Goal: Information Seeking & Learning: Learn about a topic

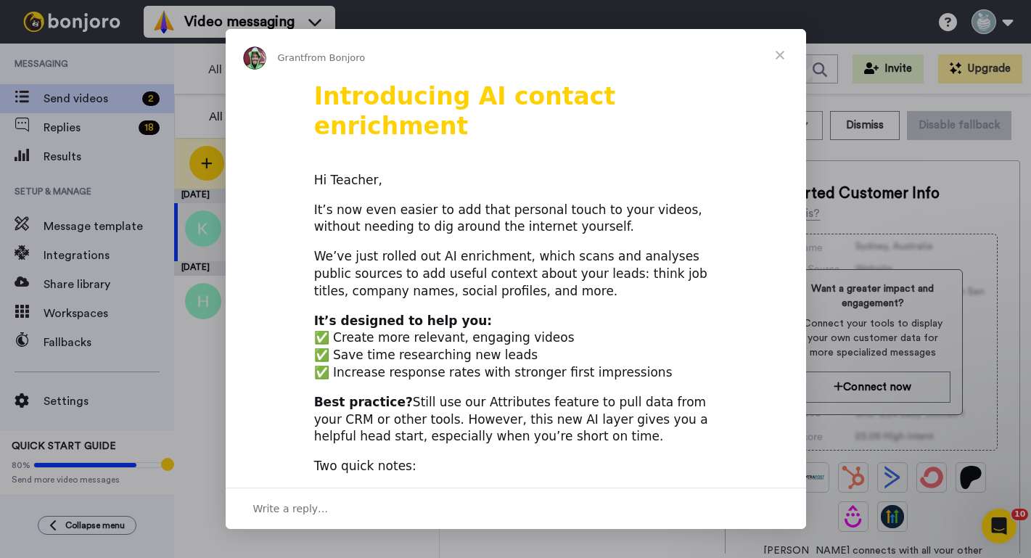
click at [775, 57] on span "Close" at bounding box center [780, 55] width 52 height 52
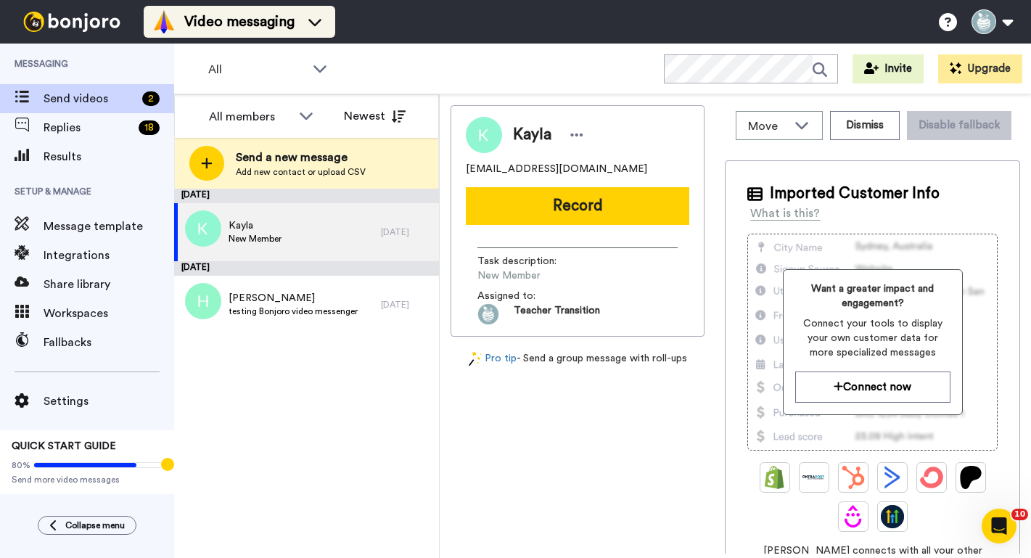
click at [325, 30] on div "Video messaging" at bounding box center [239, 21] width 174 height 23
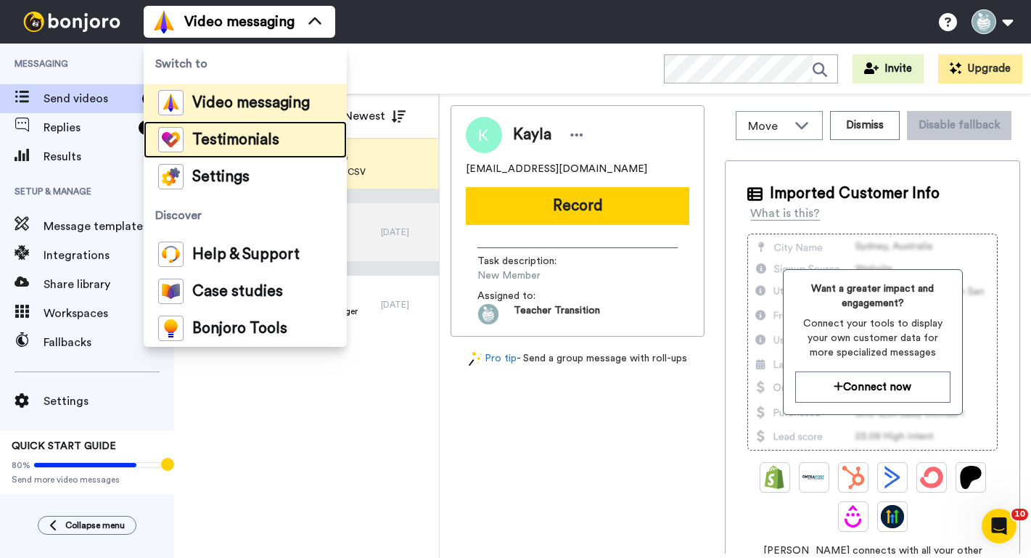
click at [236, 146] on span "Testimonials" at bounding box center [235, 140] width 87 height 15
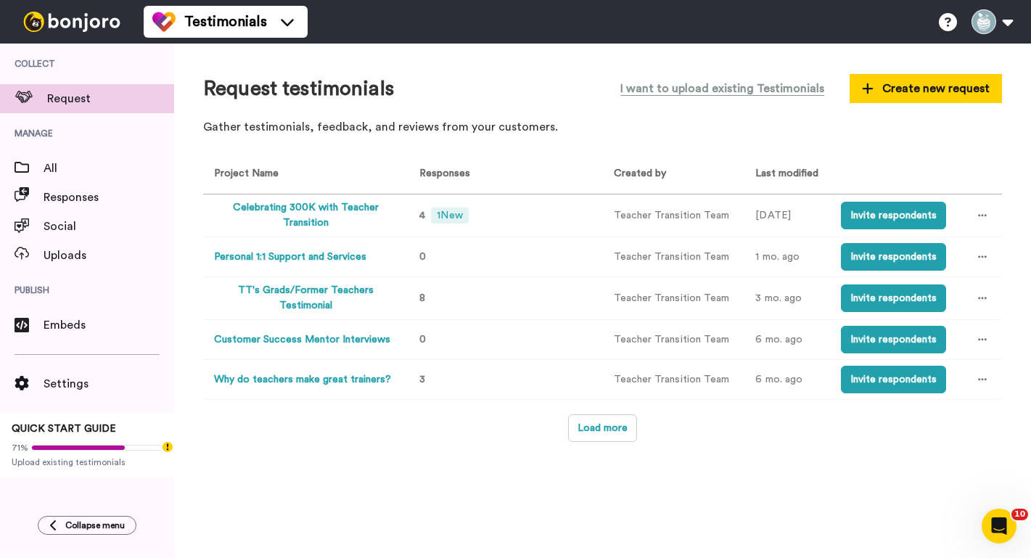
click at [279, 206] on button "Celebrating 300K with Teacher Transition" at bounding box center [305, 215] width 183 height 30
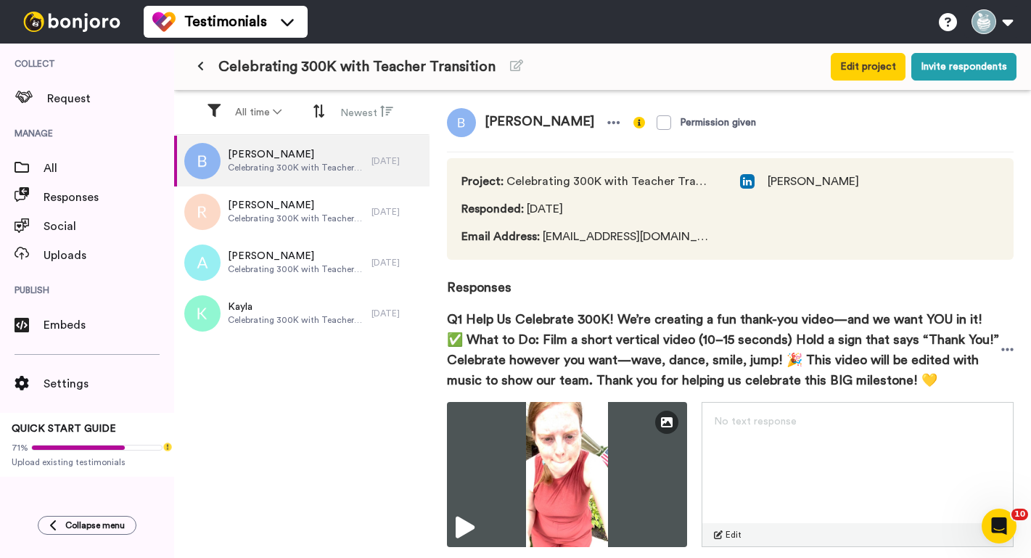
click at [201, 73] on button at bounding box center [201, 67] width 24 height 26
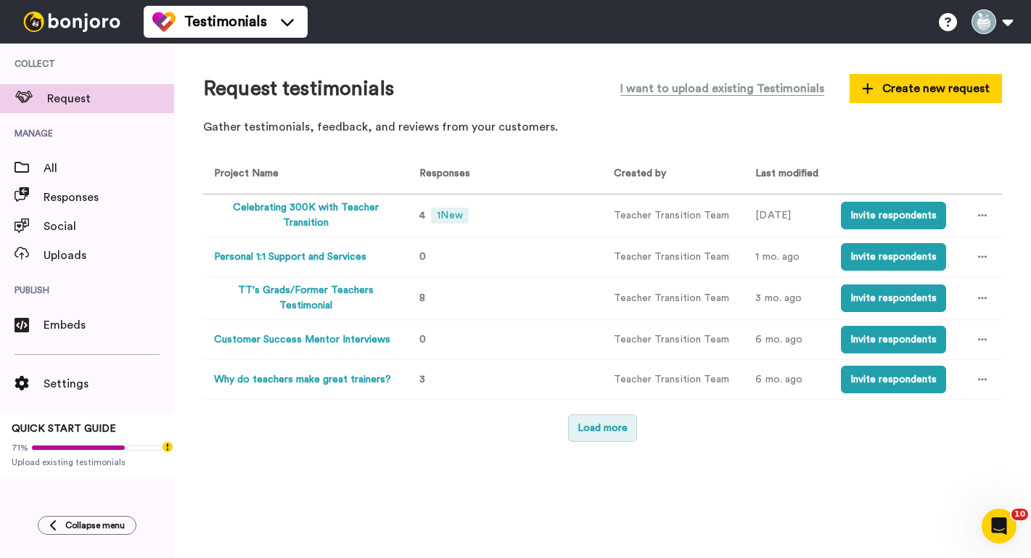
click at [601, 433] on button "Load more" at bounding box center [602, 428] width 69 height 28
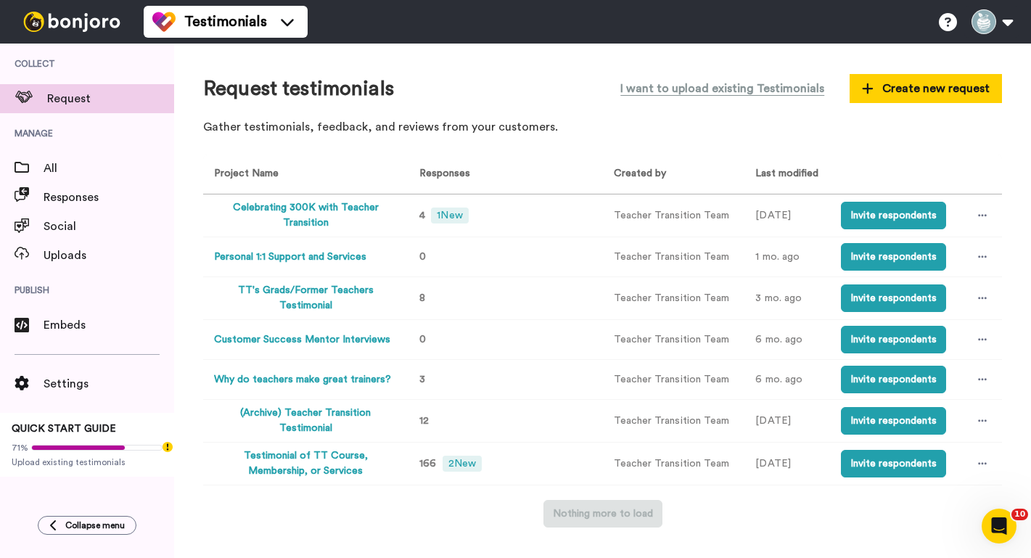
click at [306, 449] on button "Testimonial of TT Course, Membership, or Services" at bounding box center [305, 464] width 183 height 30
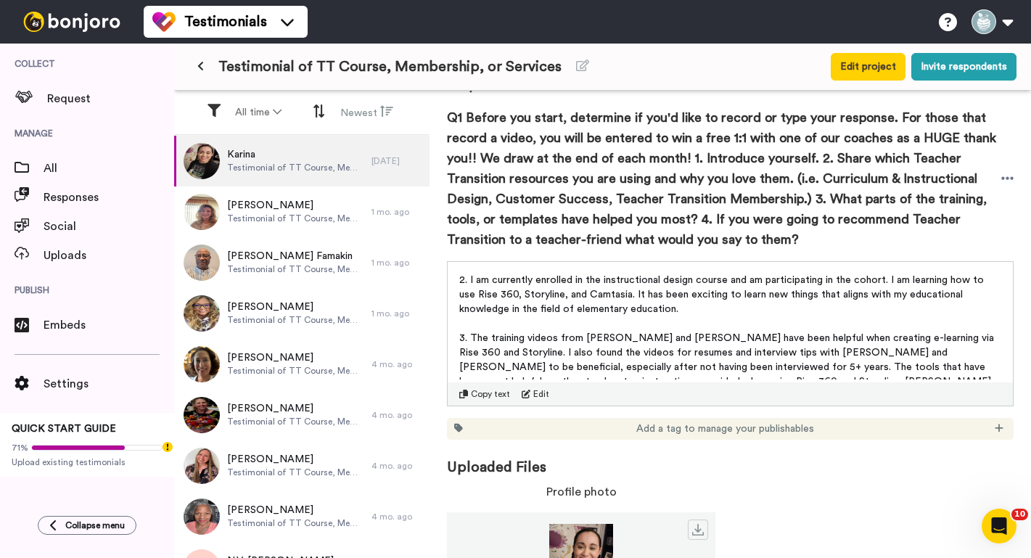
scroll to position [23, 0]
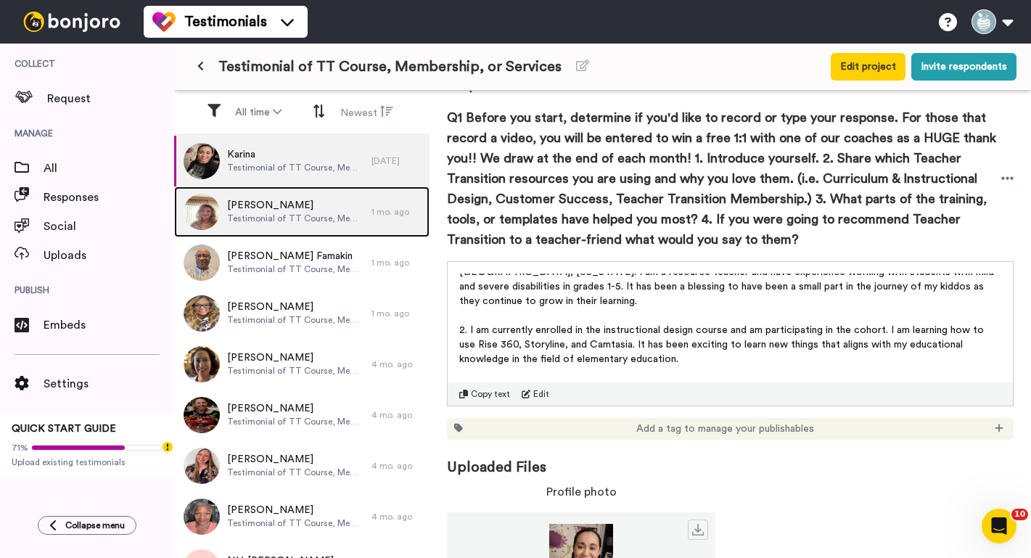
click at [282, 217] on span "Testimonial of TT Course, Membership, or Services" at bounding box center [295, 219] width 137 height 12
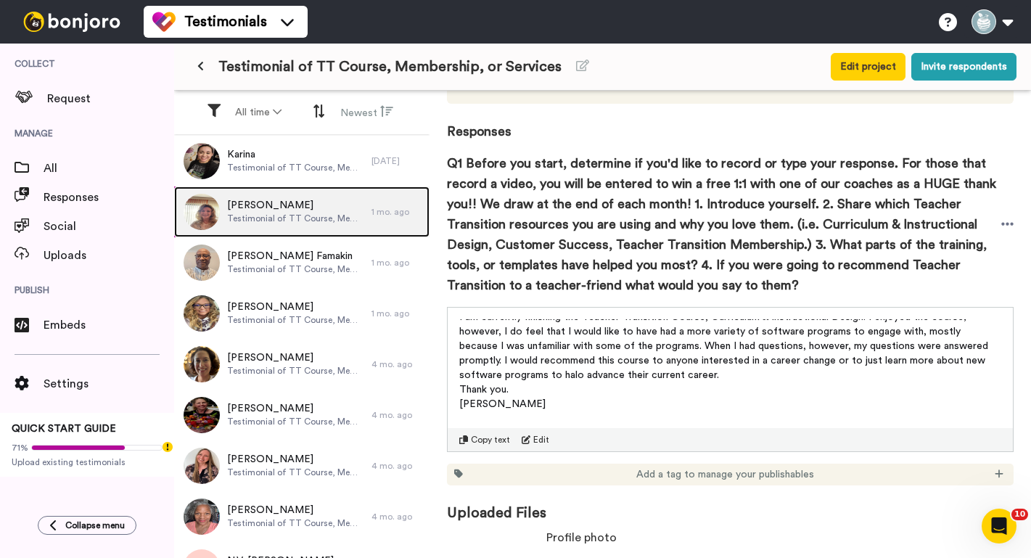
scroll to position [25, 0]
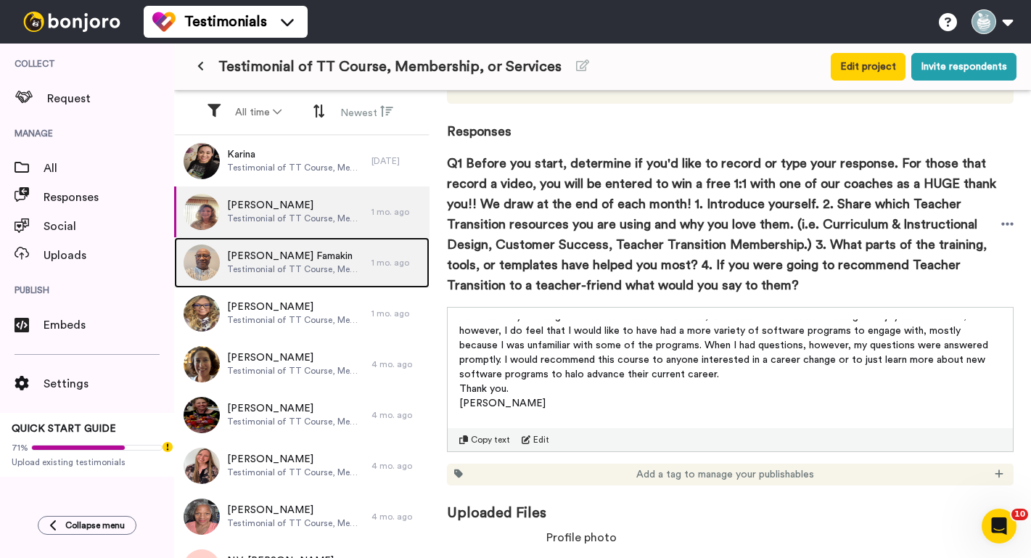
click at [286, 267] on span "Testimonial of TT Course, Membership, or Services" at bounding box center [295, 269] width 137 height 12
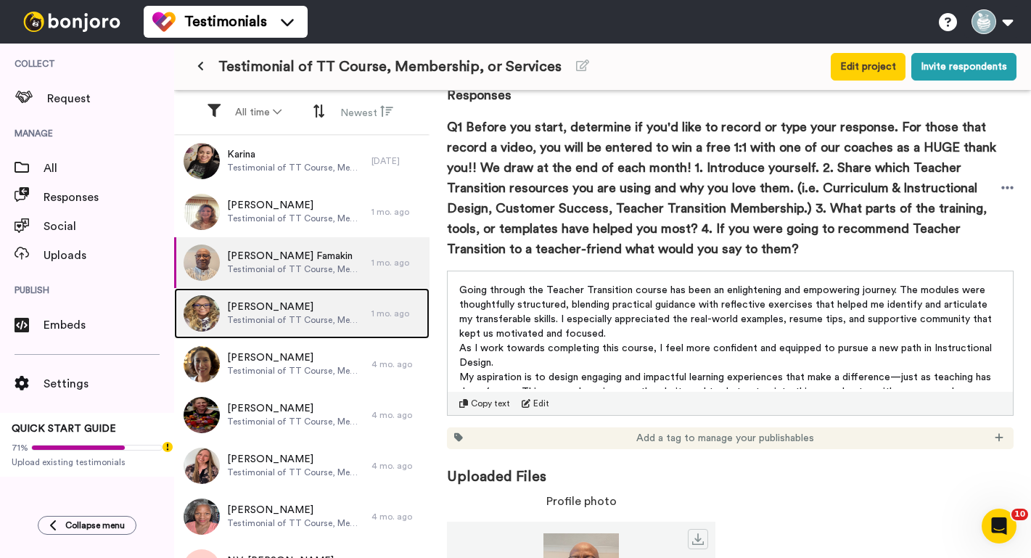
click at [322, 317] on span "Testimonial of TT Course, Membership, or Services" at bounding box center [295, 320] width 137 height 12
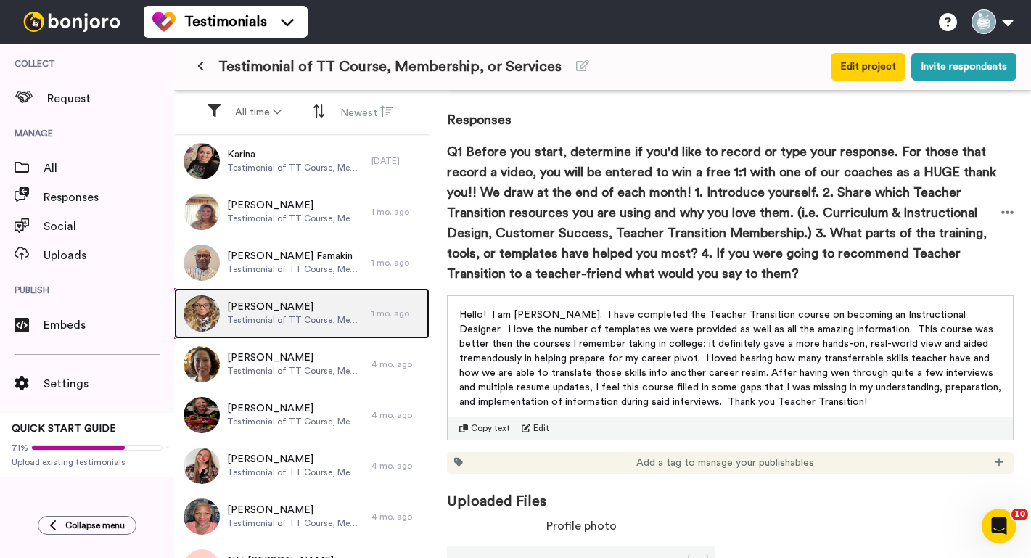
scroll to position [174, 0]
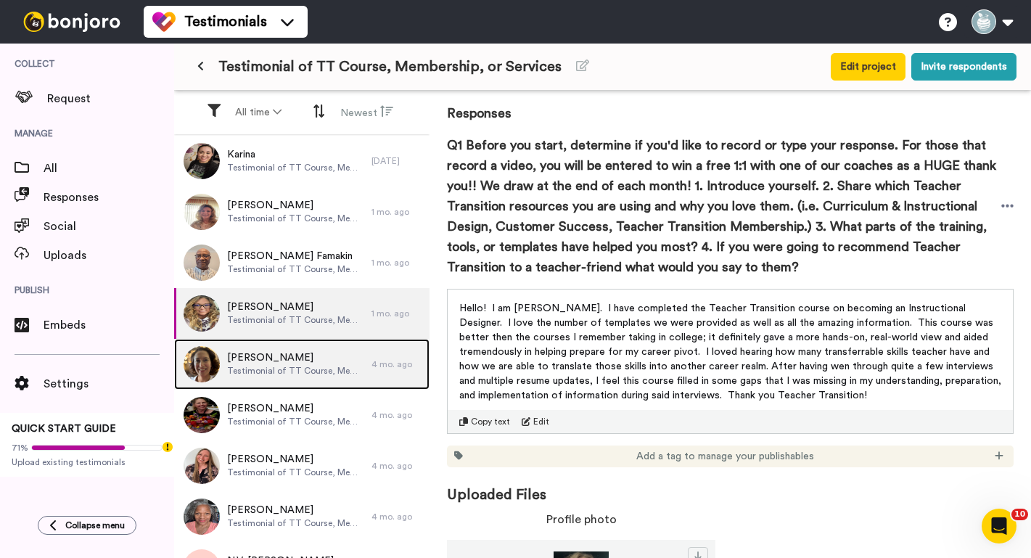
click at [307, 377] on div "Natalie Teeters Testimonial of TT Course, Membership, or Services" at bounding box center [295, 365] width 137 height 28
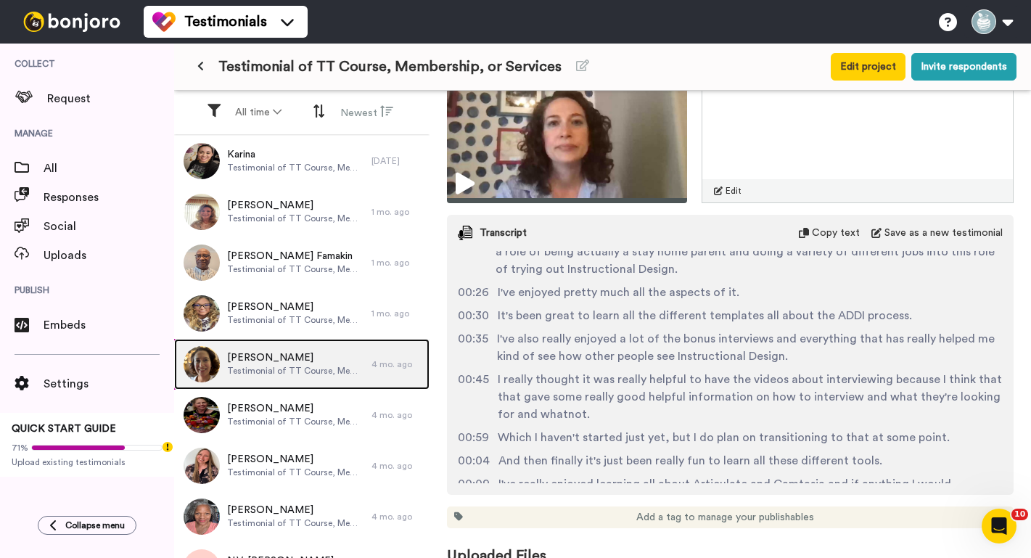
scroll to position [51, 0]
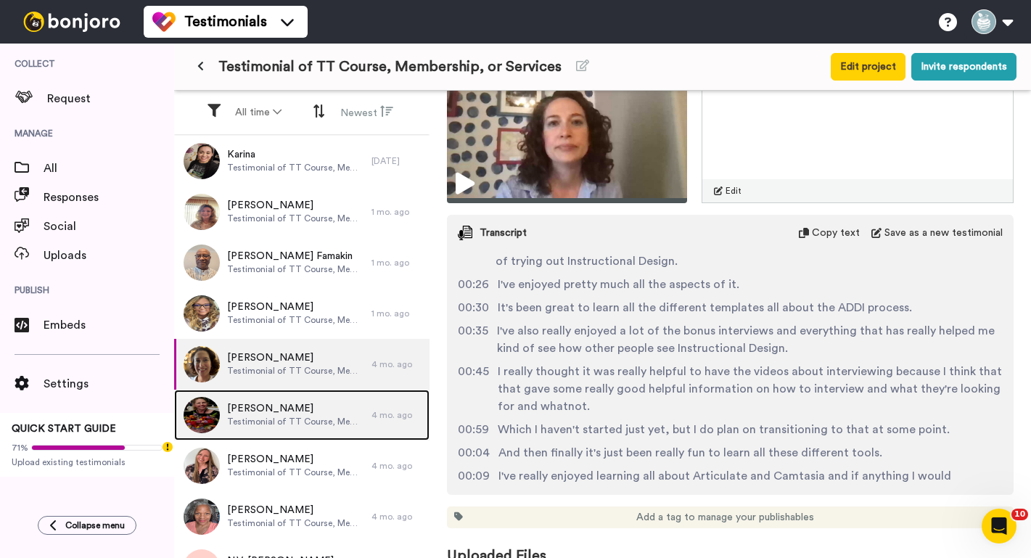
click at [272, 427] on span "Testimonial of TT Course, Membership, or Services" at bounding box center [295, 422] width 137 height 12
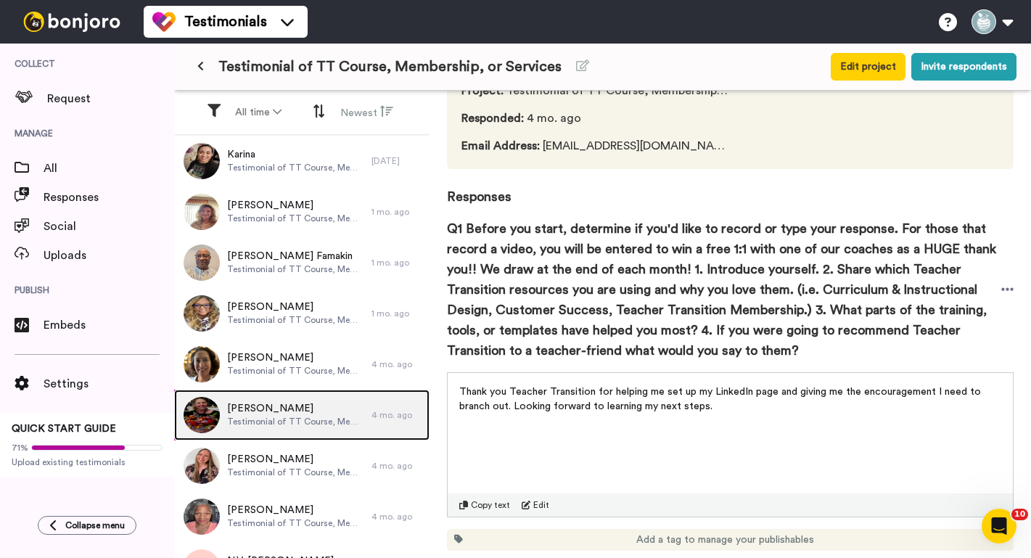
scroll to position [43, 0]
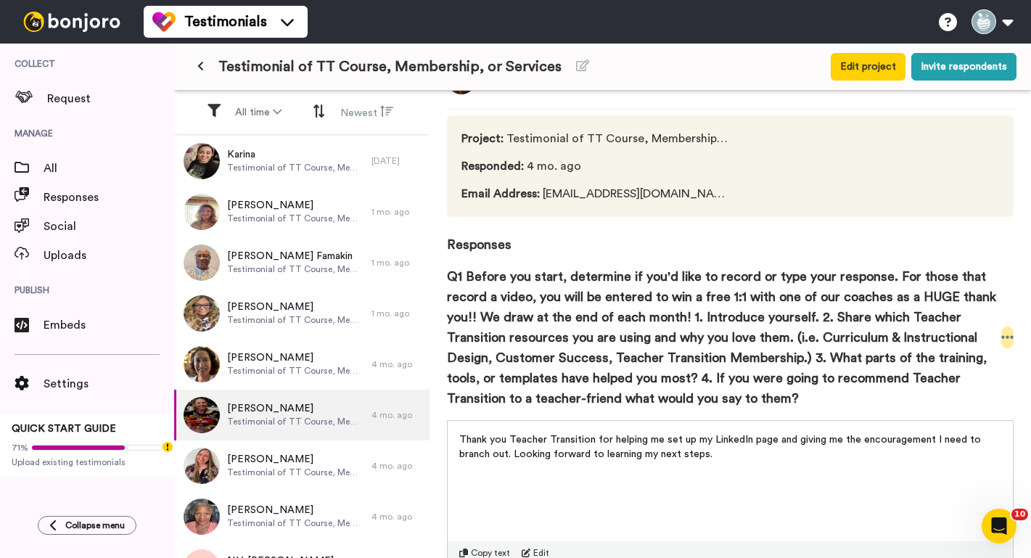
click at [1003, 335] on icon at bounding box center [1008, 337] width 13 height 15
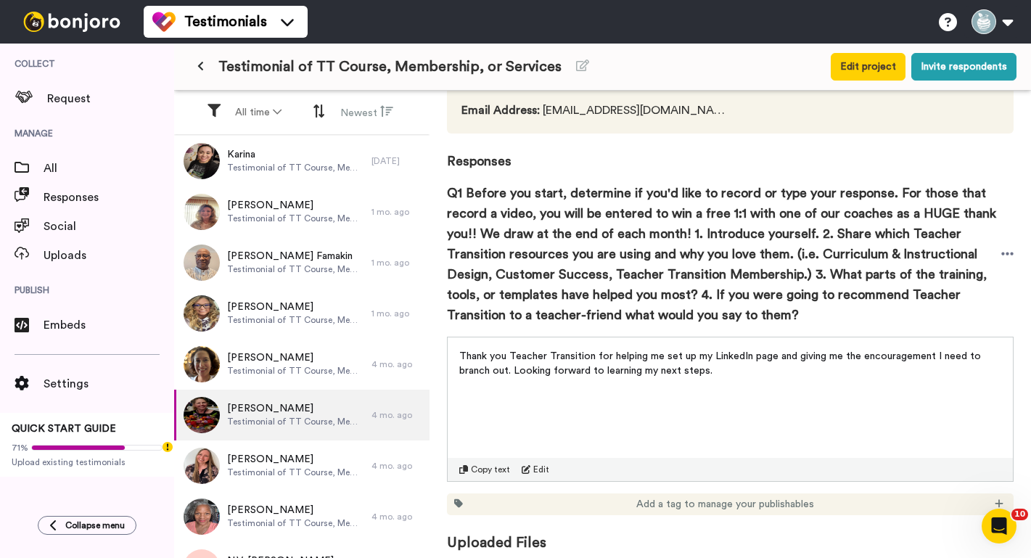
scroll to position [176, 0]
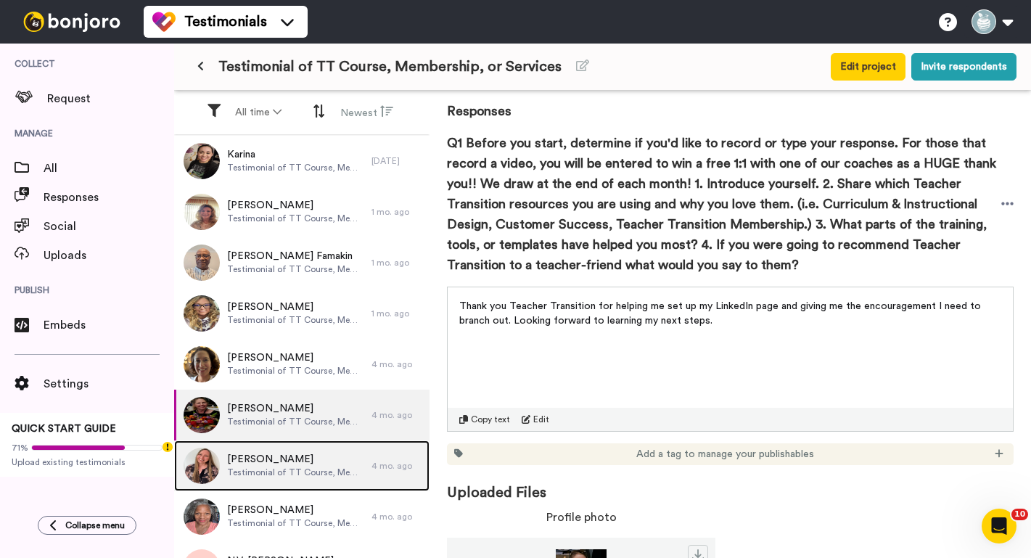
click at [279, 473] on span "Testimonial of TT Course, Membership, or Services" at bounding box center [295, 473] width 137 height 12
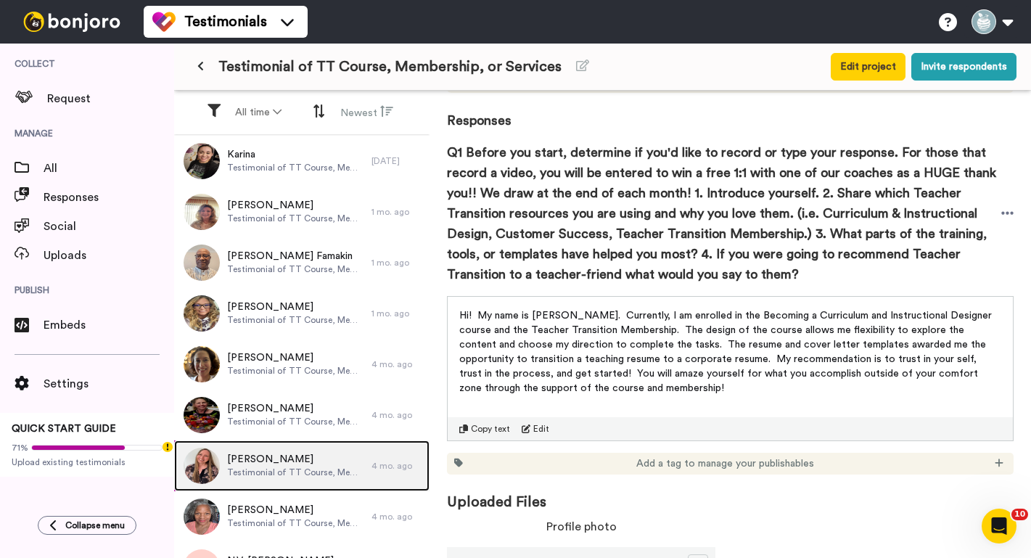
scroll to position [169, 0]
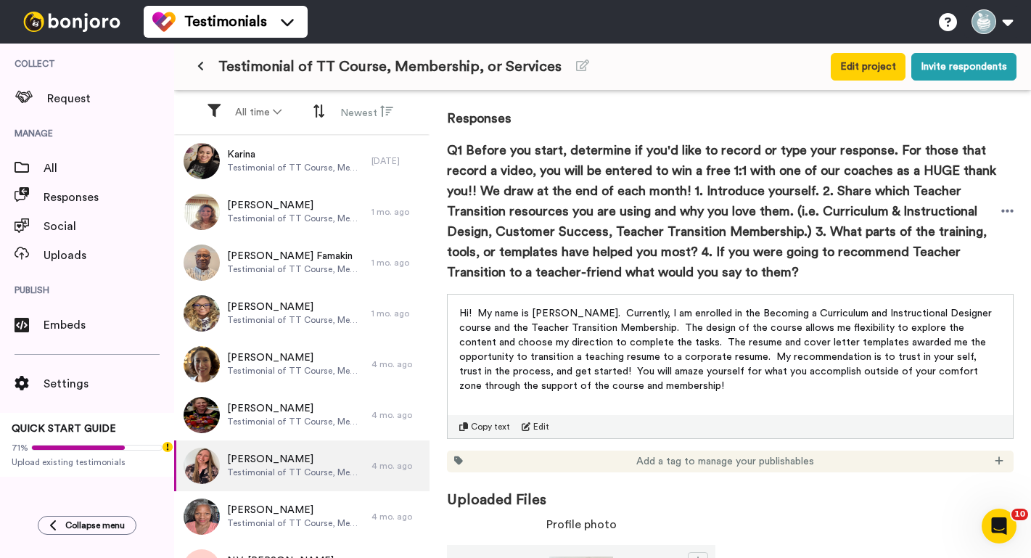
click at [629, 370] on span "Hi! My name is [PERSON_NAME]. Currently, I am enrolled in the Becoming a Curric…" at bounding box center [727, 349] width 536 height 83
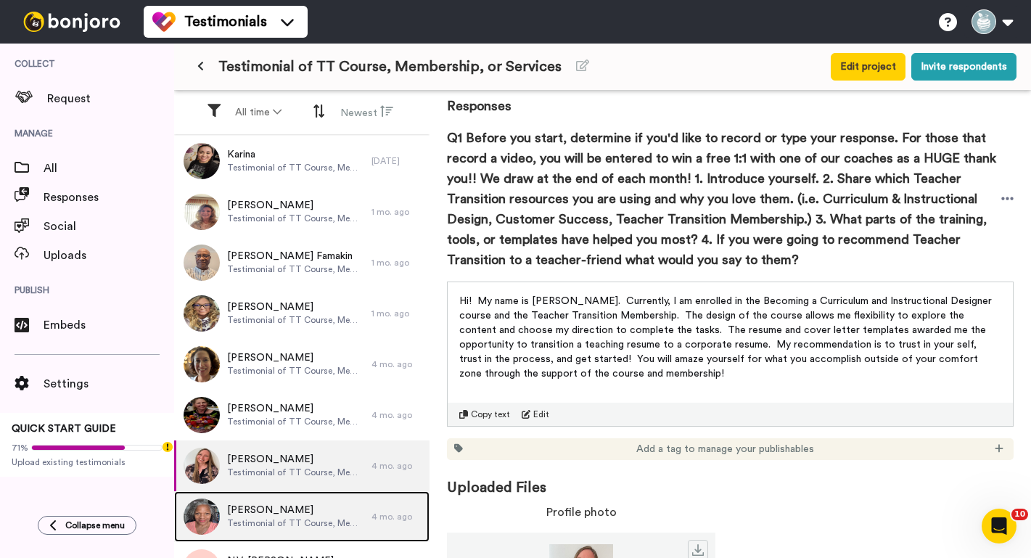
click at [278, 527] on span "Testimonial of TT Course, Membership, or Services" at bounding box center [295, 524] width 137 height 12
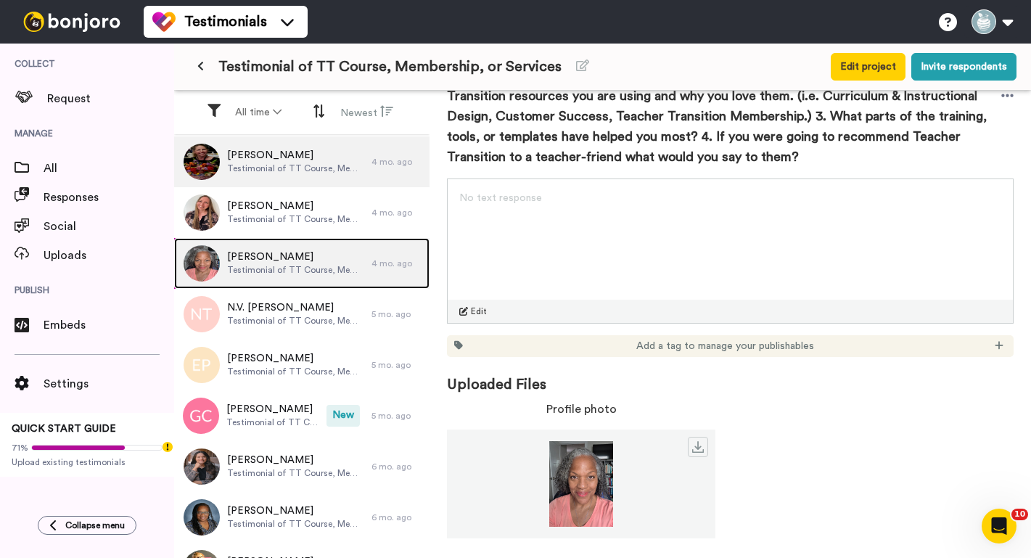
scroll to position [256, 0]
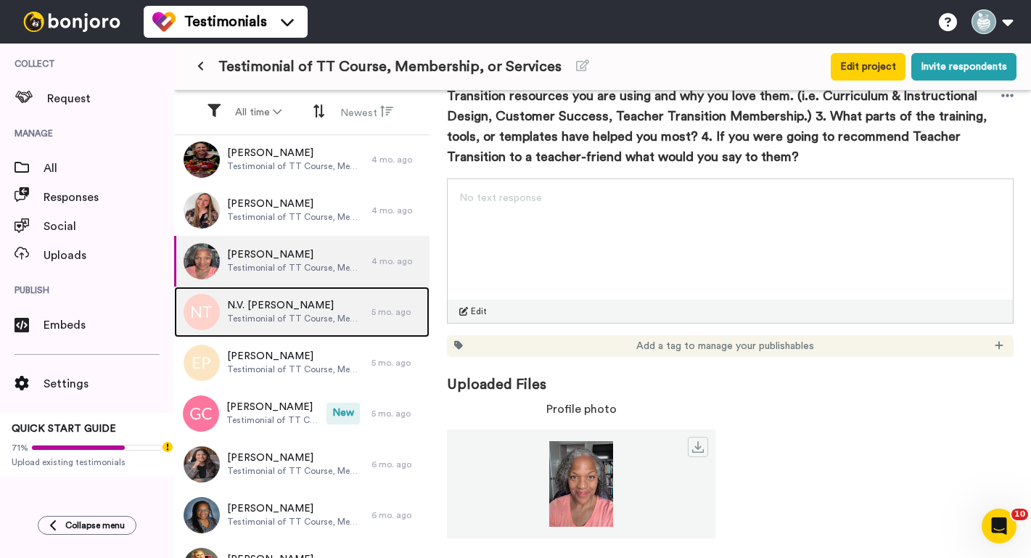
click at [246, 324] on span "Testimonial of TT Course, Membership, or Services" at bounding box center [295, 319] width 137 height 12
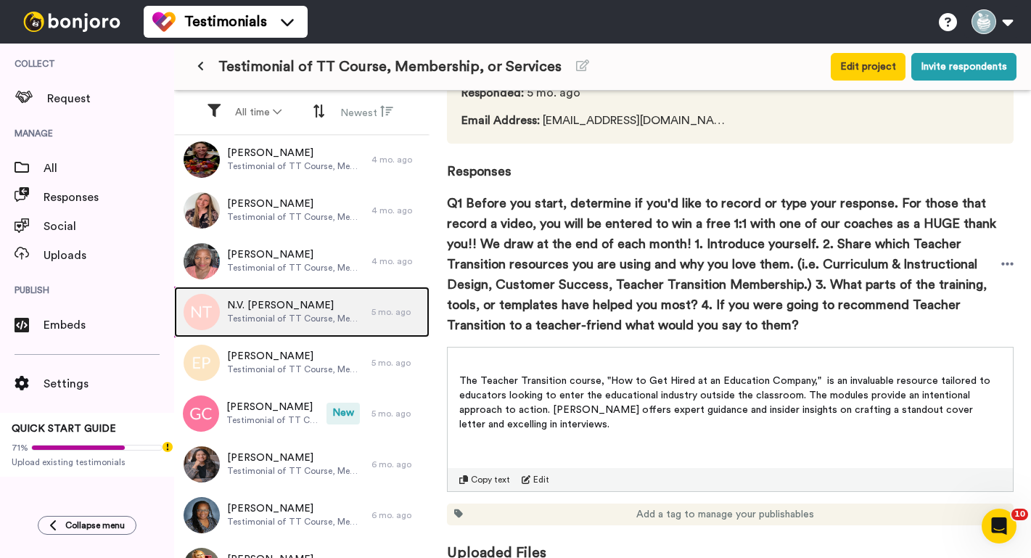
scroll to position [135, 0]
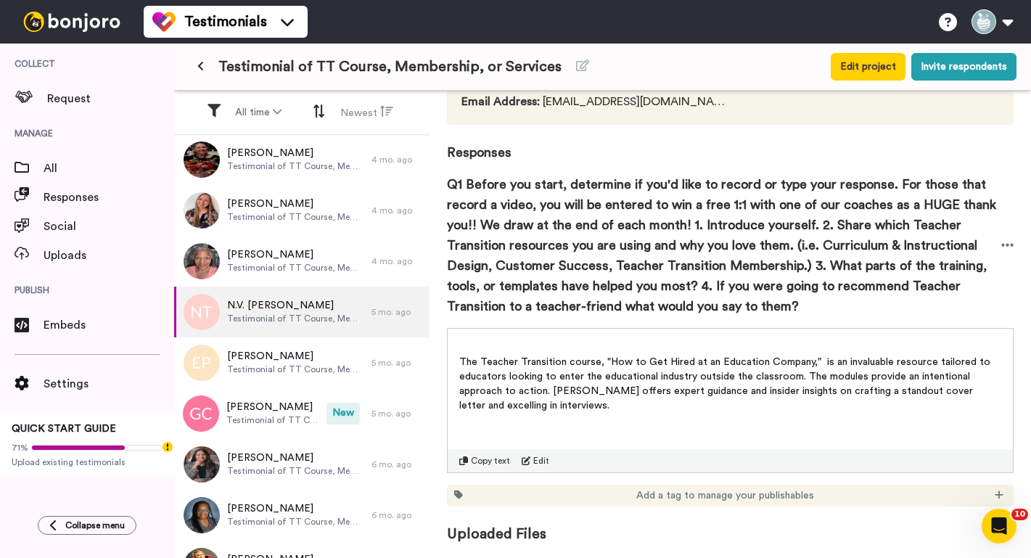
click at [484, 459] on span "Copy text" at bounding box center [490, 461] width 39 height 12
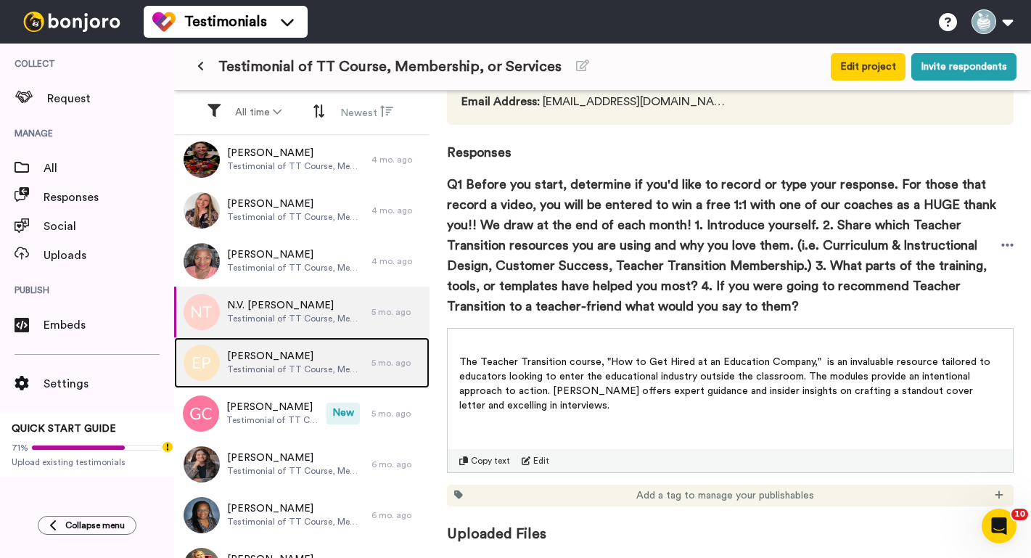
click at [308, 368] on span "Testimonial of TT Course, Membership, or Services" at bounding box center [295, 370] width 137 height 12
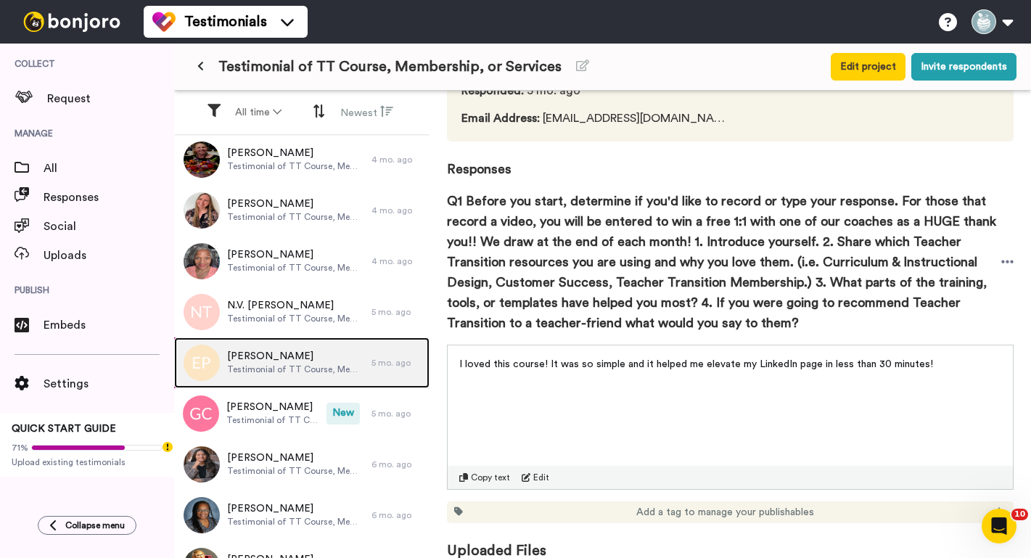
scroll to position [134, 0]
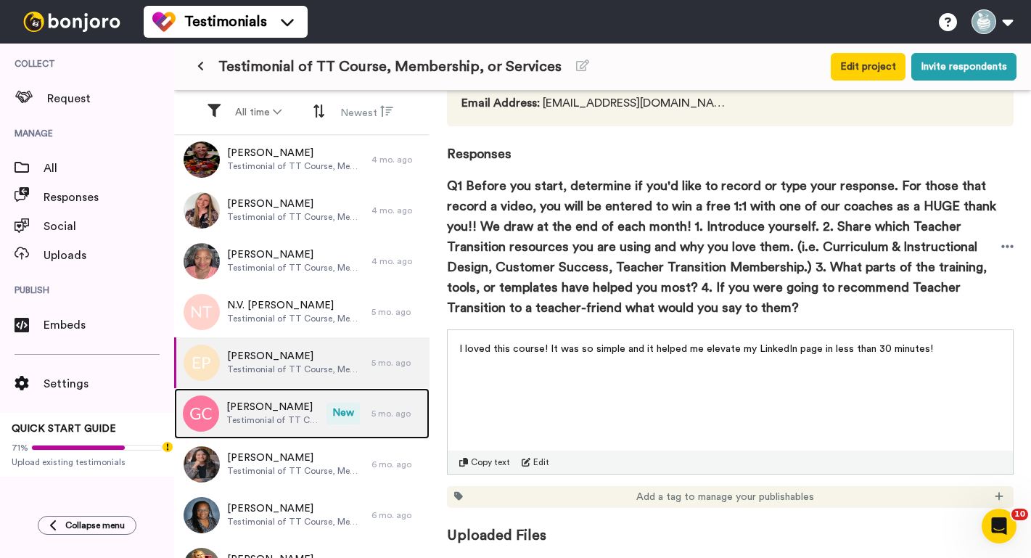
click at [248, 421] on span "Testimonial of TT Course, Membership, or Services" at bounding box center [272, 420] width 93 height 12
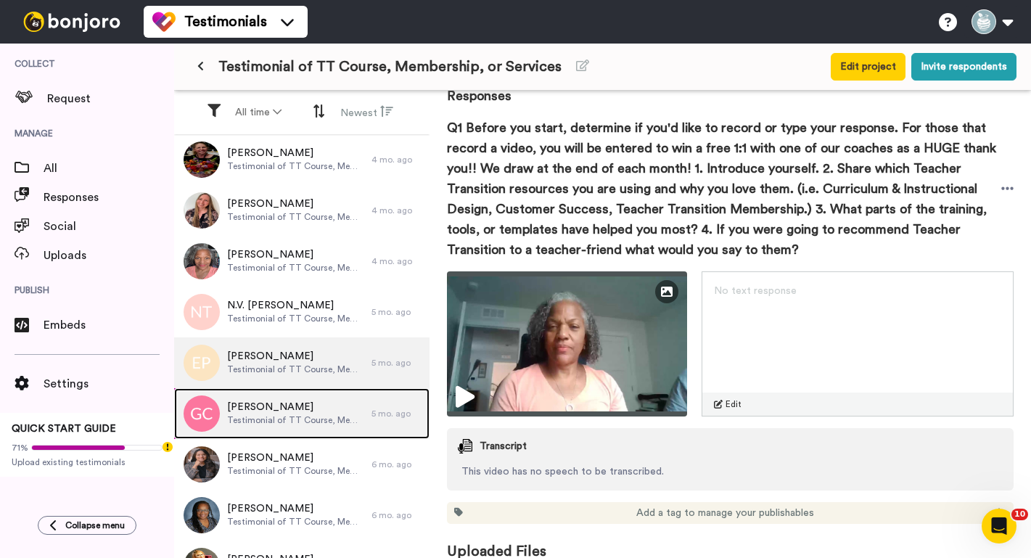
scroll to position [209, 0]
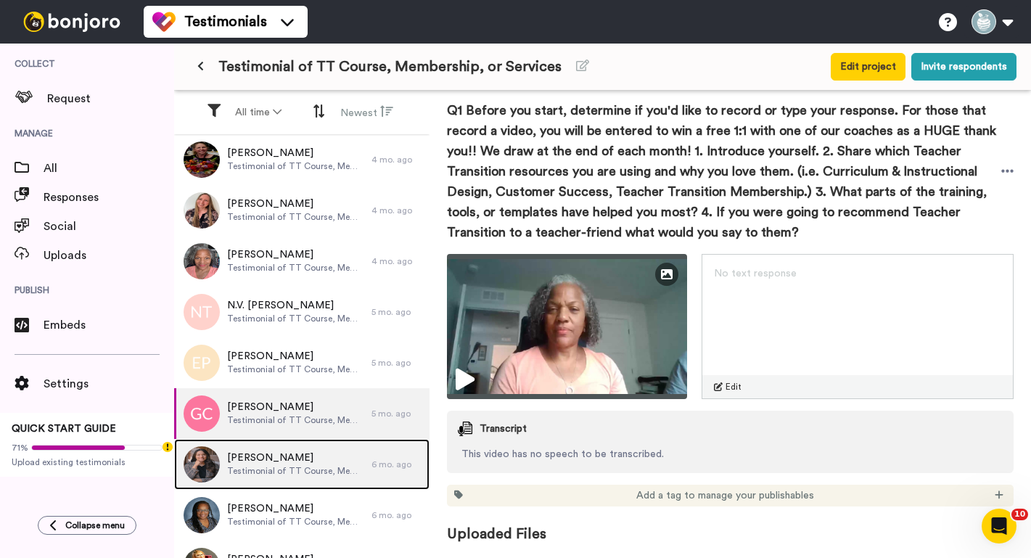
click at [271, 462] on span "[PERSON_NAME]" at bounding box center [295, 458] width 137 height 15
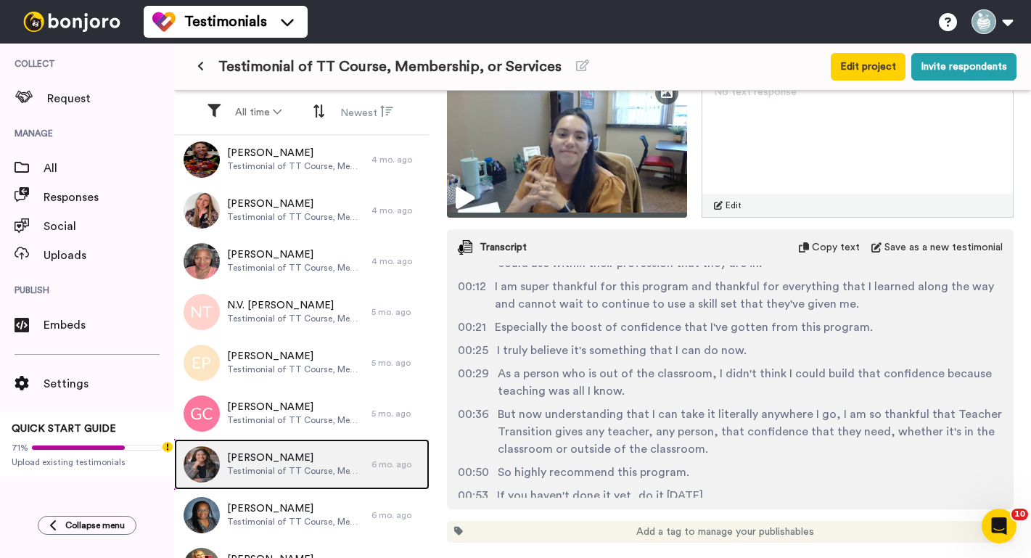
scroll to position [423, 0]
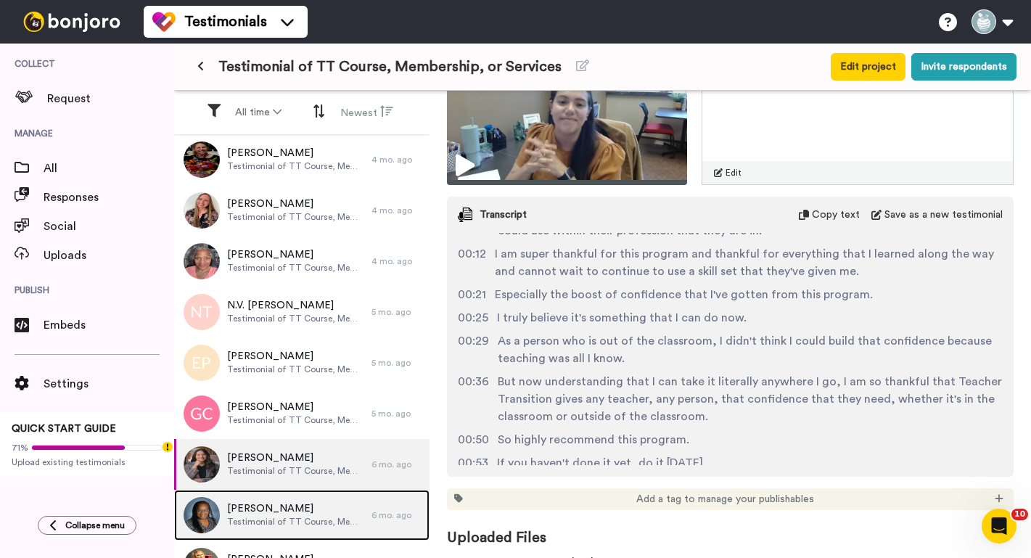
click at [242, 515] on span "[PERSON_NAME]" at bounding box center [295, 509] width 137 height 15
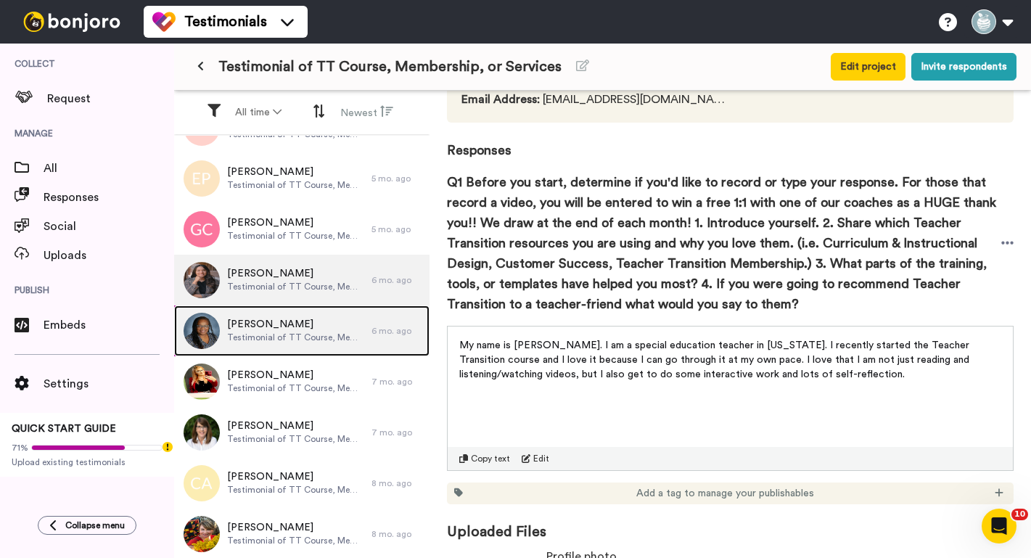
scroll to position [446, 0]
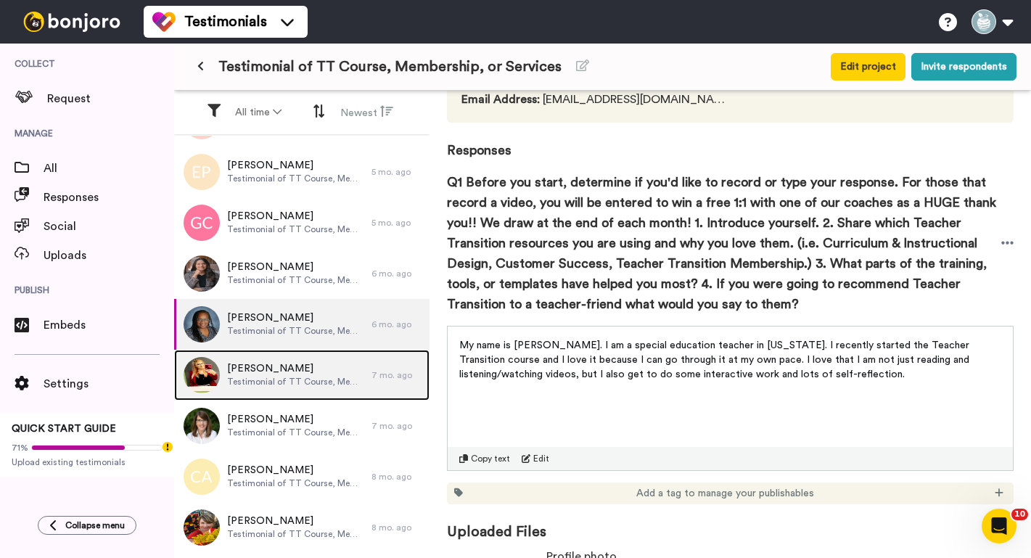
click at [261, 391] on div "[PERSON_NAME] Testimonial of TT Course, Membership, or Services" at bounding box center [272, 375] width 197 height 51
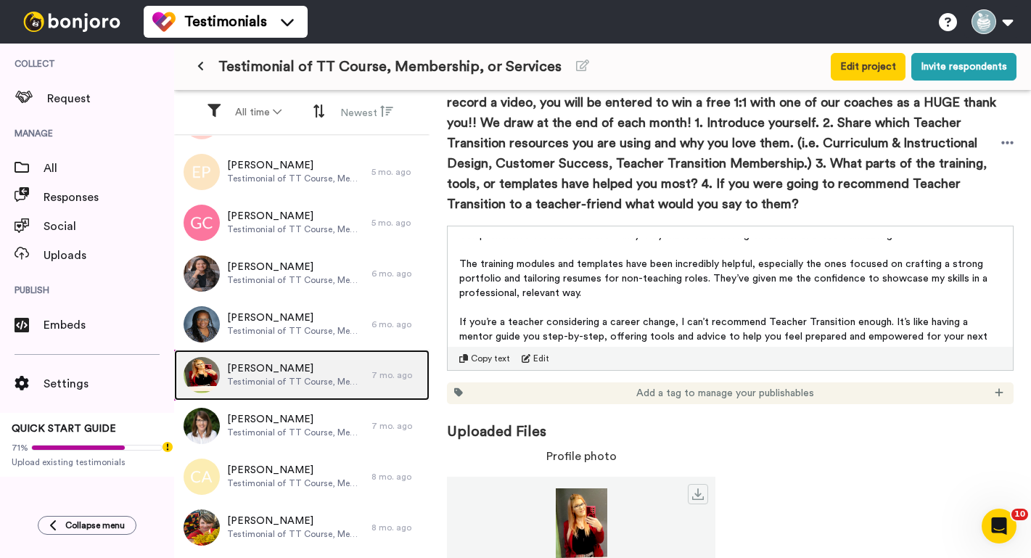
scroll to position [240, 0]
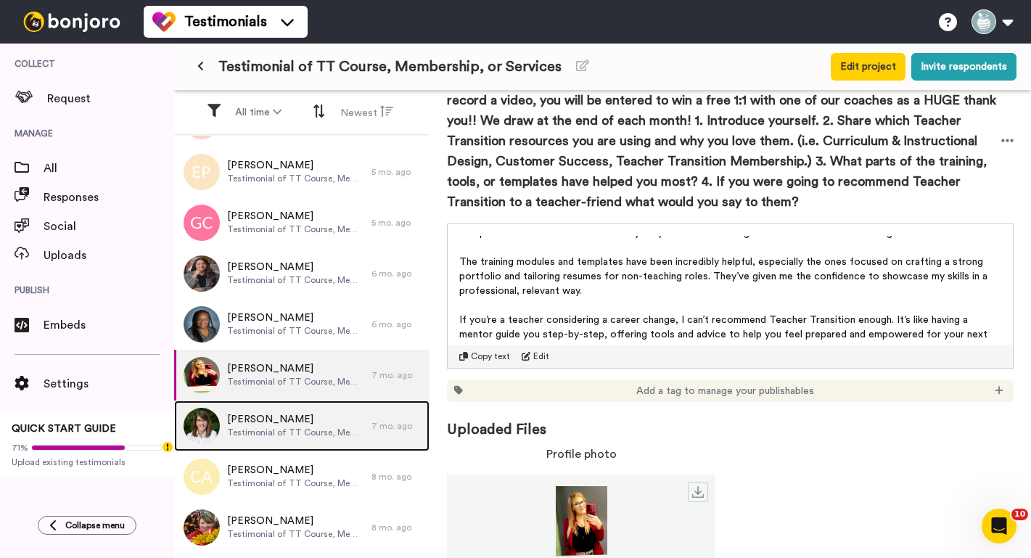
click at [300, 444] on div "[PERSON_NAME] Testimonial of TT Course, Membership, or Services" at bounding box center [272, 426] width 197 height 51
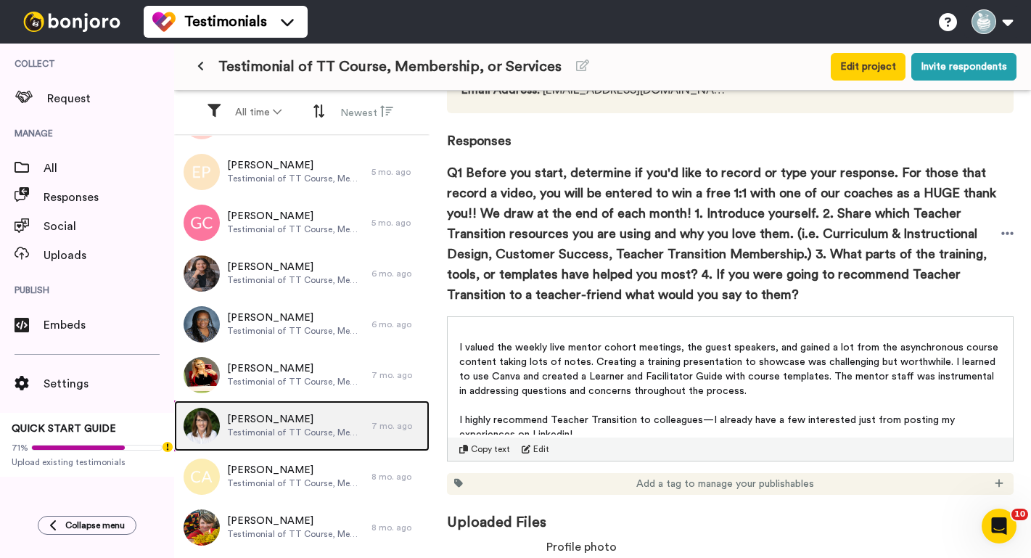
scroll to position [54, 0]
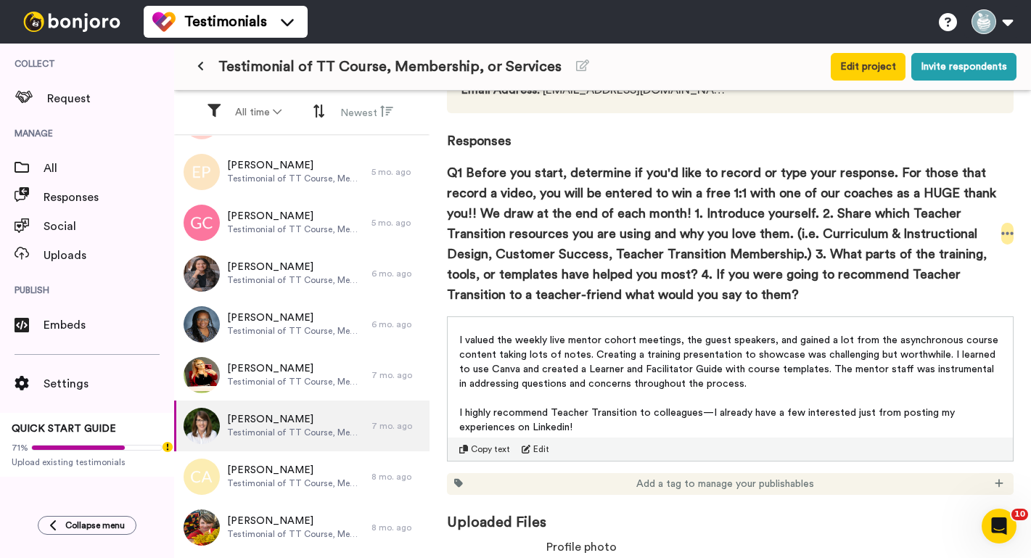
click at [1004, 231] on icon at bounding box center [1008, 233] width 13 height 15
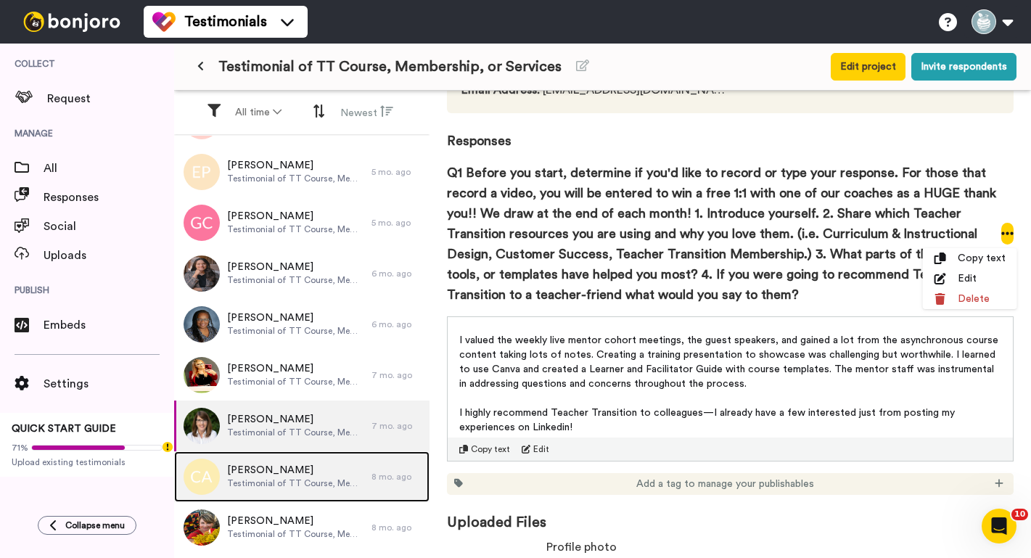
click at [247, 473] on span "[PERSON_NAME]" at bounding box center [295, 470] width 137 height 15
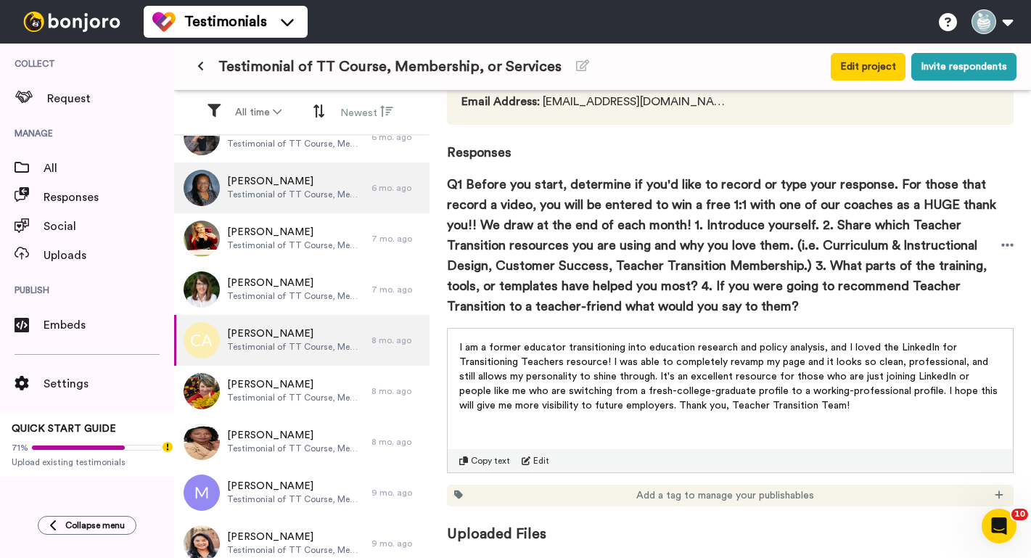
scroll to position [623, 0]
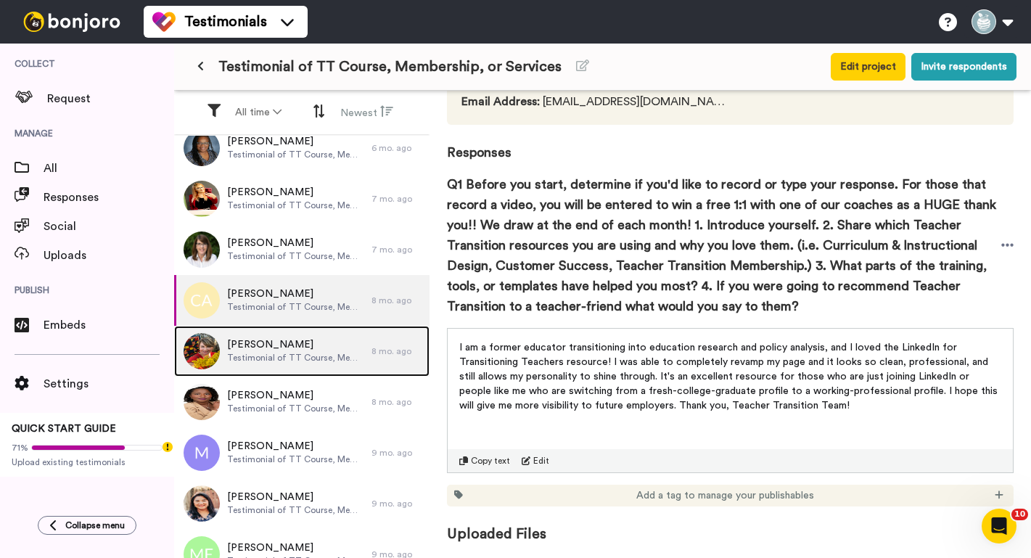
click at [274, 347] on span "[PERSON_NAME]" at bounding box center [295, 345] width 137 height 15
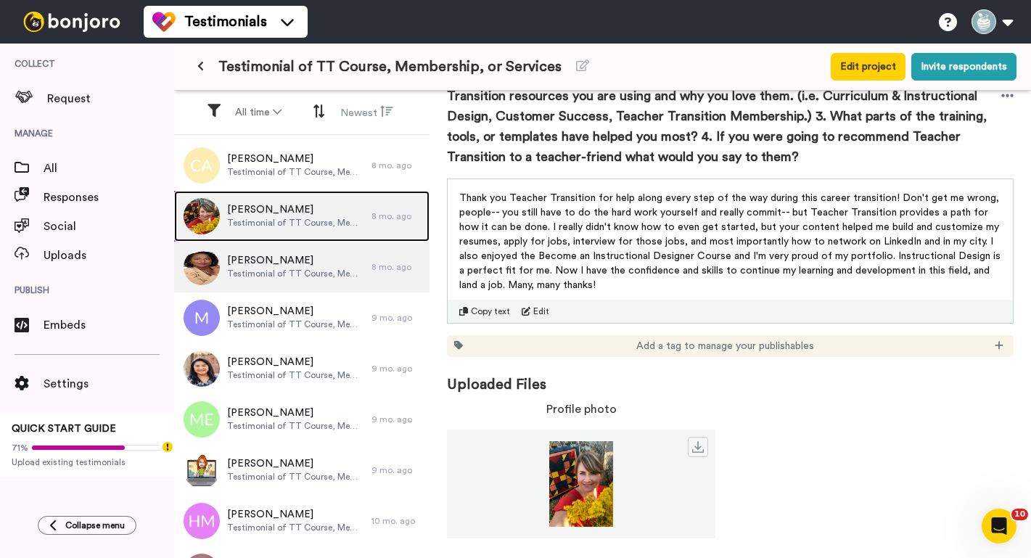
scroll to position [813, 0]
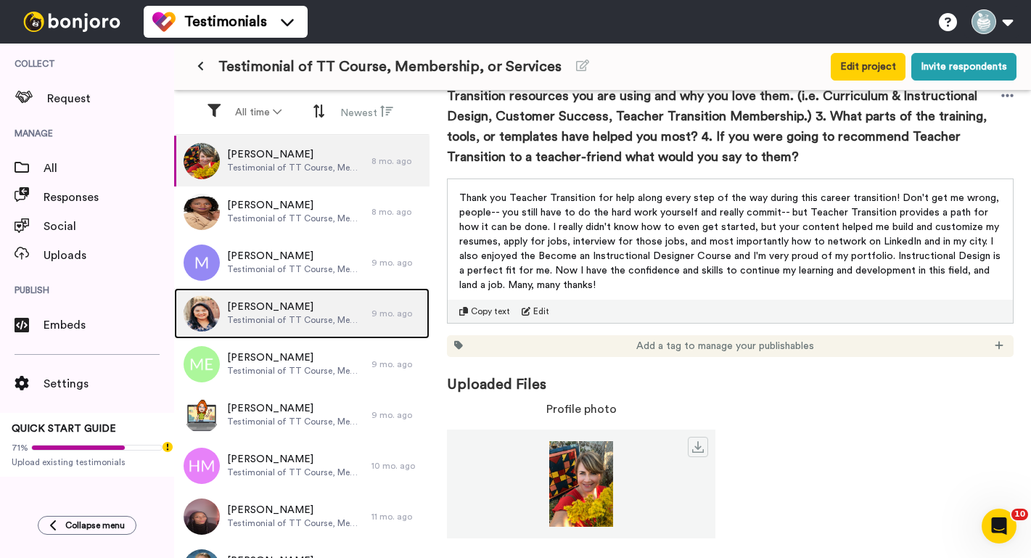
click at [237, 324] on span "Testimonial of TT Course, Membership, or Services" at bounding box center [295, 320] width 137 height 12
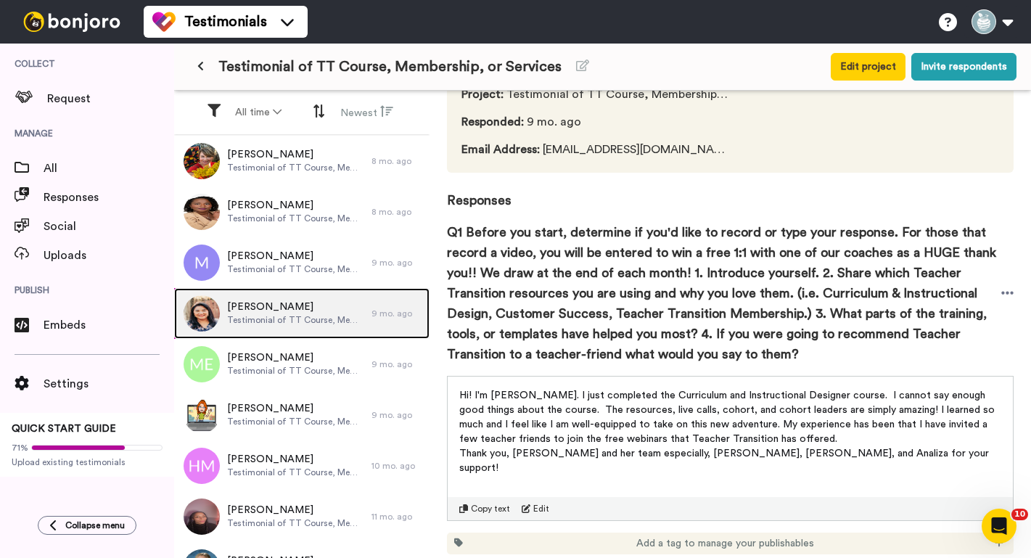
scroll to position [130, 0]
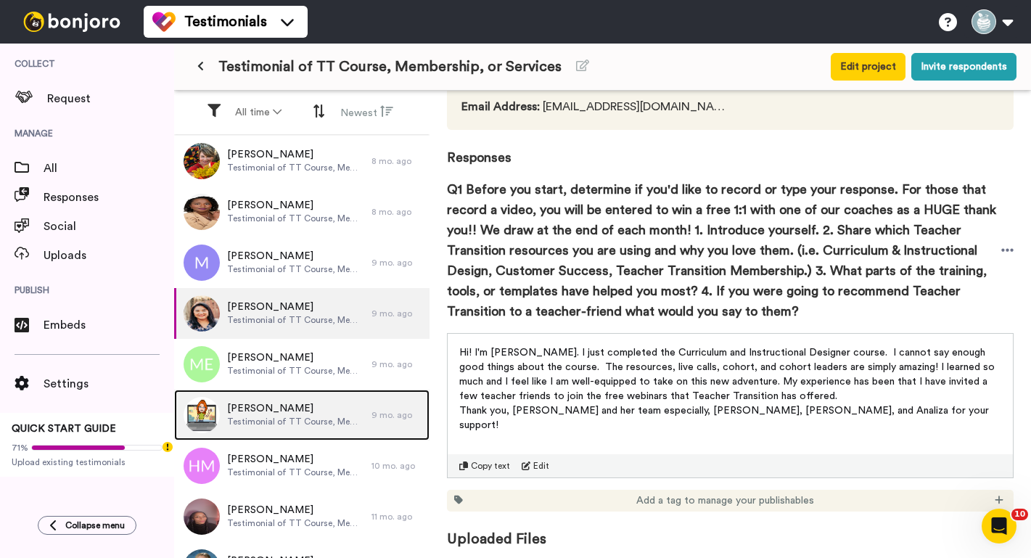
click at [253, 414] on span "[PERSON_NAME]" at bounding box center [295, 408] width 137 height 15
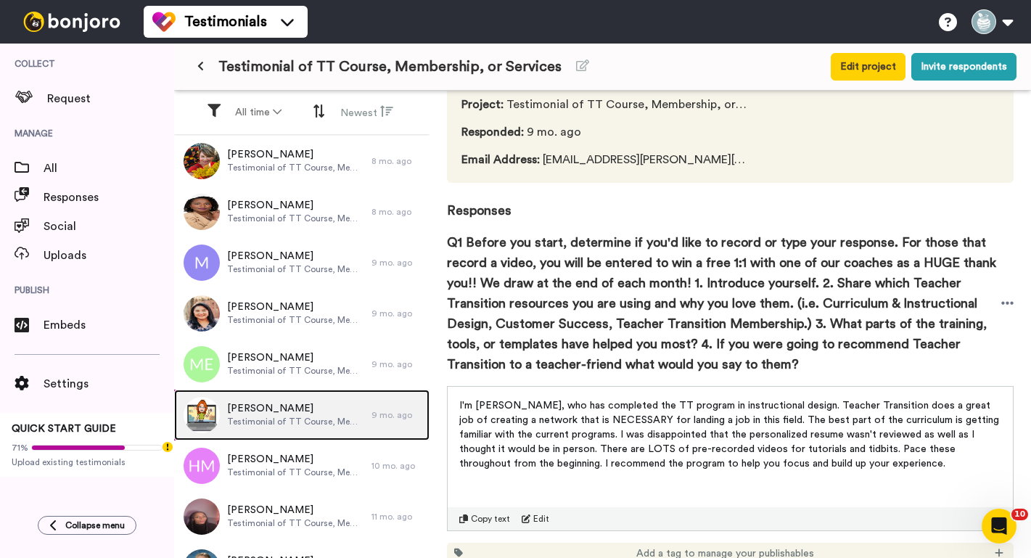
scroll to position [130, 0]
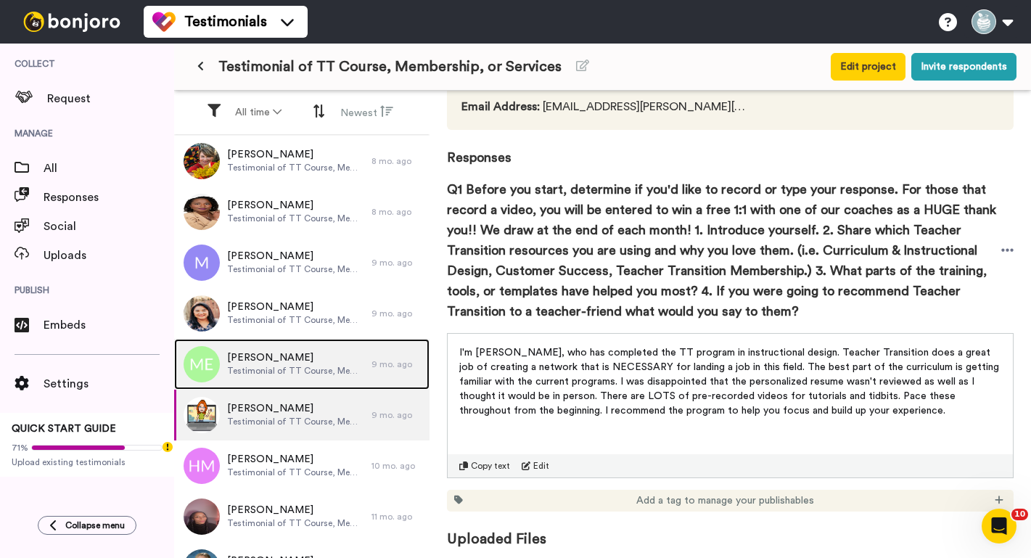
click at [243, 356] on span "[PERSON_NAME]" at bounding box center [295, 358] width 137 height 15
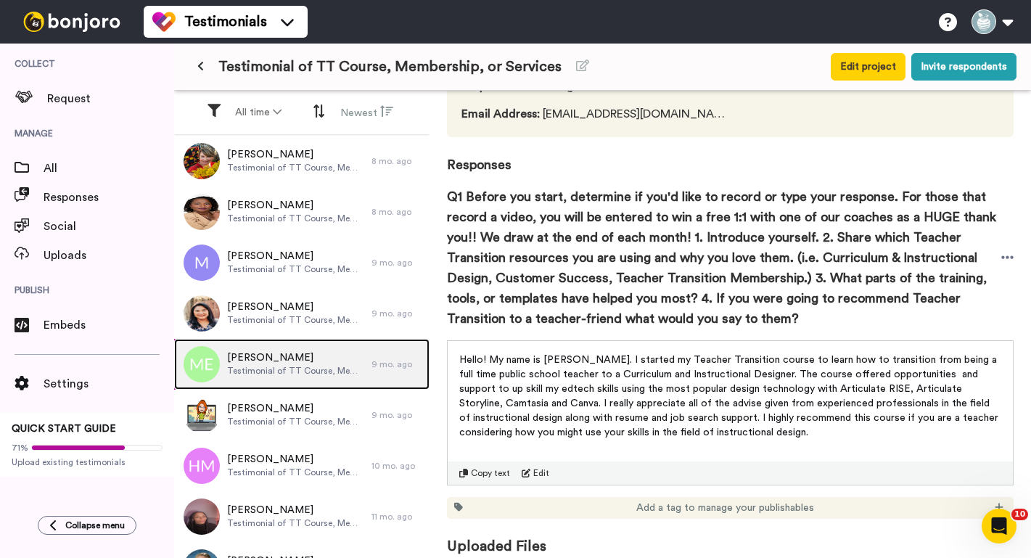
scroll to position [135, 0]
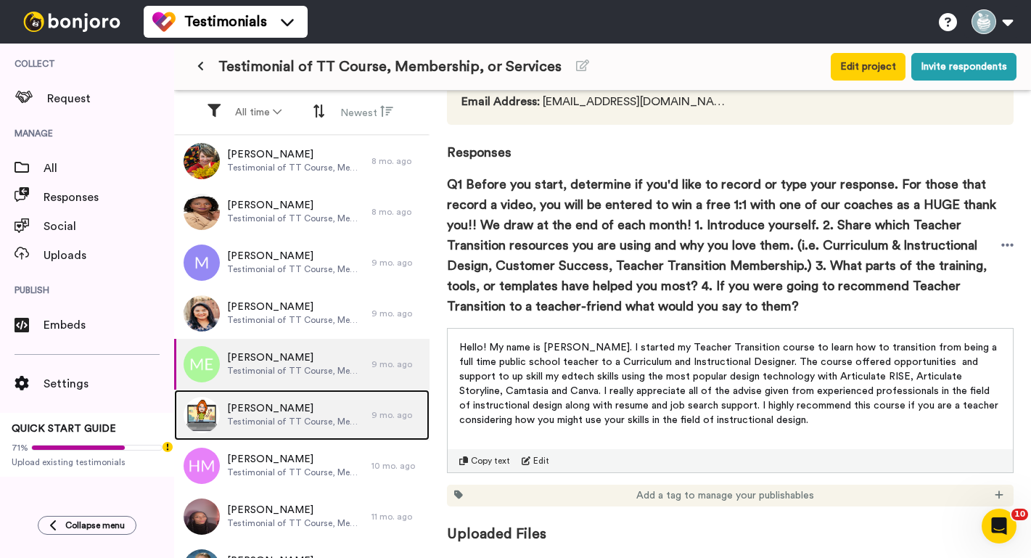
click at [237, 430] on div "[PERSON_NAME] Testimonial of TT Course, Membership, or Services" at bounding box center [272, 415] width 197 height 51
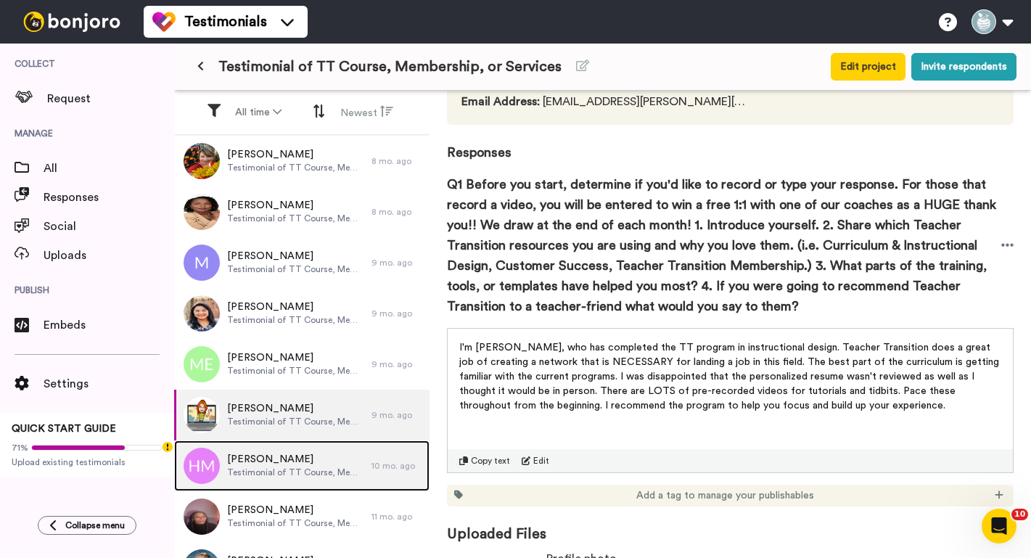
click at [249, 467] on span "Testimonial of TT Course, Membership, or Services" at bounding box center [295, 473] width 137 height 12
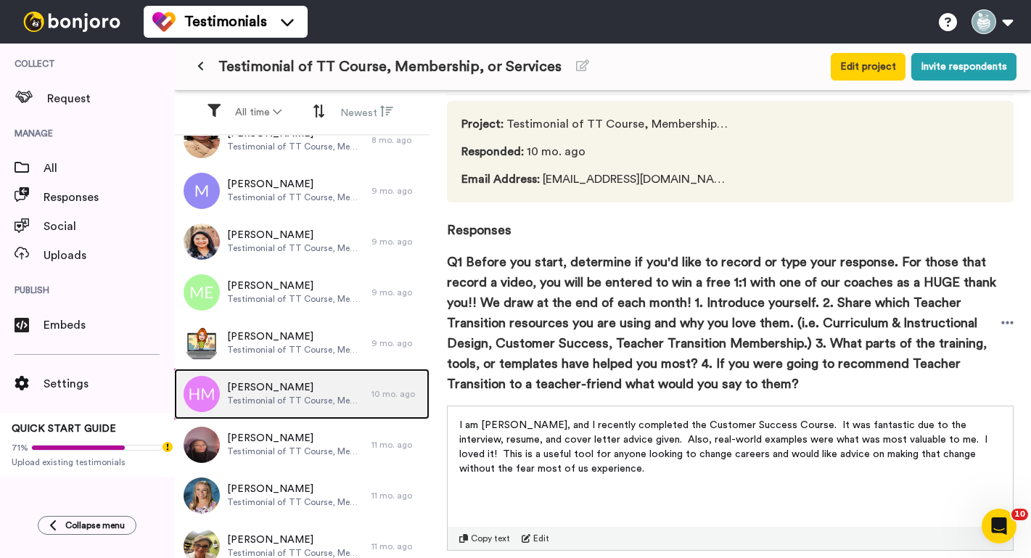
scroll to position [70, 0]
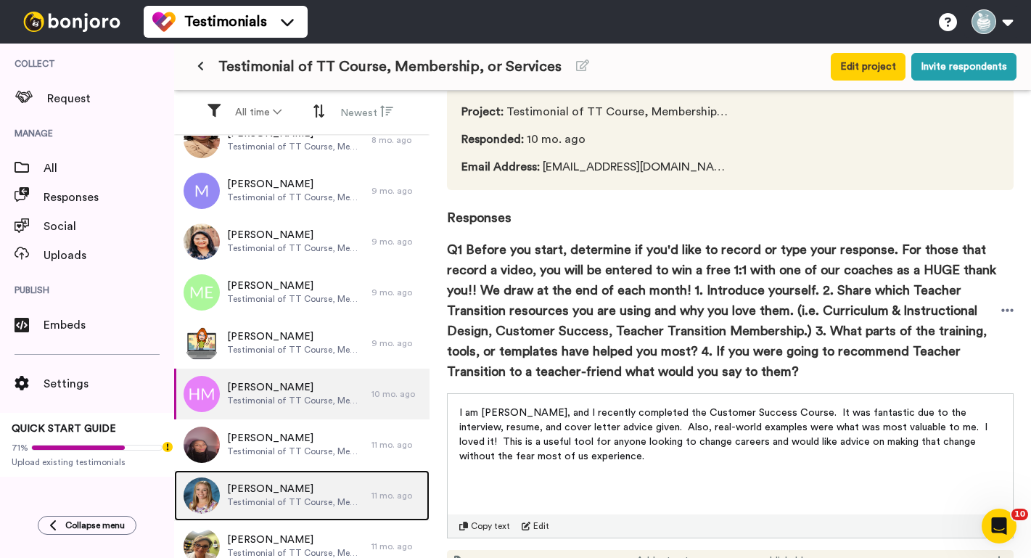
click at [261, 495] on span "[PERSON_NAME]" at bounding box center [295, 489] width 137 height 15
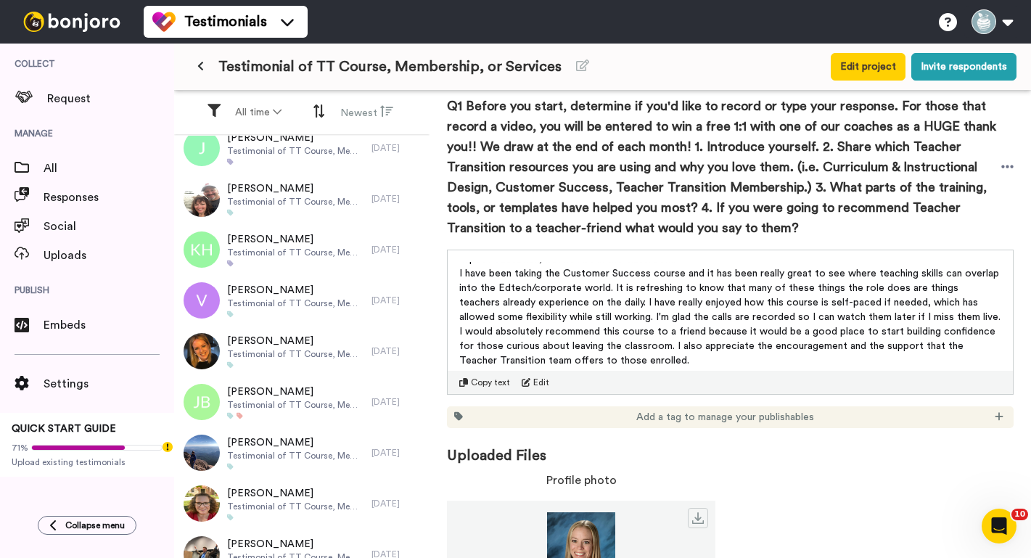
scroll to position [1862, 0]
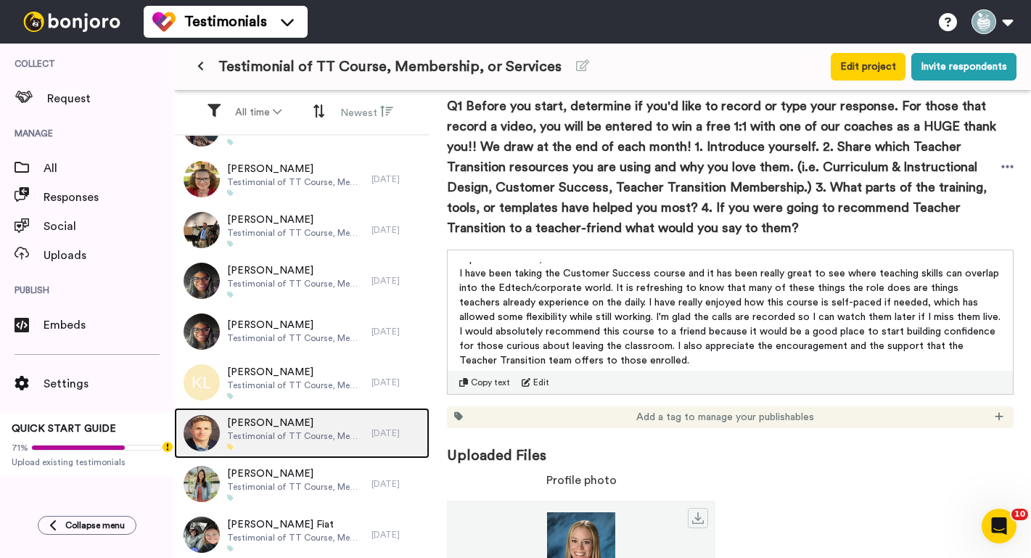
click at [267, 451] on div "[PERSON_NAME] Testimonial of TT Course, Membership, or Services" at bounding box center [272, 433] width 197 height 51
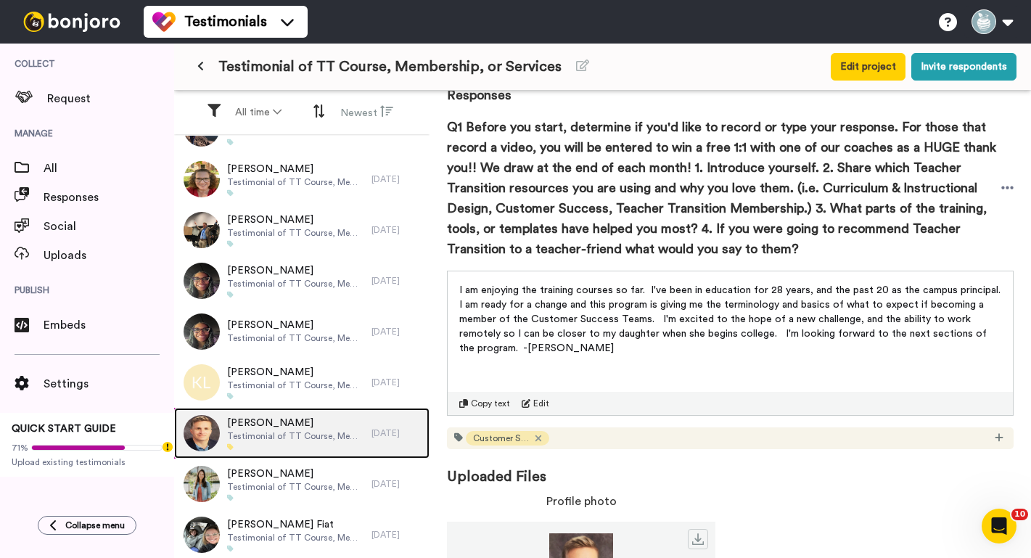
scroll to position [202, 0]
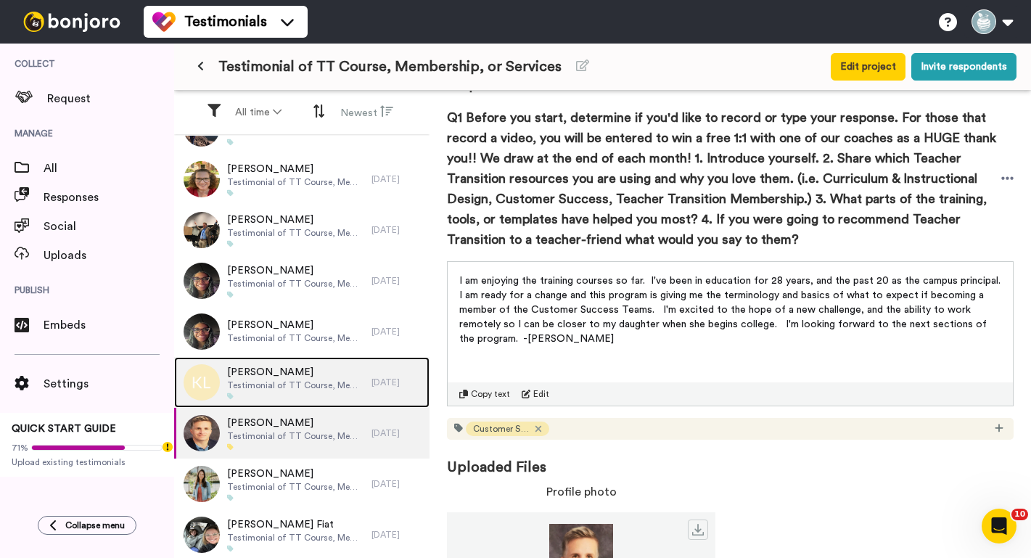
click at [225, 391] on div "[PERSON_NAME] Testimonial of TT Course, Membership, or Services" at bounding box center [272, 382] width 197 height 51
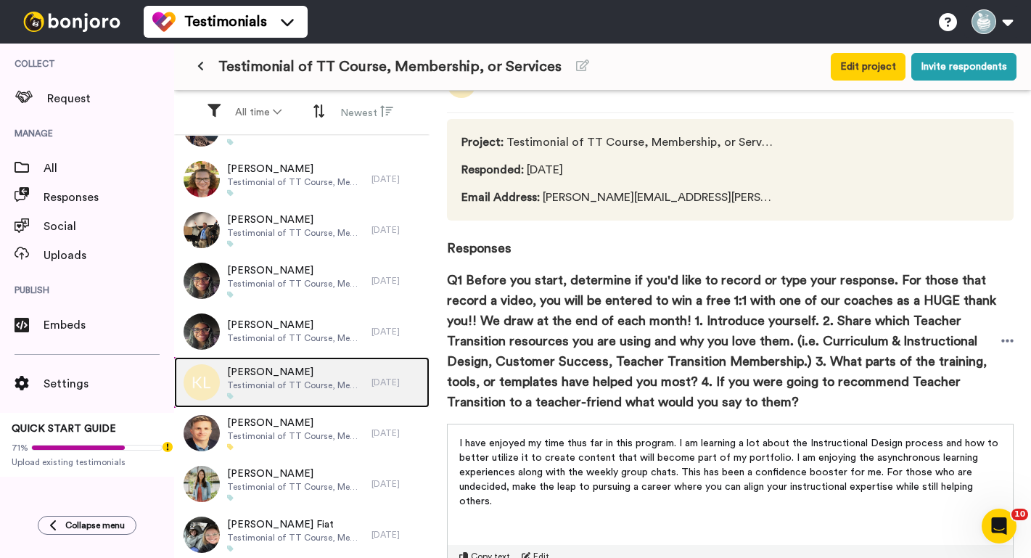
scroll to position [135, 0]
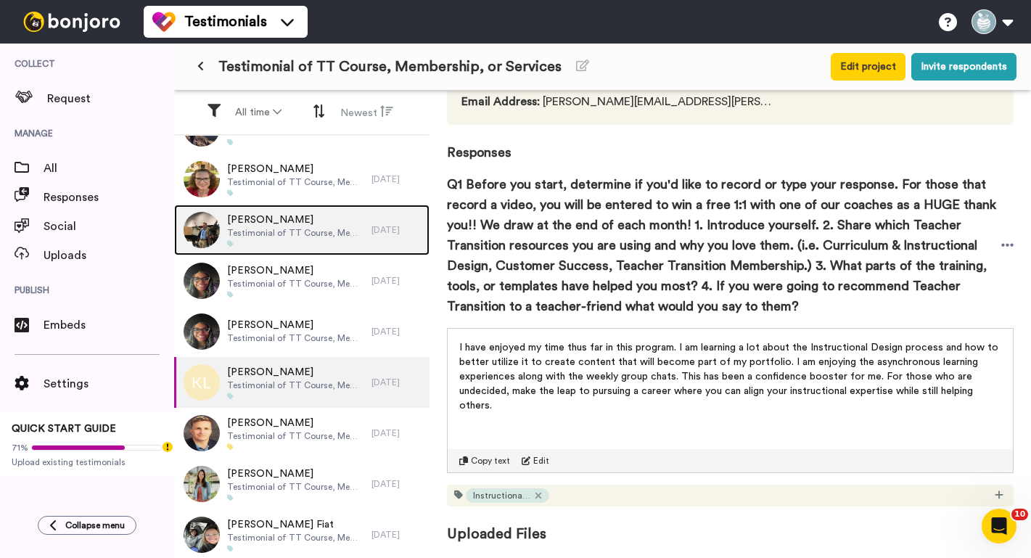
click at [290, 248] on div "[PERSON_NAME] Testimonial of TT Course, Membership, or Services" at bounding box center [272, 230] width 197 height 51
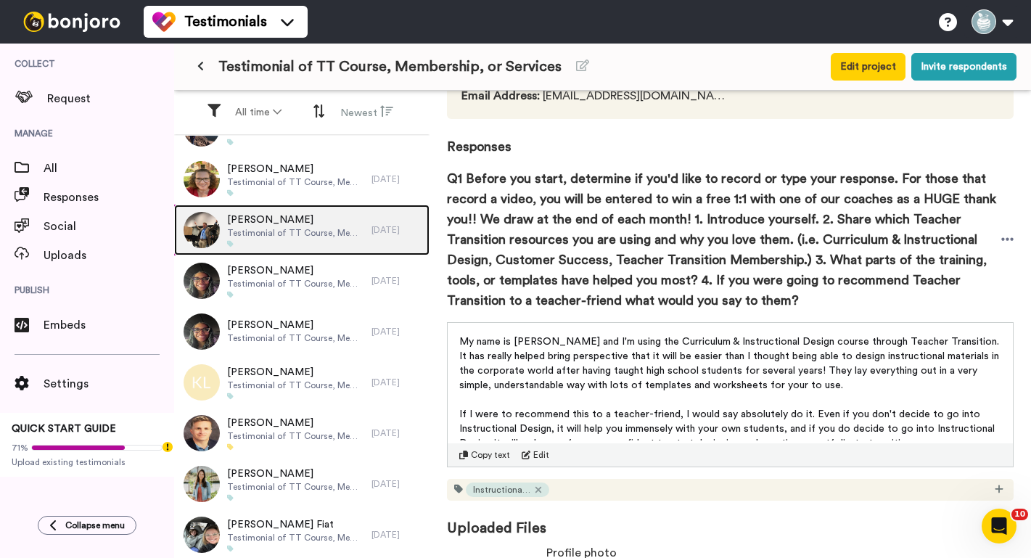
scroll to position [10, 0]
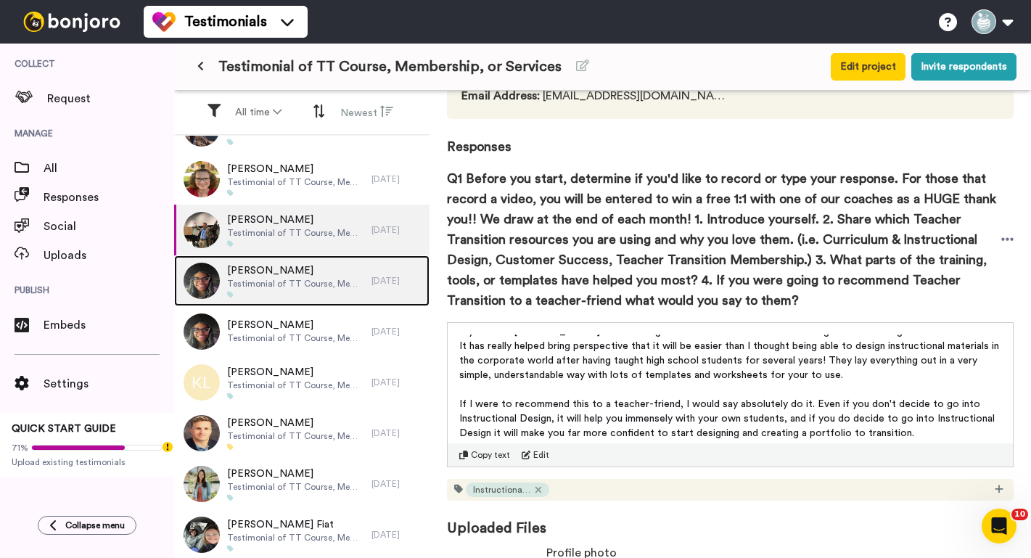
click at [227, 274] on span "[PERSON_NAME]" at bounding box center [295, 270] width 137 height 15
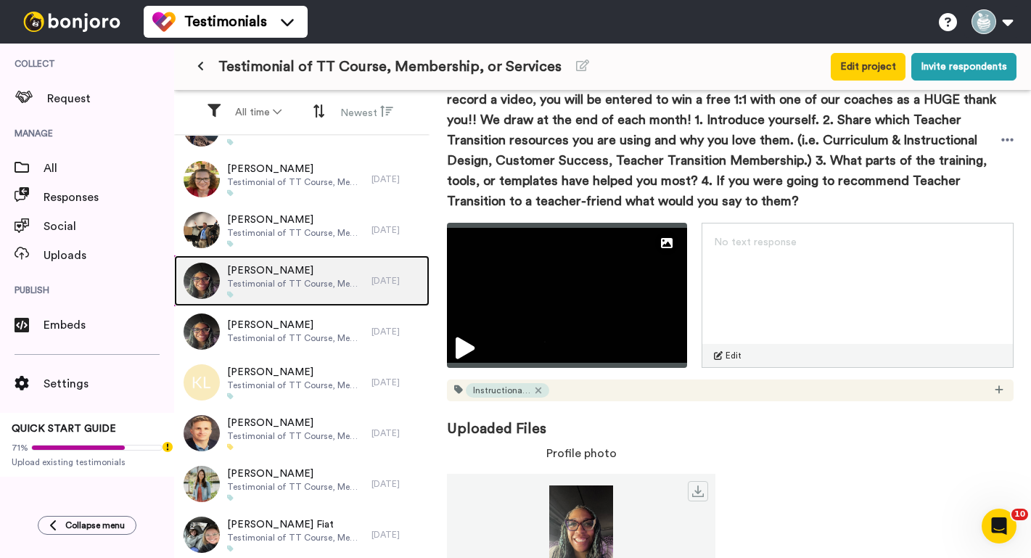
scroll to position [285, 0]
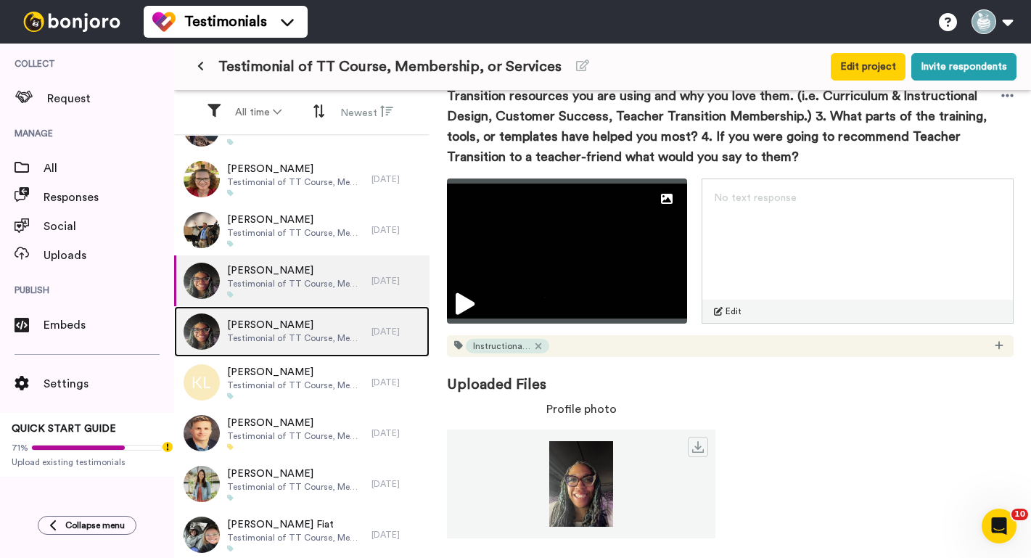
click at [260, 328] on span "[PERSON_NAME]" at bounding box center [295, 325] width 137 height 15
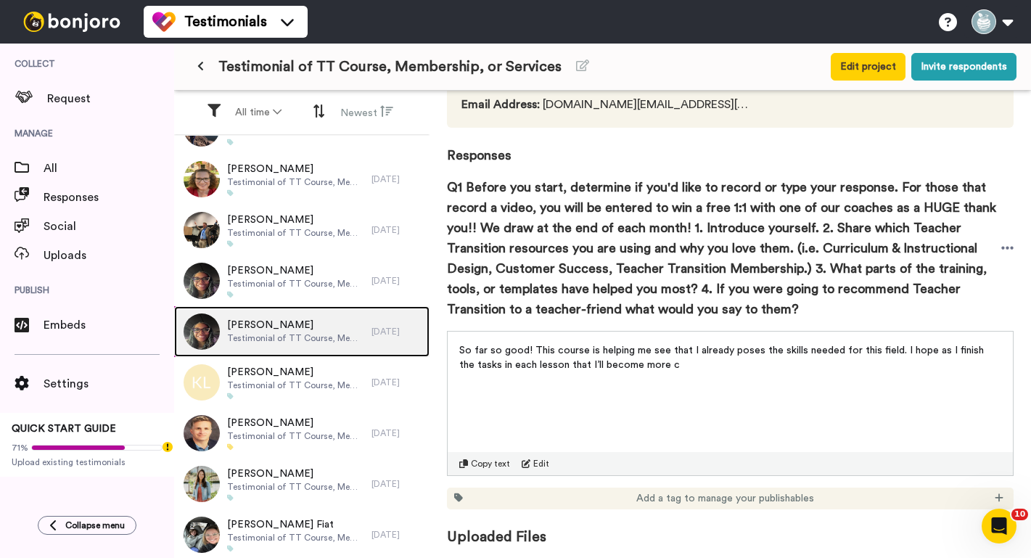
scroll to position [135, 0]
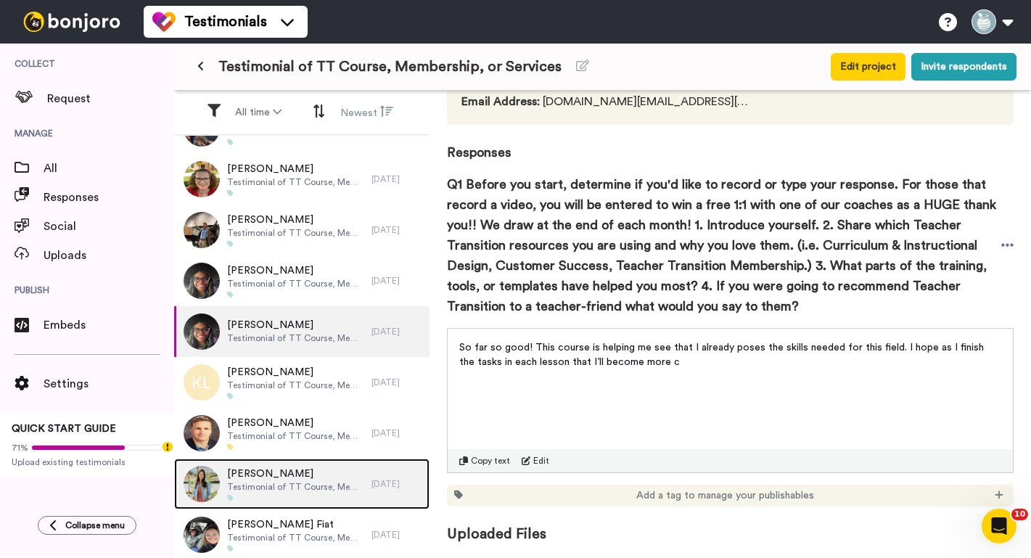
click at [274, 477] on span "[PERSON_NAME]" at bounding box center [295, 474] width 137 height 15
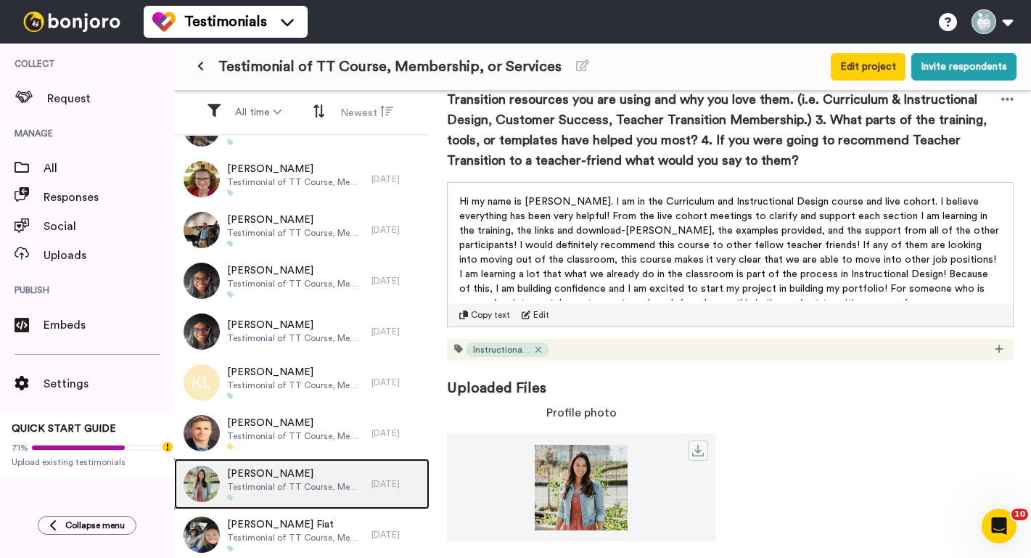
scroll to position [285, 0]
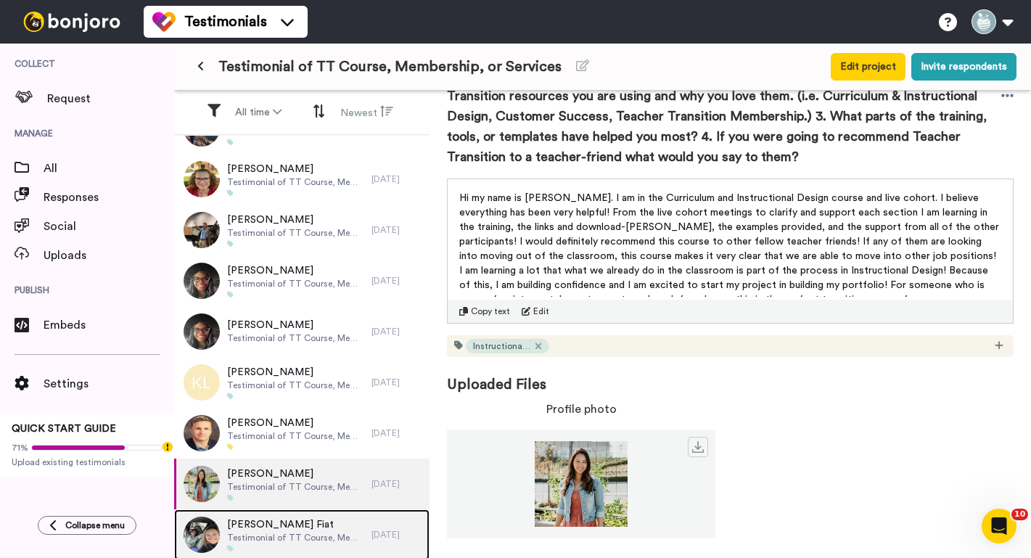
click at [250, 528] on span "[PERSON_NAME] Fiat" at bounding box center [295, 525] width 137 height 15
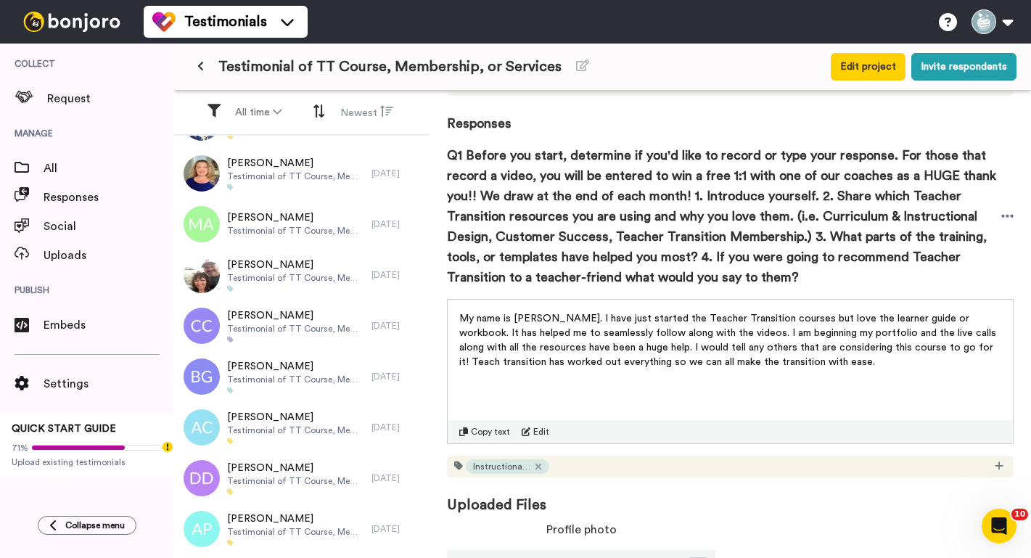
scroll to position [2446, 0]
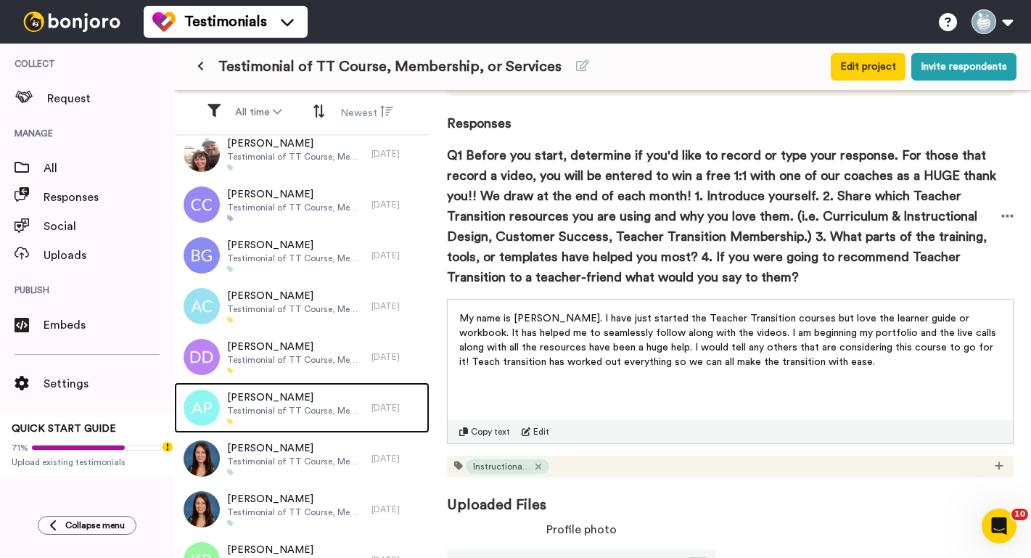
click at [255, 401] on span "[PERSON_NAME]" at bounding box center [295, 398] width 137 height 15
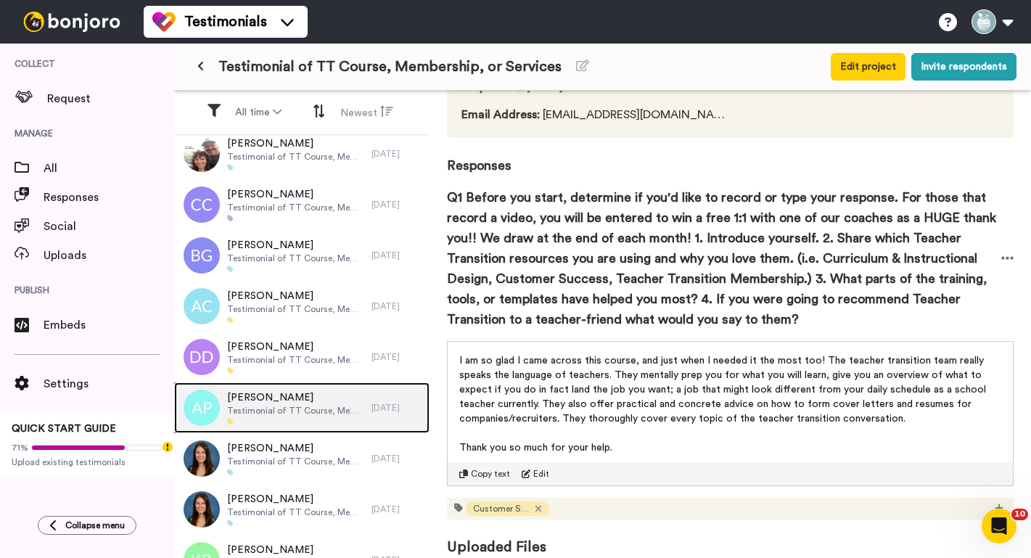
scroll to position [135, 0]
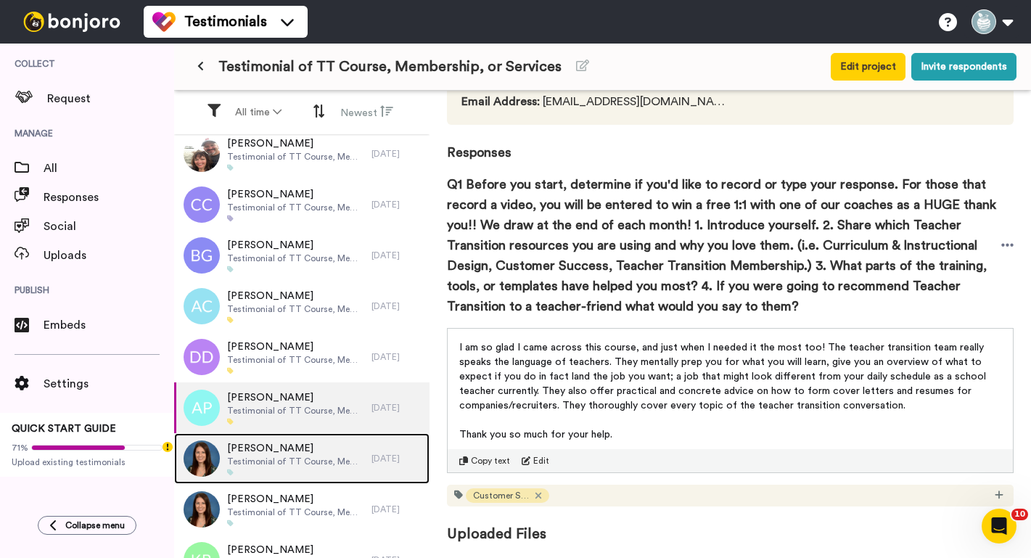
click at [316, 457] on span "Testimonial of TT Course, Membership, or Services" at bounding box center [295, 462] width 137 height 12
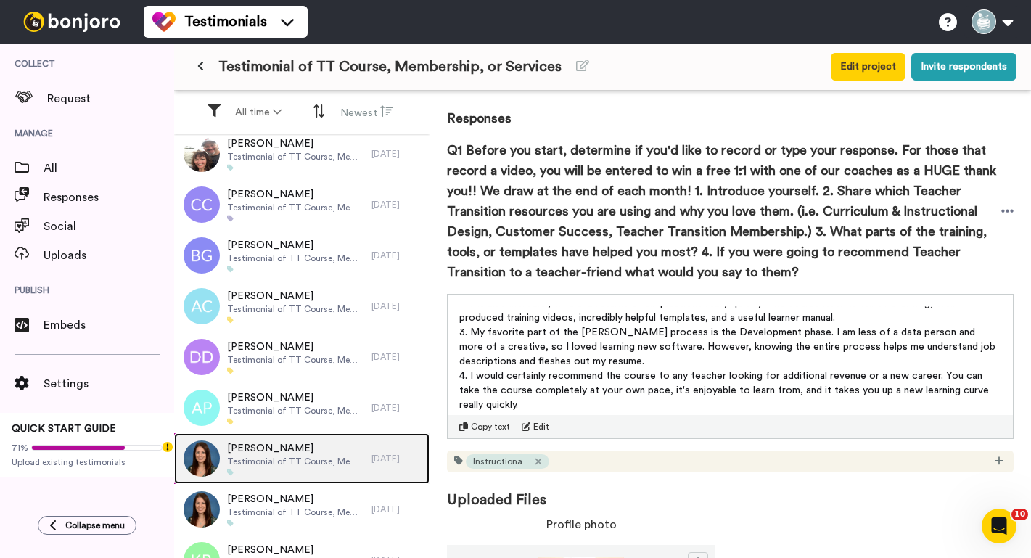
scroll to position [171, 0]
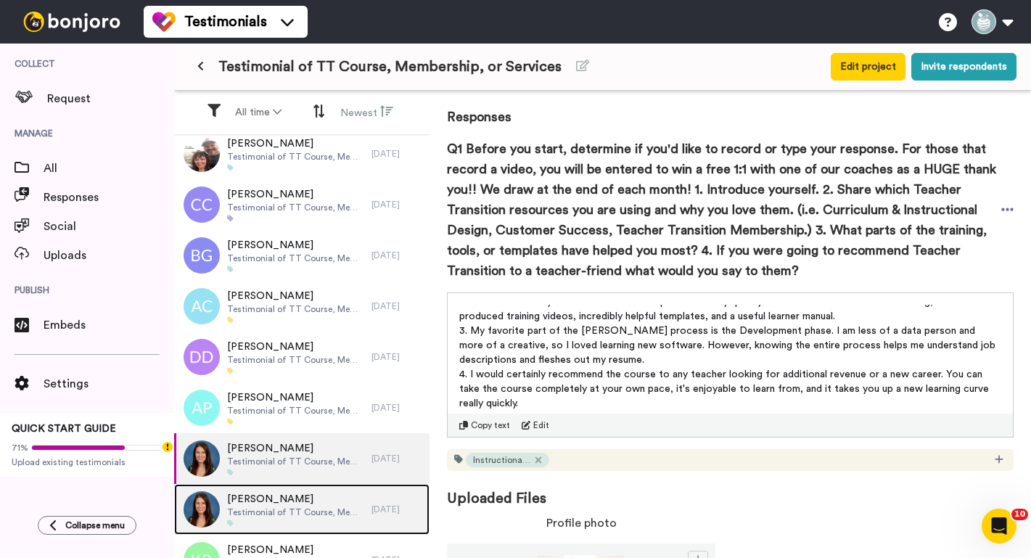
click at [326, 505] on span "[PERSON_NAME]" at bounding box center [295, 499] width 137 height 15
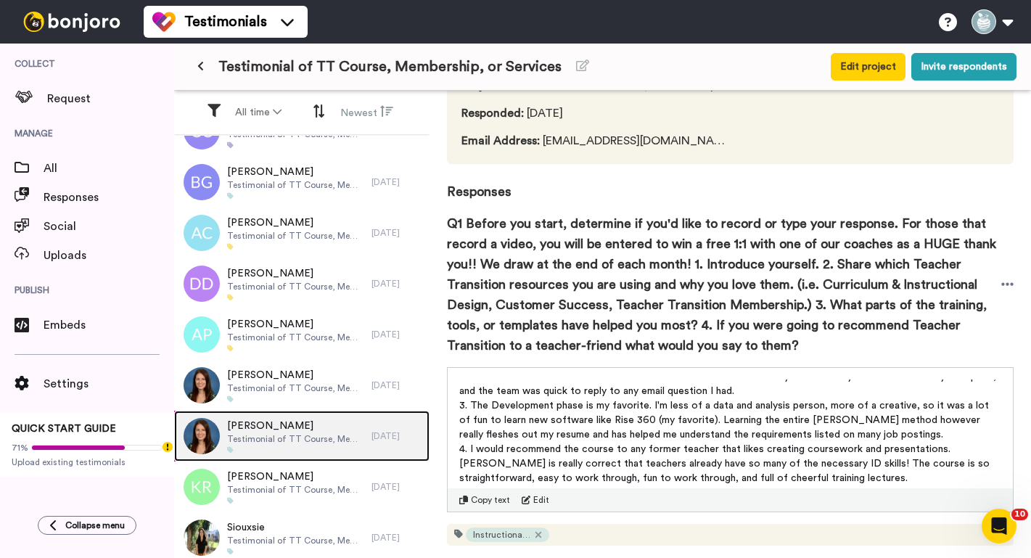
scroll to position [2536, 0]
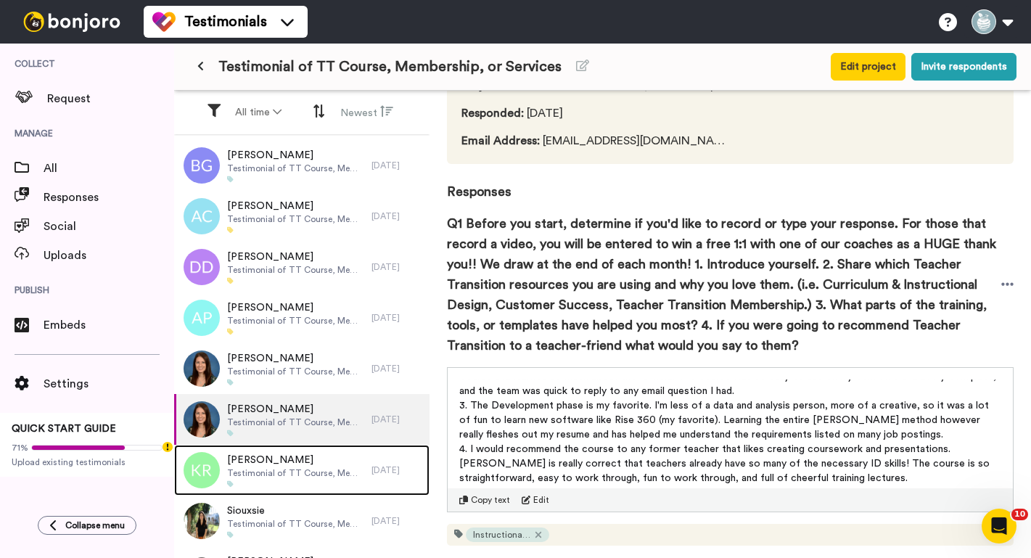
click at [275, 486] on div at bounding box center [295, 484] width 137 height 7
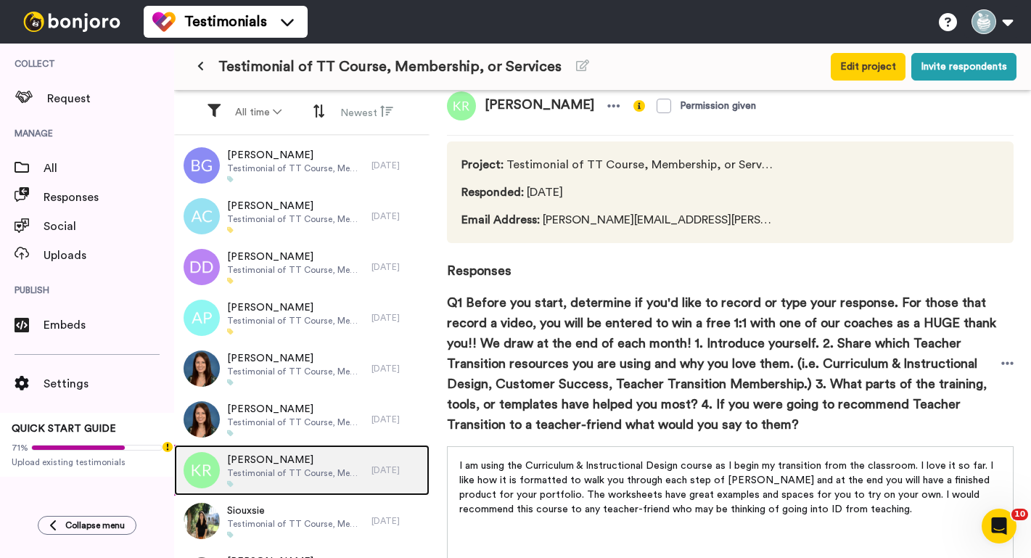
scroll to position [21, 0]
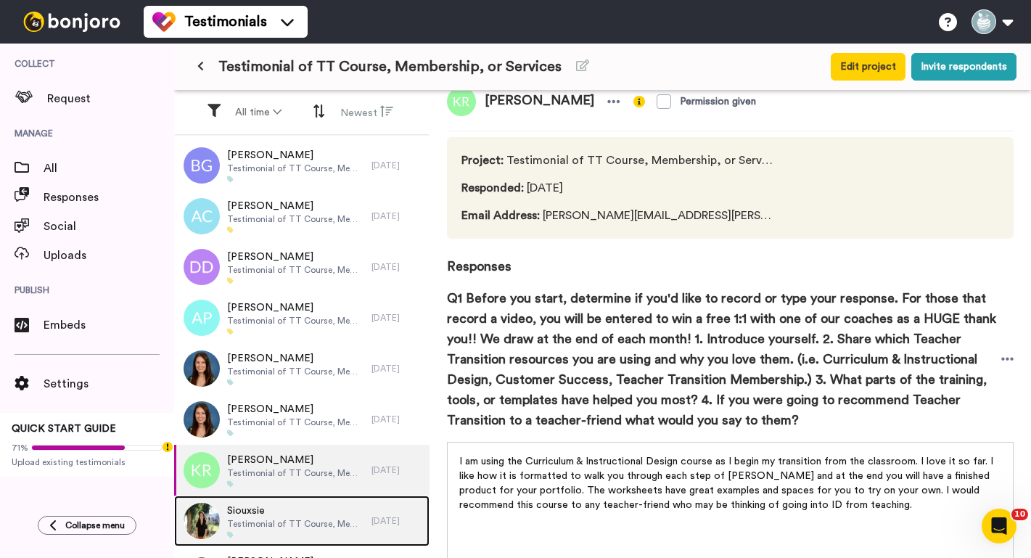
click at [287, 504] on span "Siouxsie" at bounding box center [295, 511] width 137 height 15
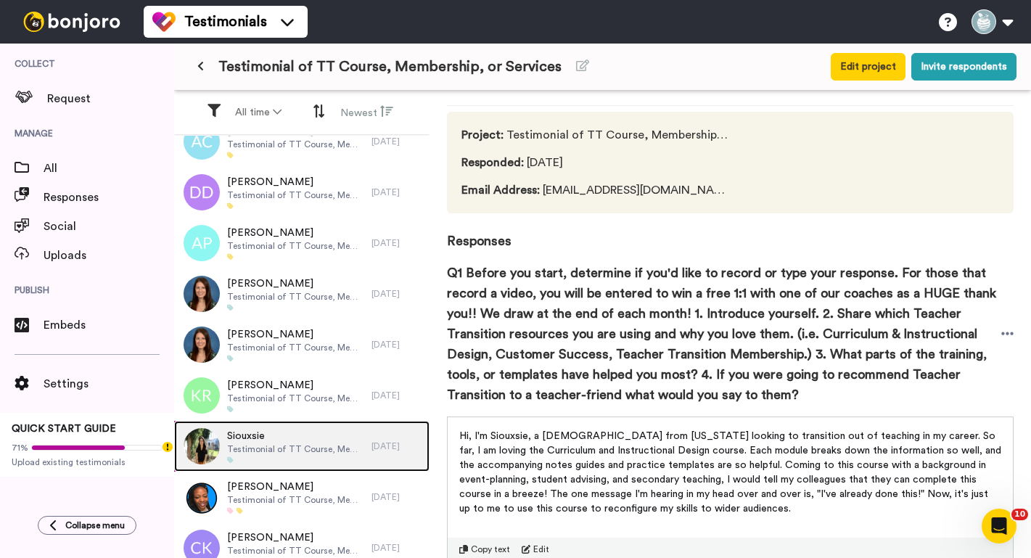
scroll to position [2644, 0]
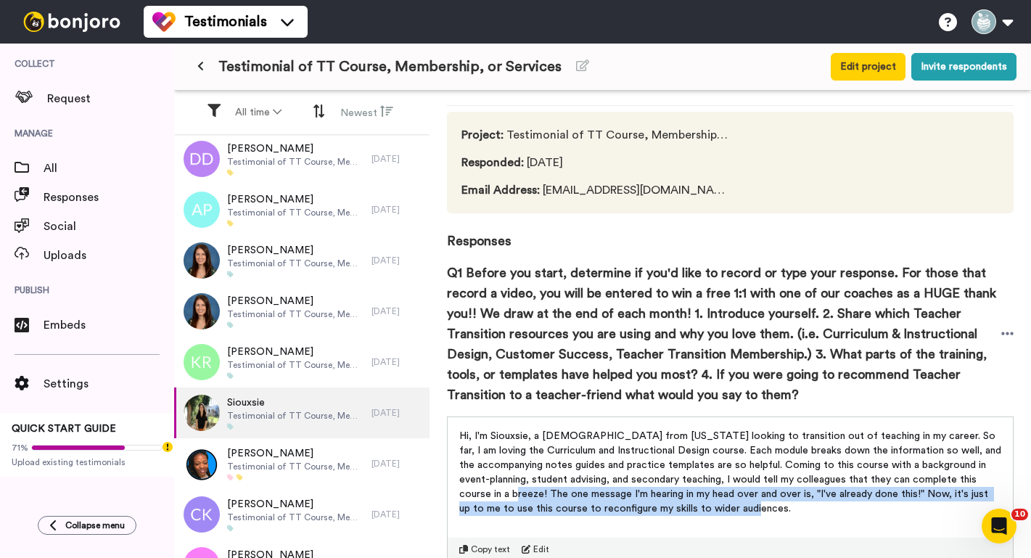
drag, startPoint x: 700, startPoint y: 504, endPoint x: 456, endPoint y: 499, distance: 244.0
click at [456, 499] on div "Hi, I'm Siouxsie, a [DEMOGRAPHIC_DATA] from [US_STATE] looking to transition ou…" at bounding box center [730, 468] width 565 height 102
copy span "The one message I'm hearing in my head over and over is, "I've already done thi…"
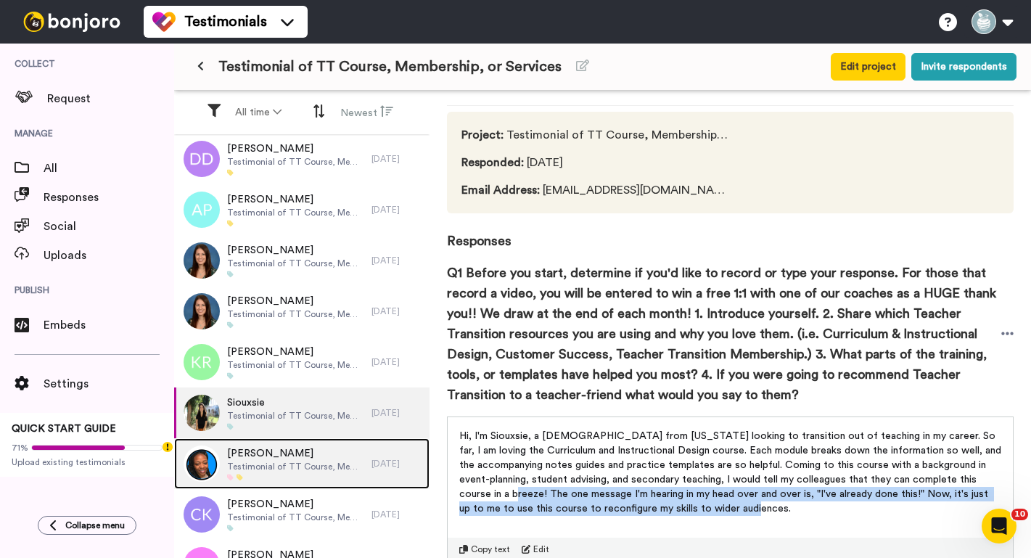
click at [323, 467] on span "Testimonial of TT Course, Membership, or Services" at bounding box center [295, 467] width 137 height 12
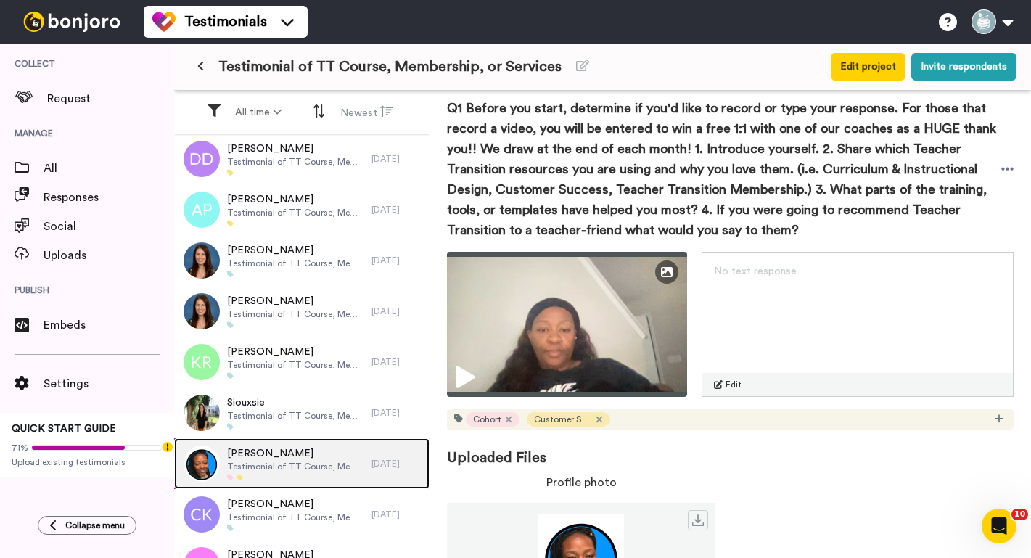
scroll to position [285, 0]
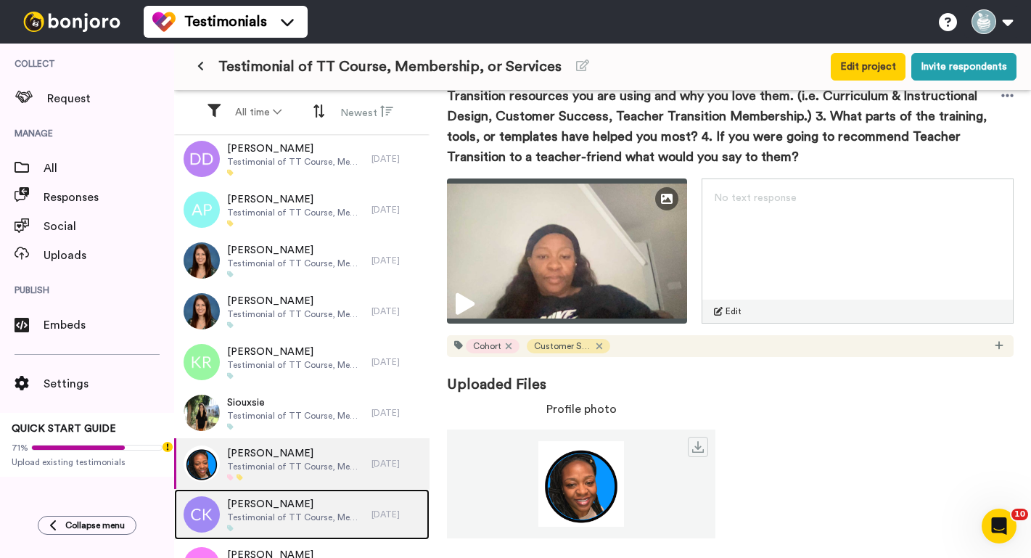
click at [229, 515] on span "Testimonial of TT Course, Membership, or Services" at bounding box center [295, 518] width 137 height 12
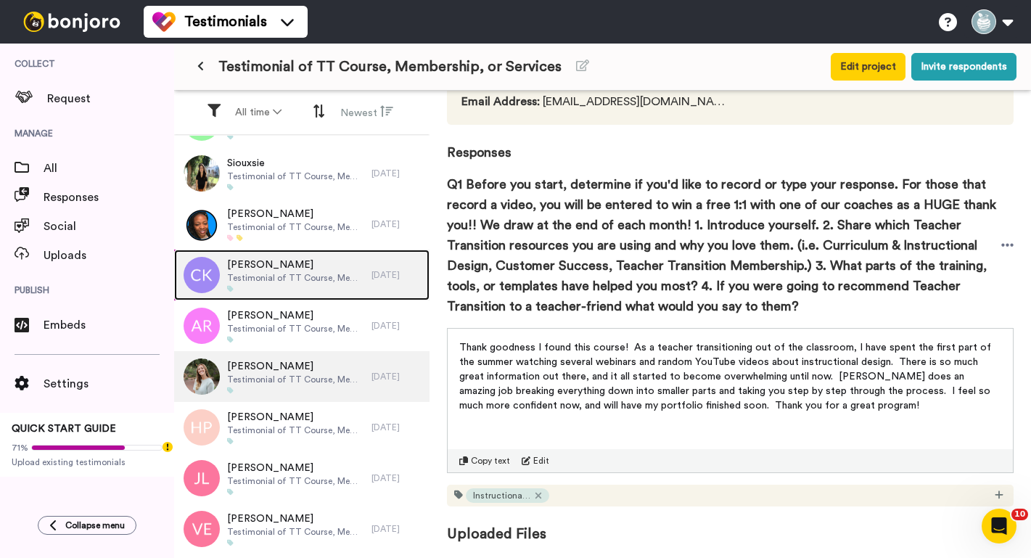
scroll to position [2885, 0]
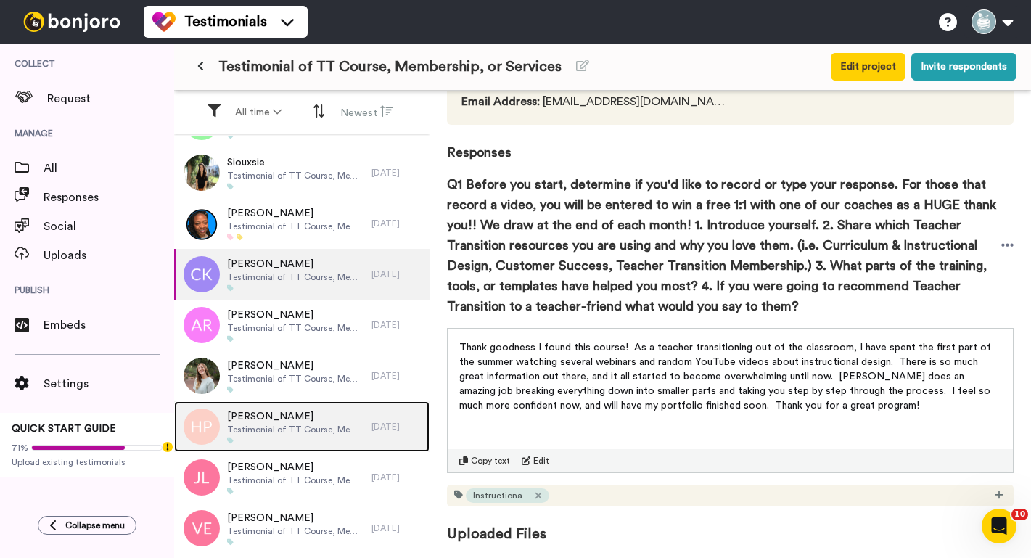
click at [295, 417] on span "[PERSON_NAME]" at bounding box center [295, 416] width 137 height 15
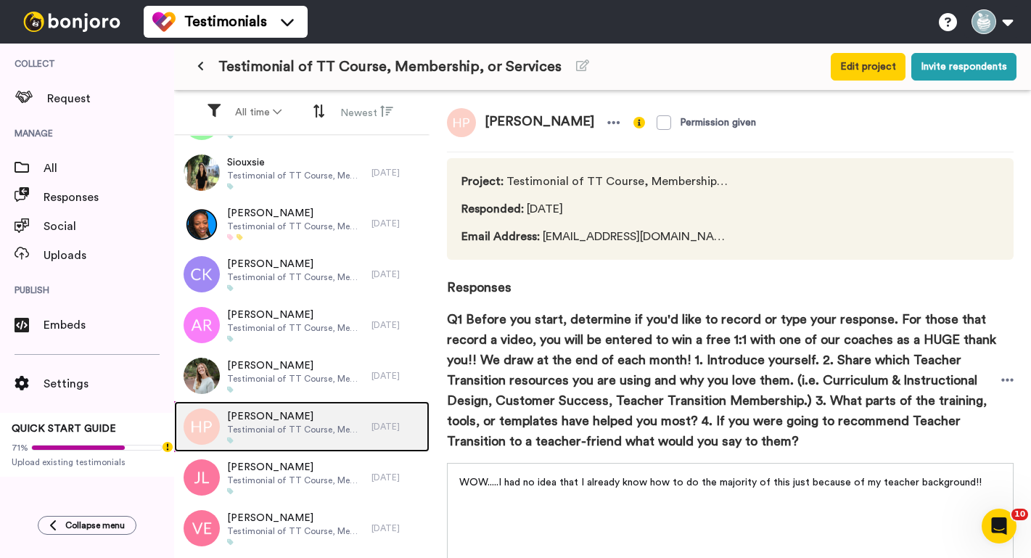
scroll to position [135, 0]
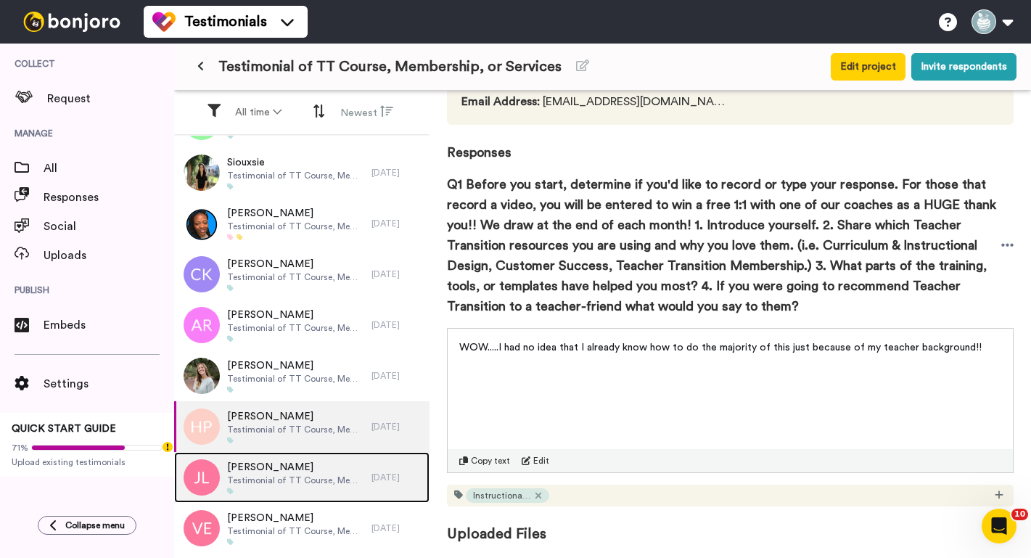
click at [243, 482] on span "Testimonial of TT Course, Membership, or Services" at bounding box center [295, 481] width 137 height 12
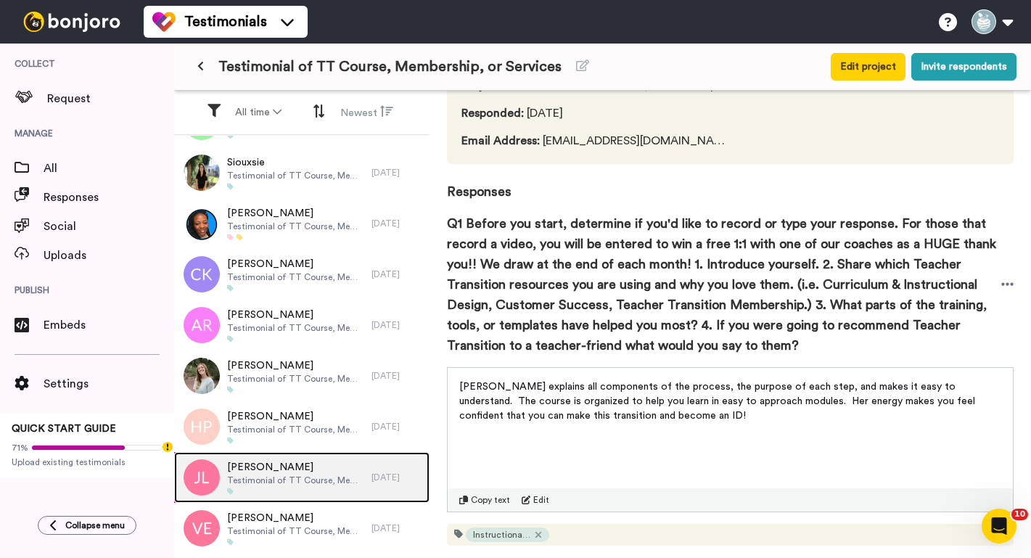
scroll to position [126, 0]
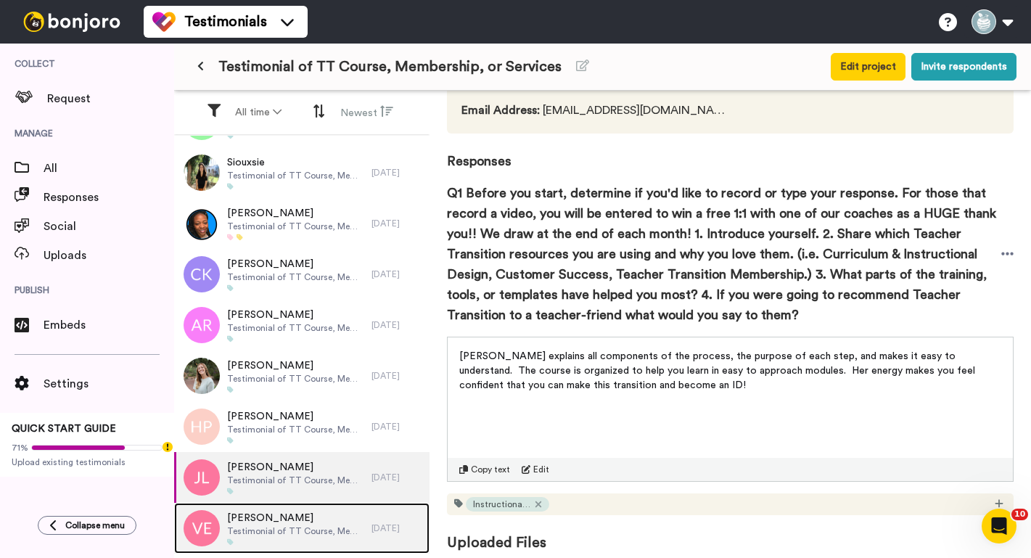
click at [251, 516] on span "[PERSON_NAME]" at bounding box center [295, 518] width 137 height 15
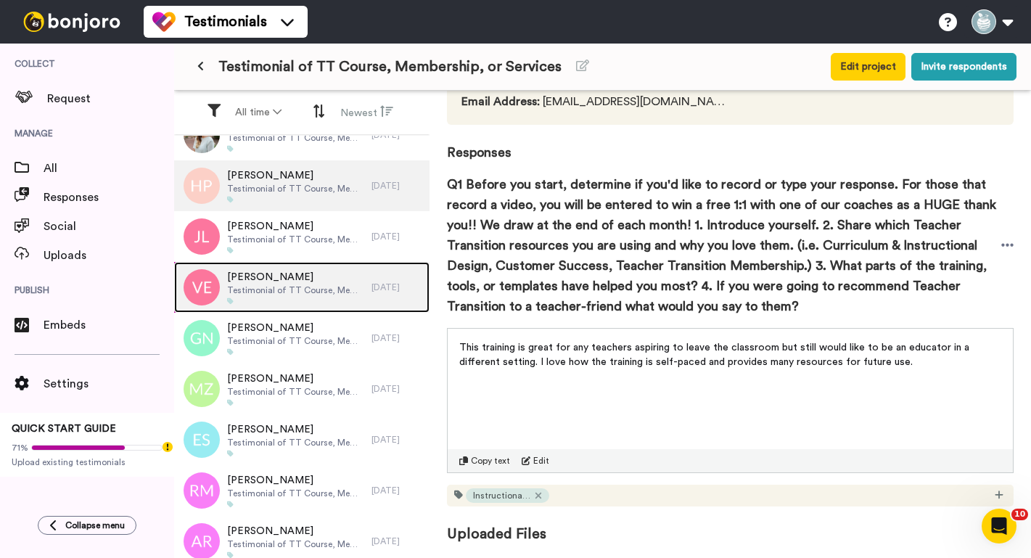
scroll to position [3127, 0]
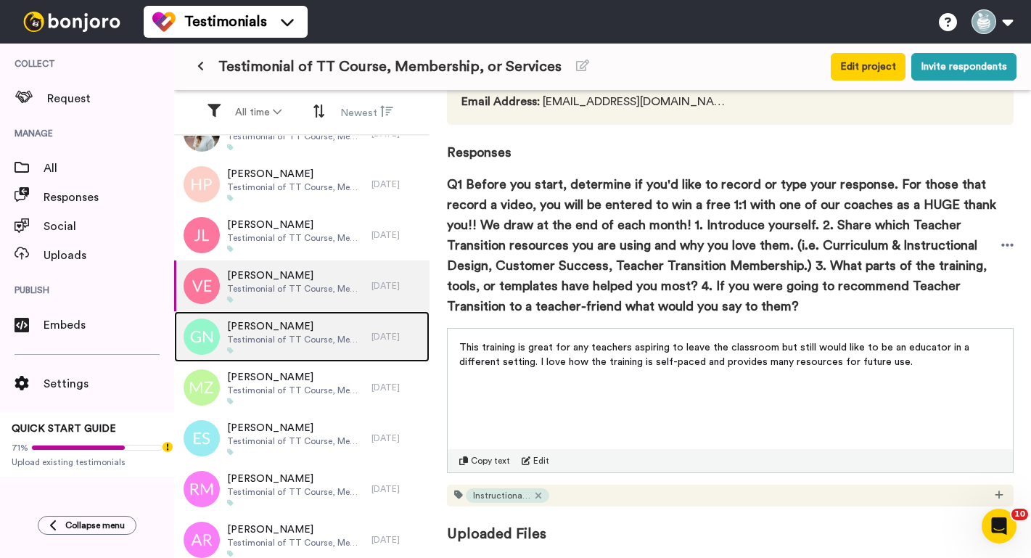
click at [250, 347] on div at bounding box center [295, 350] width 137 height 7
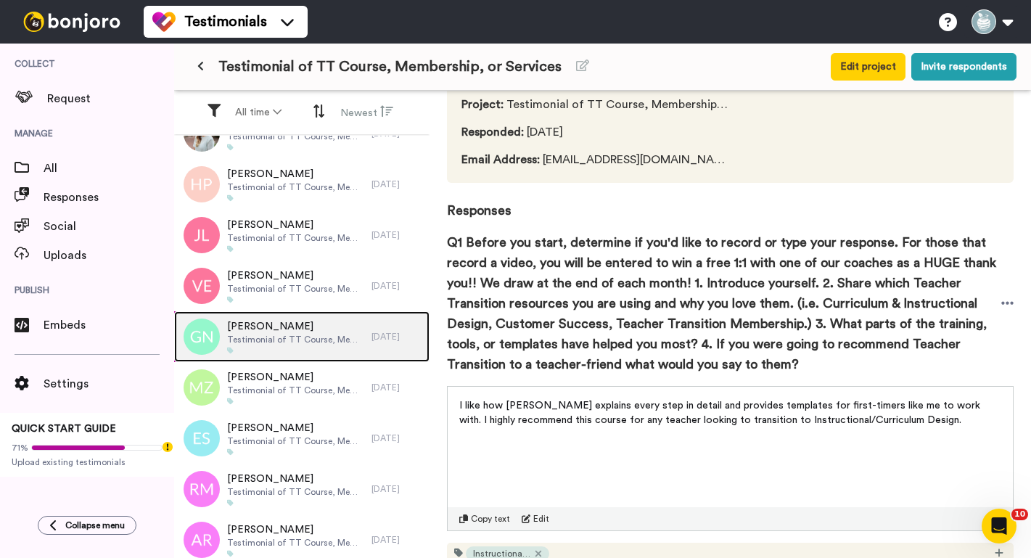
scroll to position [135, 0]
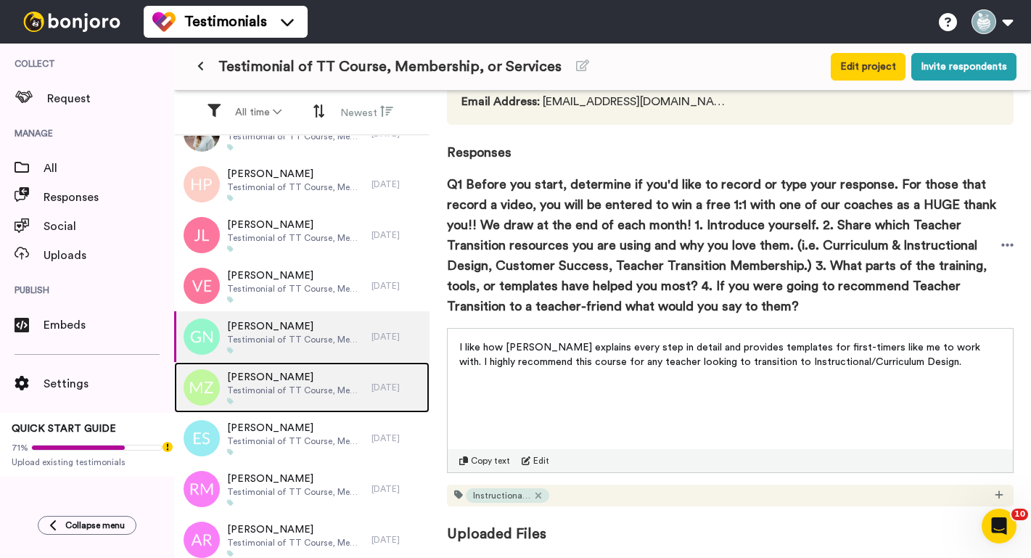
click at [285, 380] on span "[PERSON_NAME]" at bounding box center [295, 377] width 137 height 15
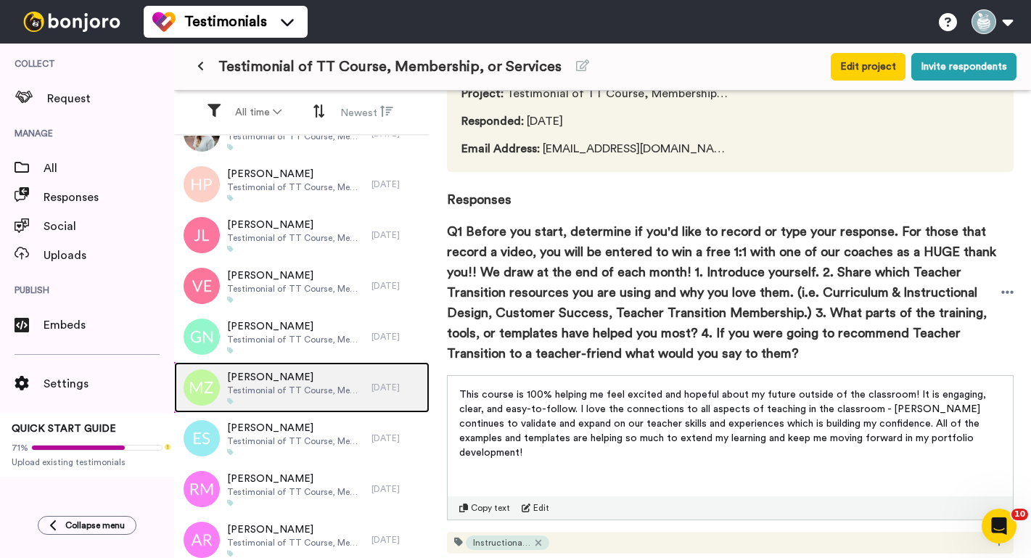
scroll to position [135, 0]
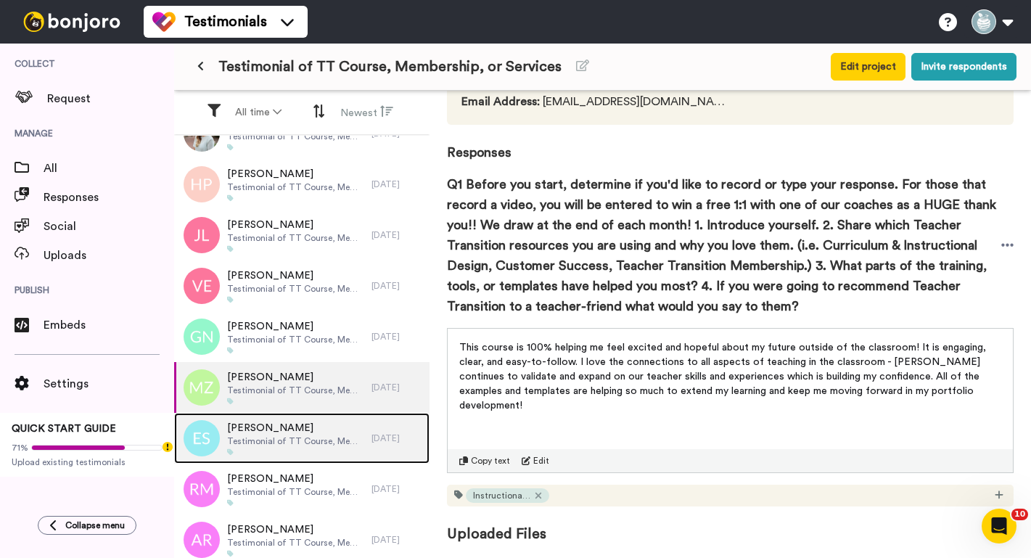
click at [284, 444] on span "Testimonial of TT Course, Membership, or Services" at bounding box center [295, 442] width 137 height 12
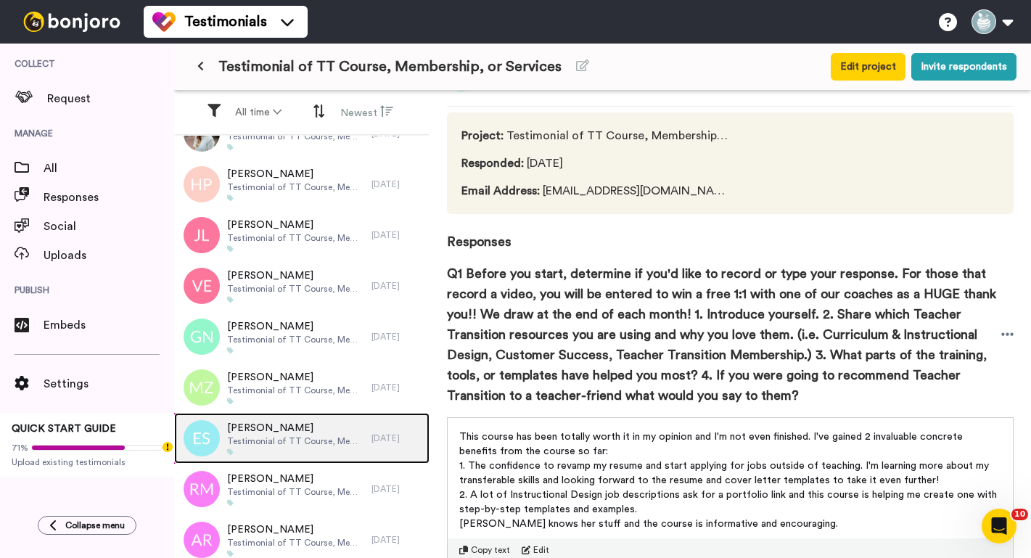
scroll to position [135, 0]
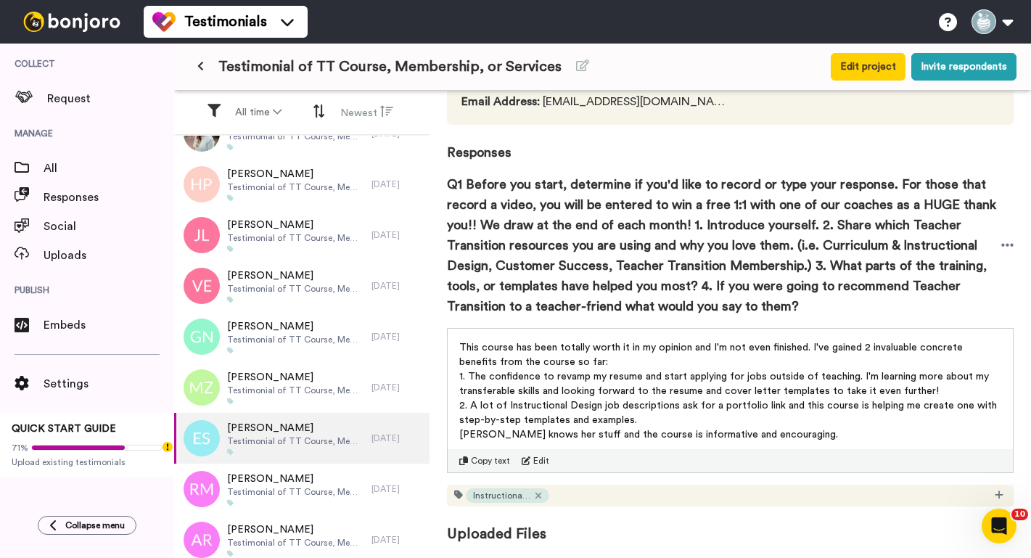
click at [587, 360] on p "This course has been totally worth it in my opinion and I'm not even finished. …" at bounding box center [730, 354] width 542 height 29
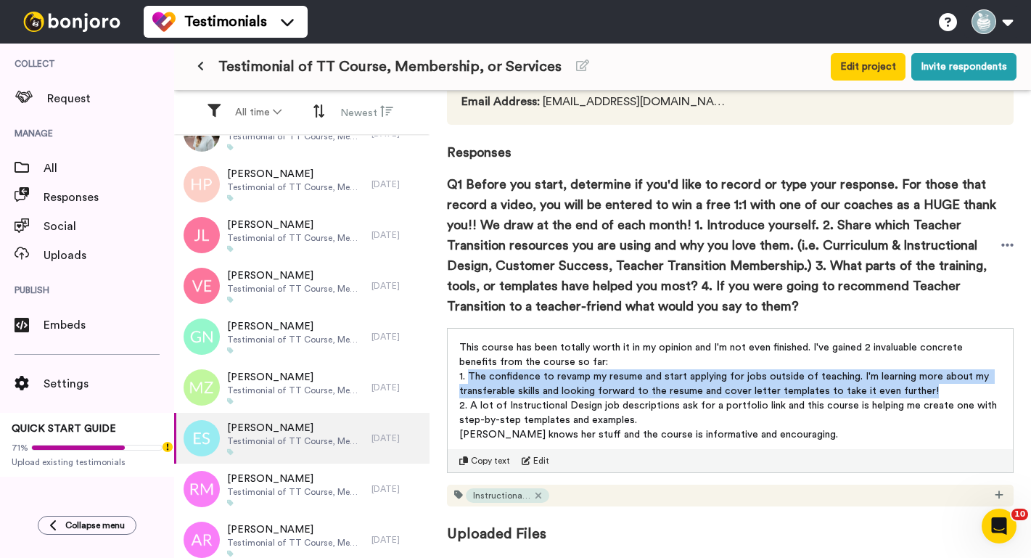
drag, startPoint x: 941, startPoint y: 393, endPoint x: 470, endPoint y: 378, distance: 471.3
click at [470, 378] on p "1. The confidence to revamp my resume and start applying for jobs outside of te…" at bounding box center [730, 383] width 542 height 29
copy span "The confidence to revamp my resume and start applying for jobs outside of teach…"
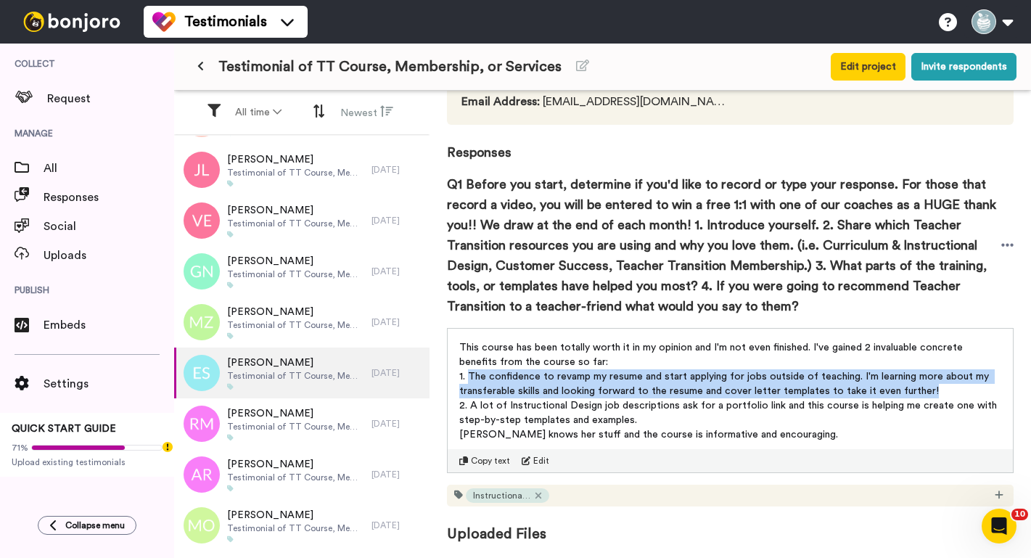
scroll to position [3220, 0]
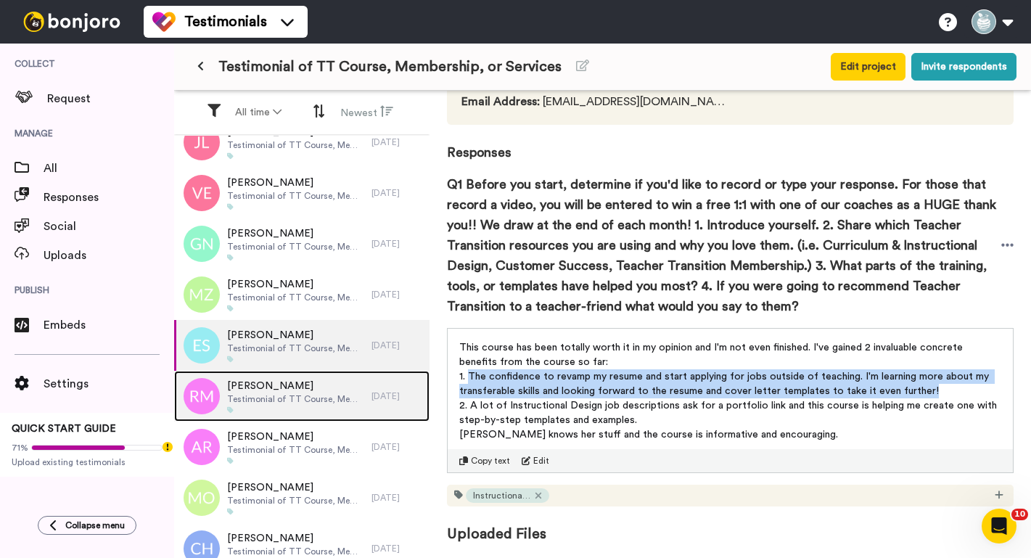
click at [267, 401] on span "Testimonial of TT Course, Membership, or Services" at bounding box center [295, 399] width 137 height 12
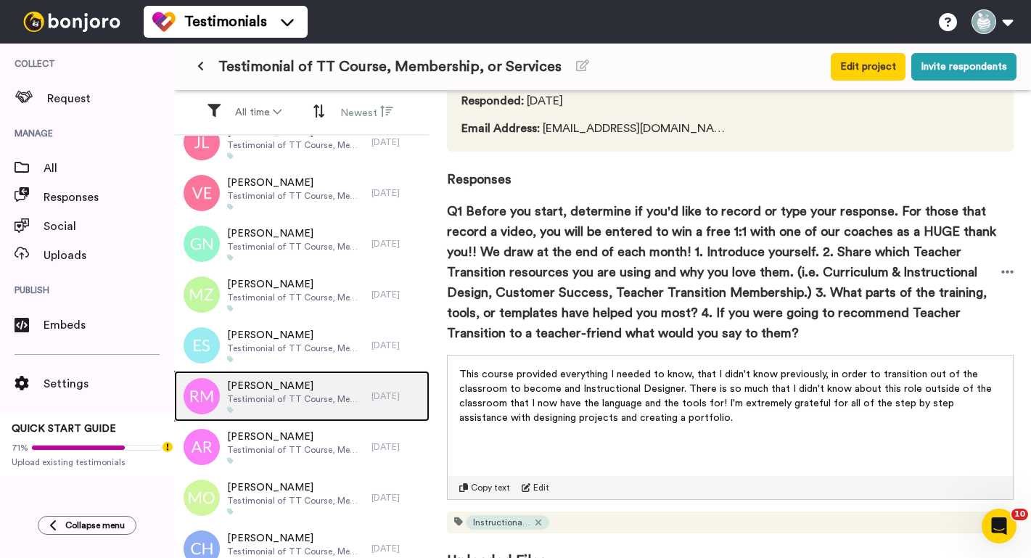
scroll to position [123, 0]
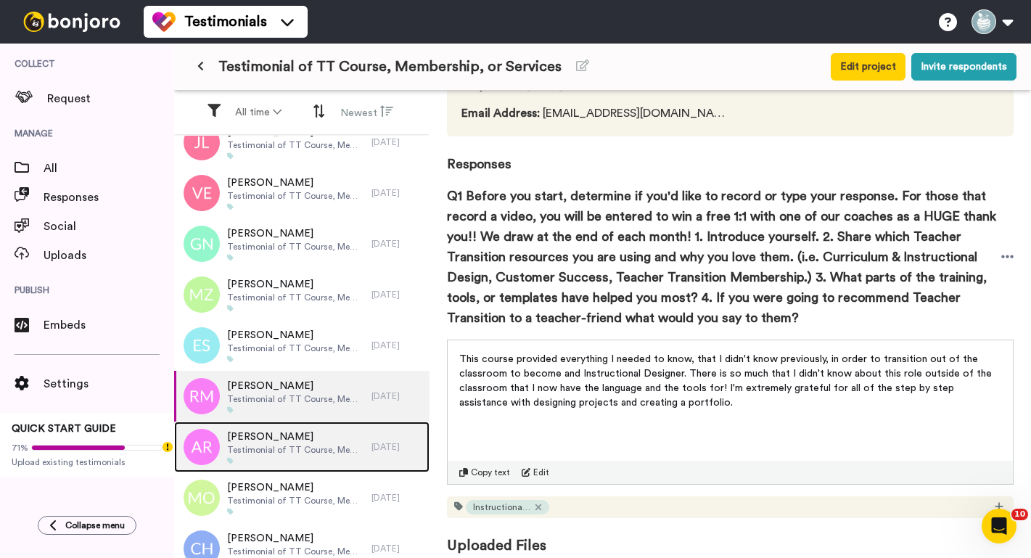
click at [274, 441] on span "[PERSON_NAME]" at bounding box center [295, 437] width 137 height 15
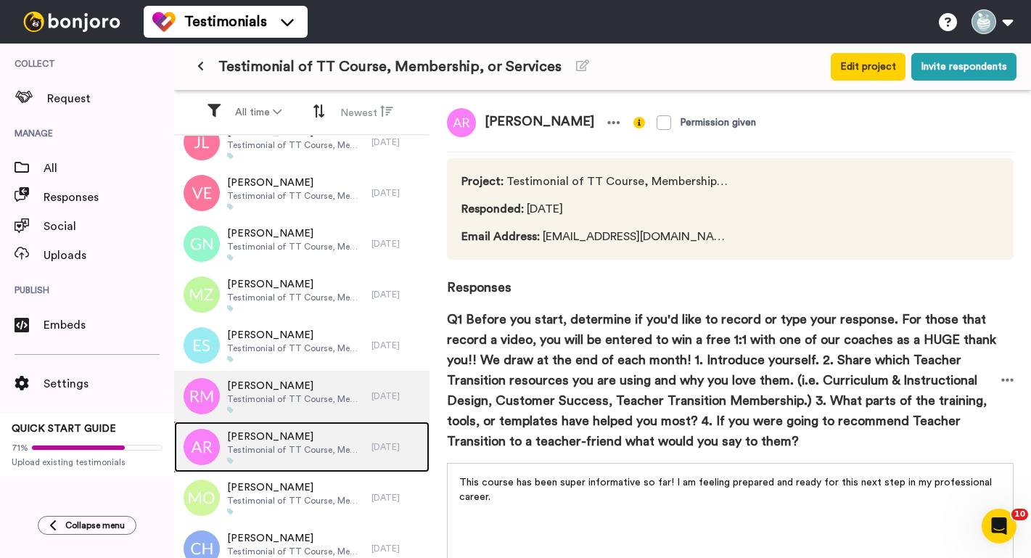
scroll to position [135, 0]
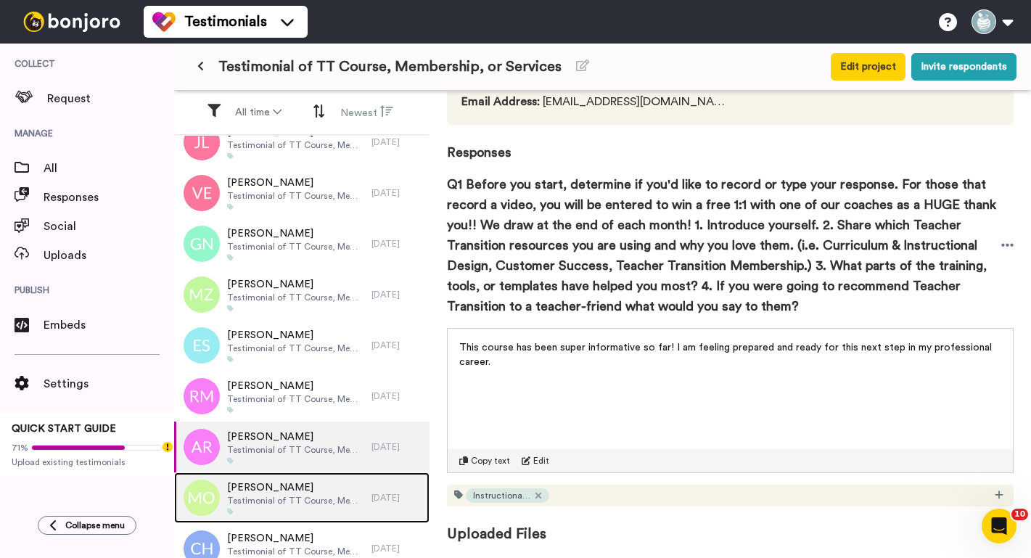
click at [272, 486] on span "[PERSON_NAME]" at bounding box center [295, 488] width 137 height 15
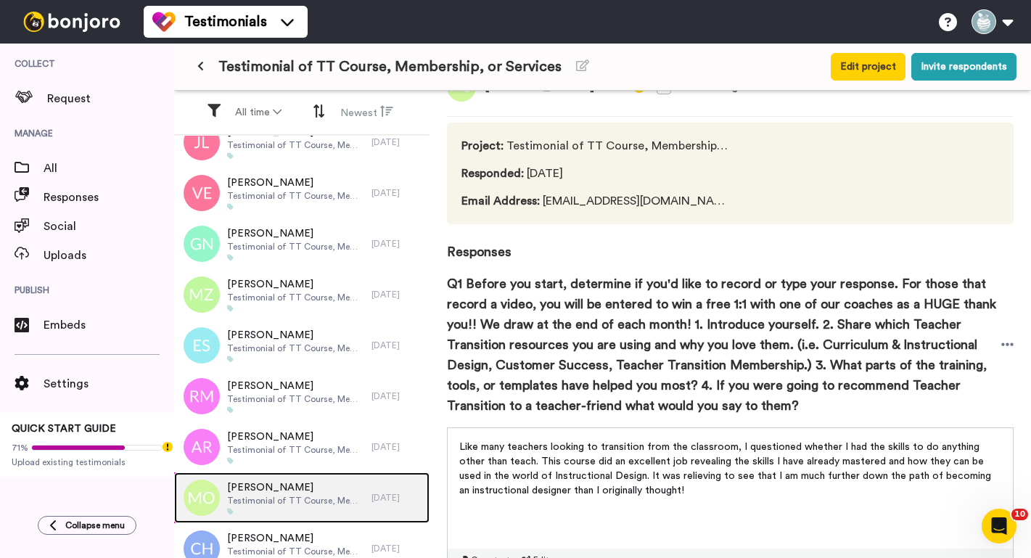
scroll to position [135, 0]
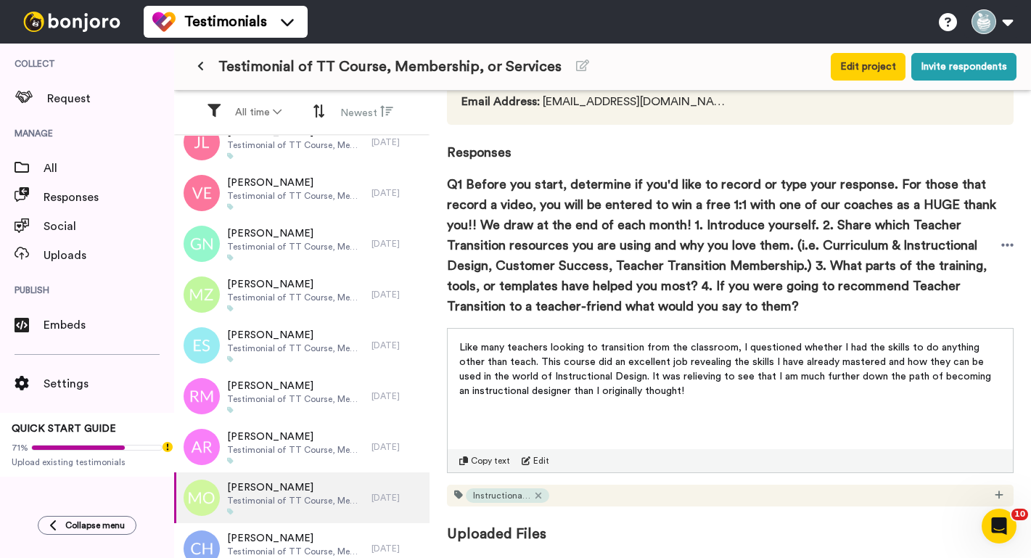
click at [704, 388] on p "Like many teachers looking to transition from the classroom, I questioned wheth…" at bounding box center [730, 369] width 542 height 58
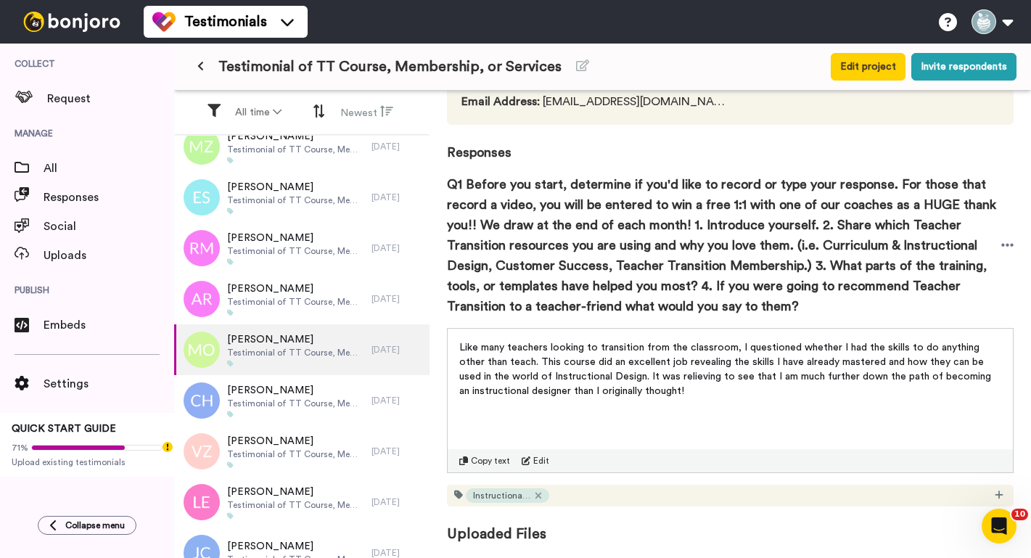
scroll to position [3439, 0]
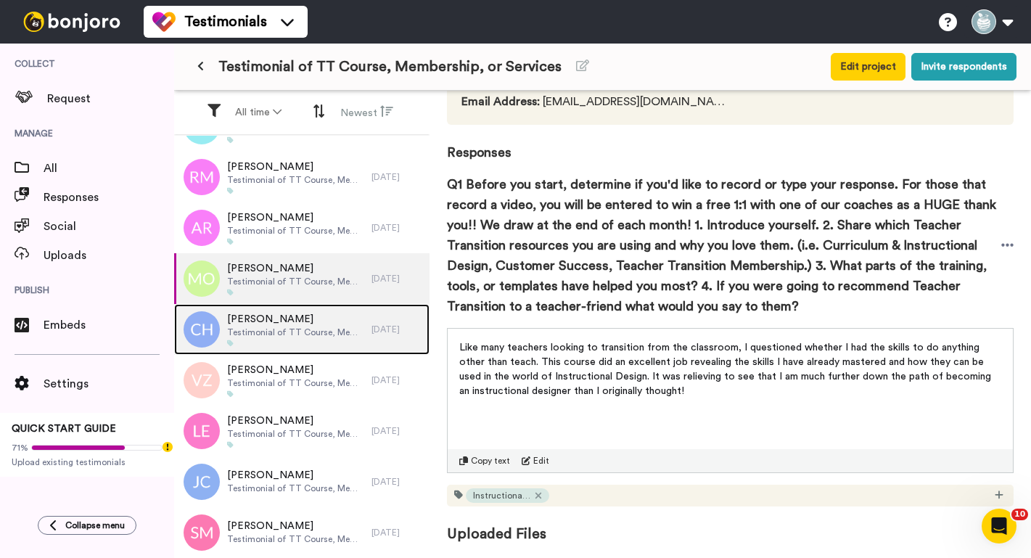
click at [233, 338] on div "[PERSON_NAME] Testimonial of TT Course, Membership, or Services" at bounding box center [295, 329] width 137 height 35
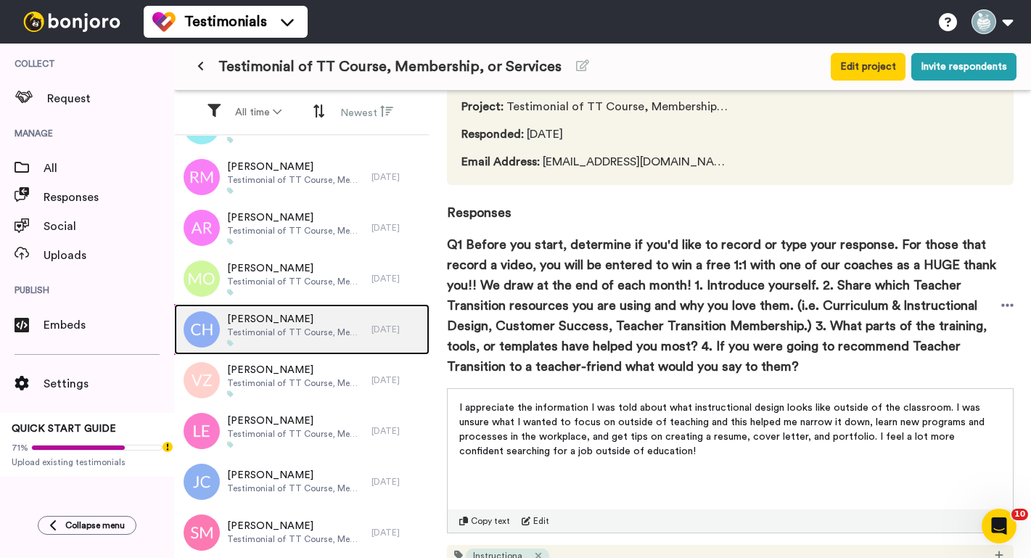
scroll to position [102, 0]
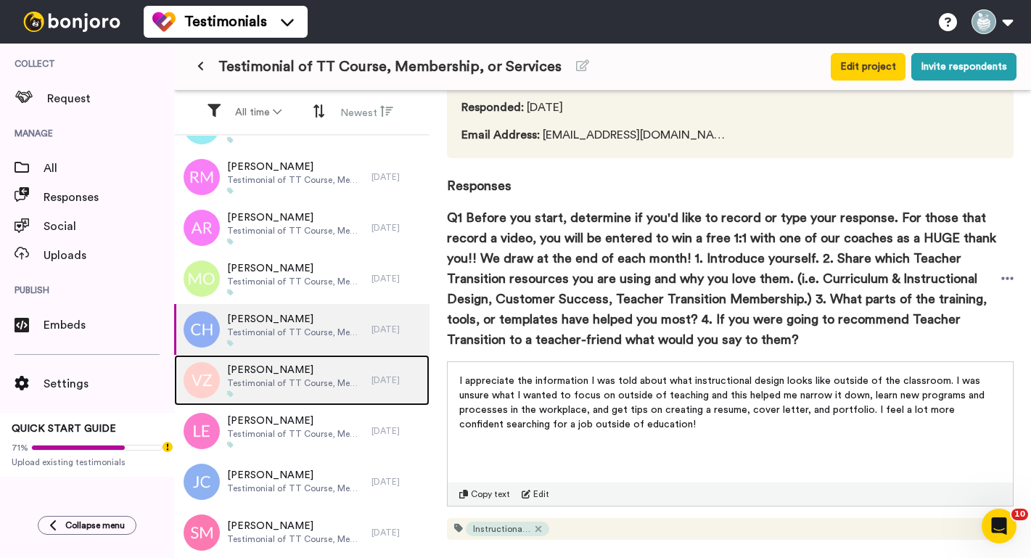
click at [256, 393] on div at bounding box center [295, 394] width 137 height 7
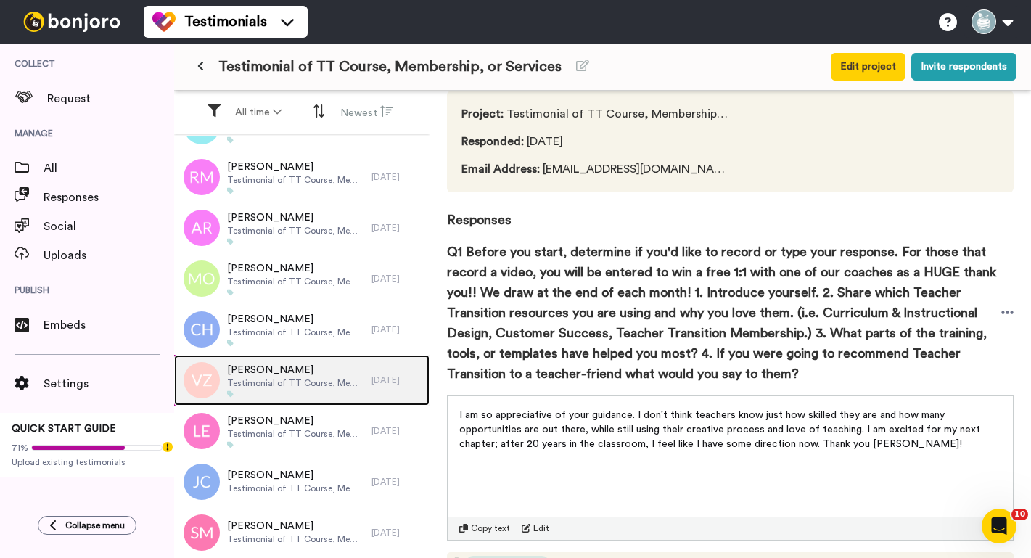
scroll to position [135, 0]
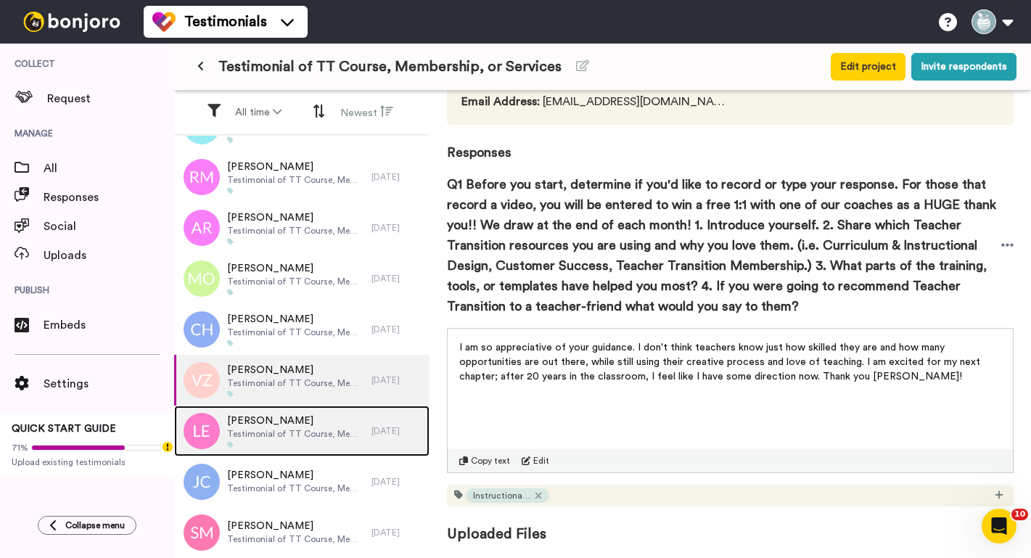
click at [280, 441] on div at bounding box center [295, 444] width 137 height 7
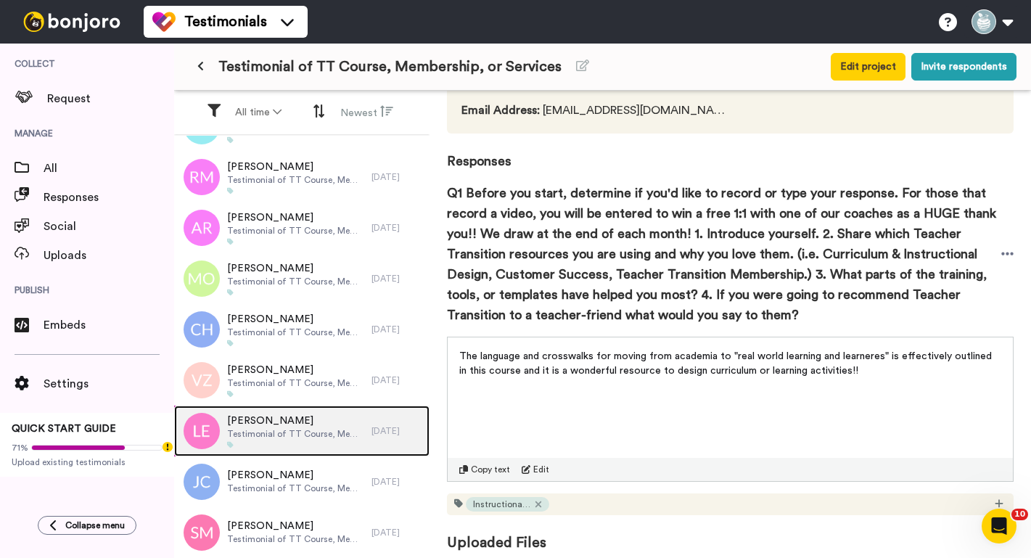
scroll to position [135, 0]
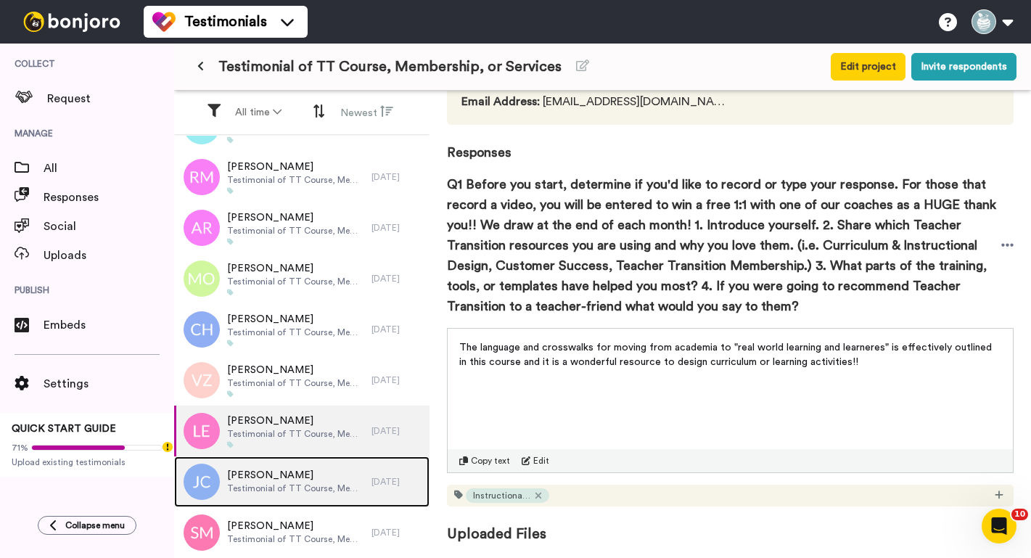
click at [284, 483] on span "Testimonial of TT Course, Membership, or Services" at bounding box center [295, 489] width 137 height 12
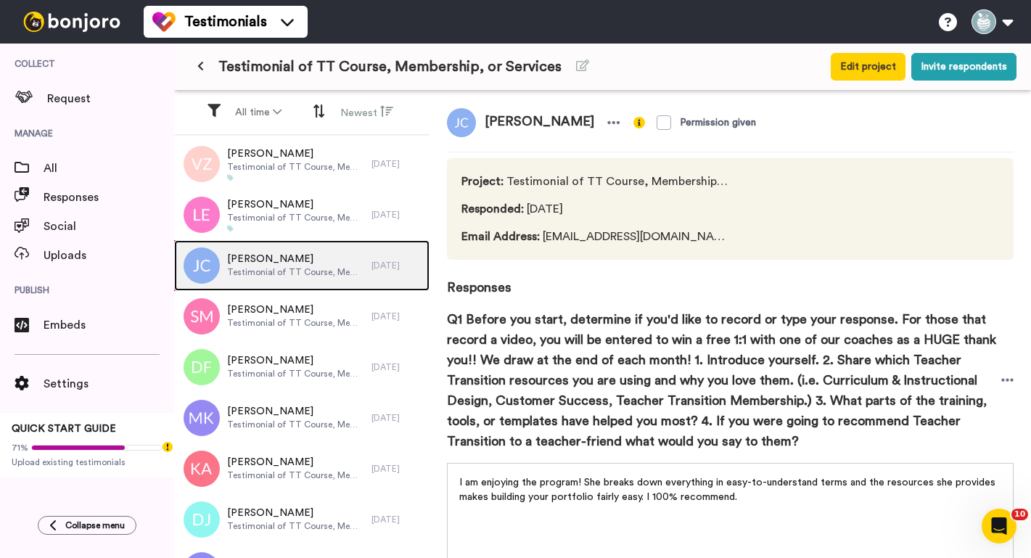
scroll to position [3711, 0]
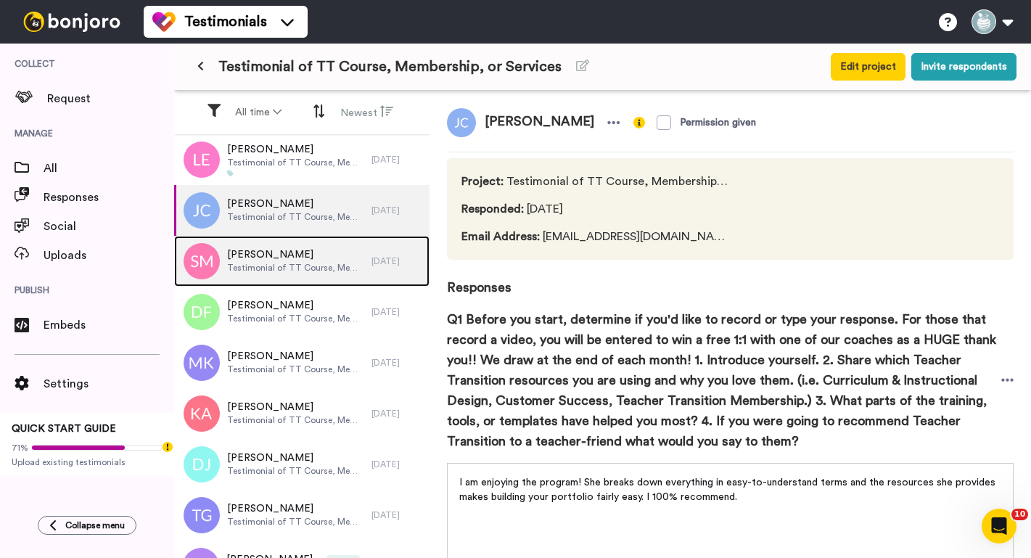
click at [249, 262] on span "Testimonial of TT Course, Membership, or Services" at bounding box center [295, 268] width 137 height 12
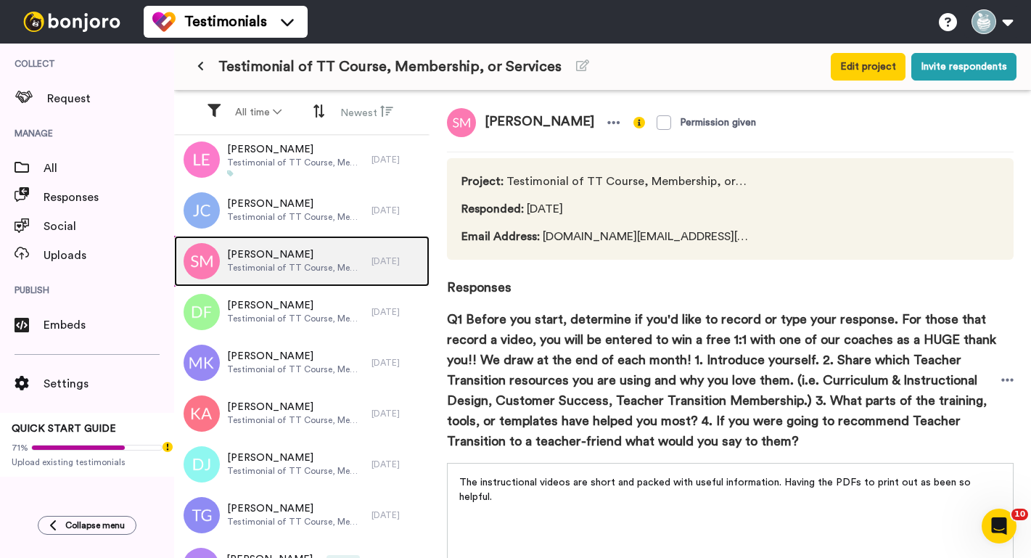
scroll to position [3740, 0]
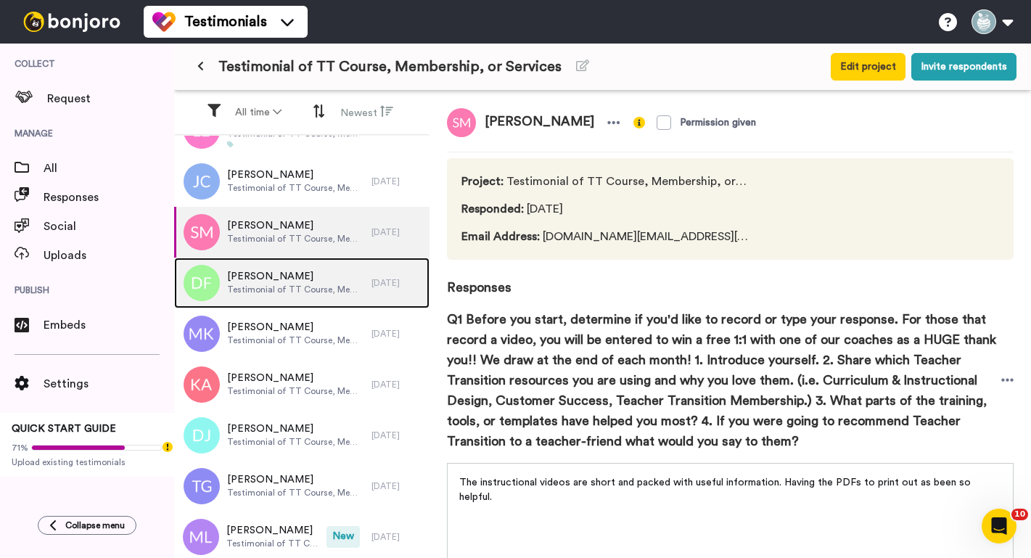
click at [257, 279] on span "[PERSON_NAME]" at bounding box center [295, 276] width 137 height 15
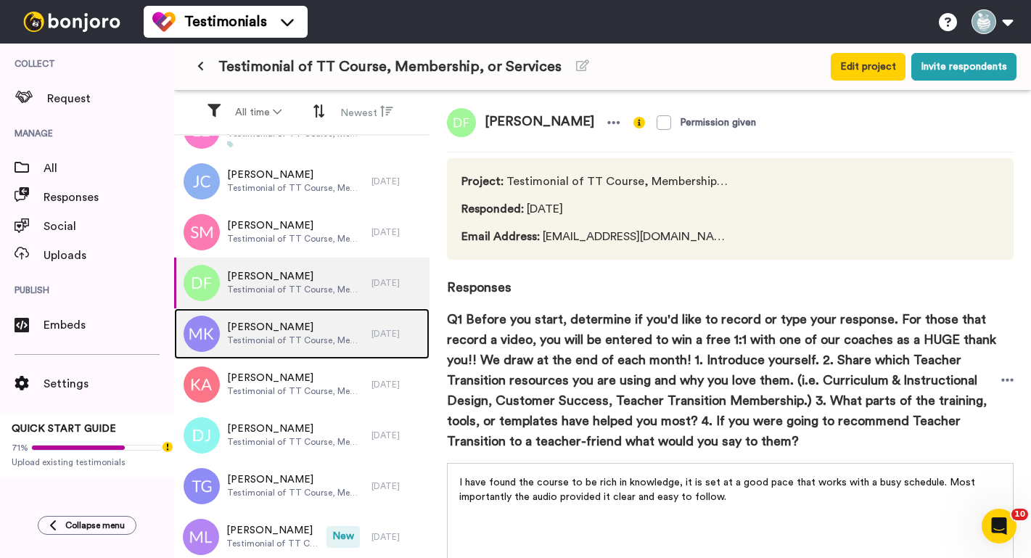
click at [260, 332] on span "[PERSON_NAME]" at bounding box center [295, 327] width 137 height 15
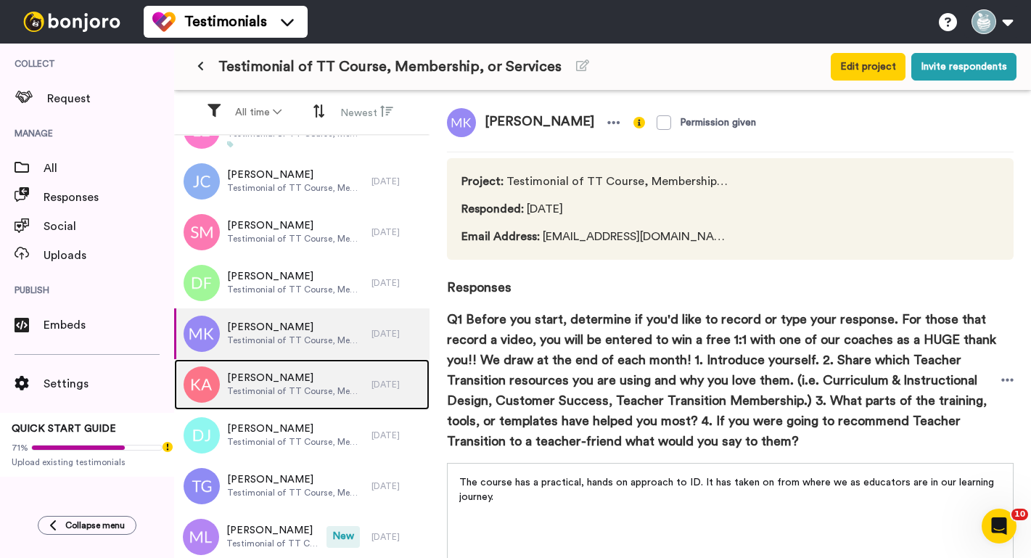
click at [261, 387] on span "Testimonial of TT Course, Membership, or Services" at bounding box center [295, 391] width 137 height 12
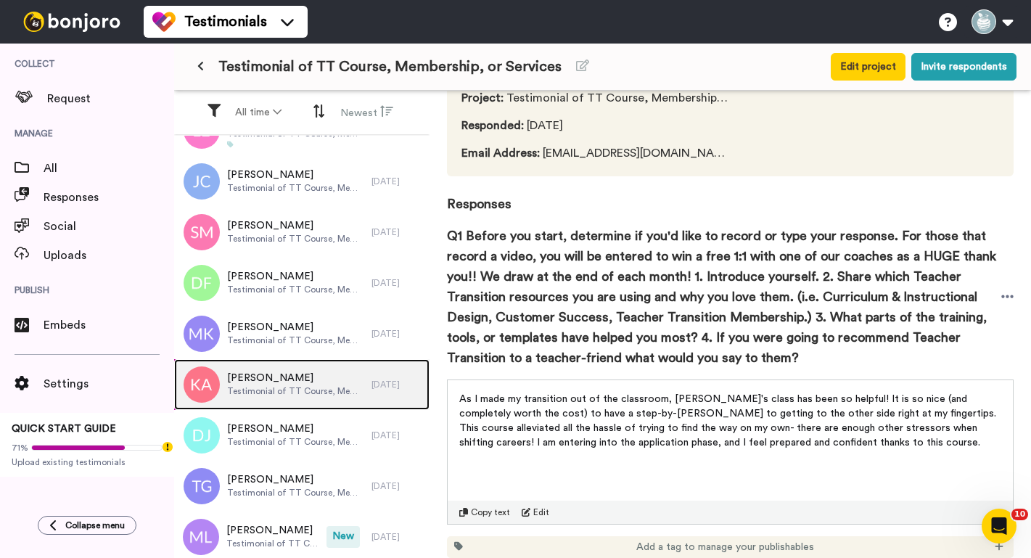
scroll to position [135, 0]
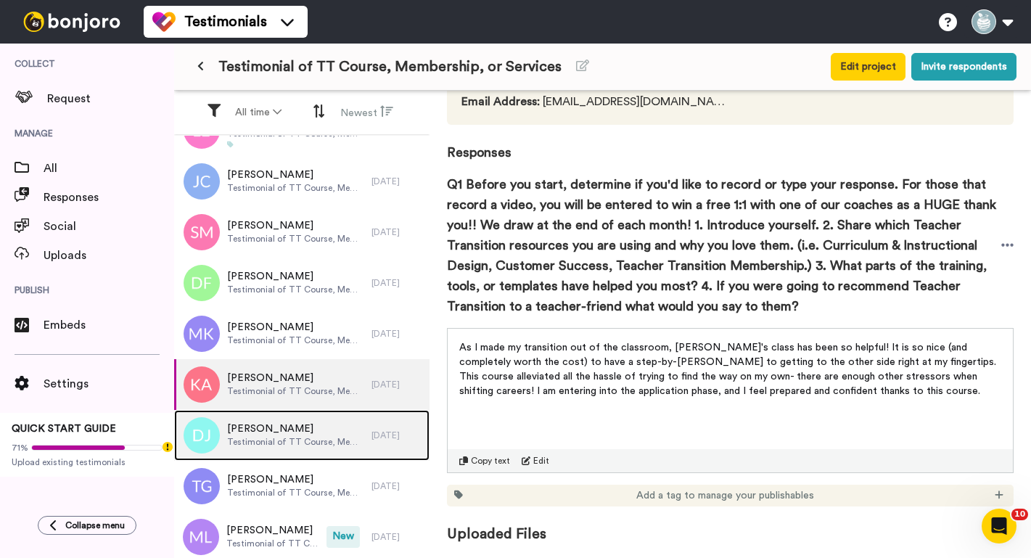
click at [308, 424] on span "[PERSON_NAME]" at bounding box center [295, 429] width 137 height 15
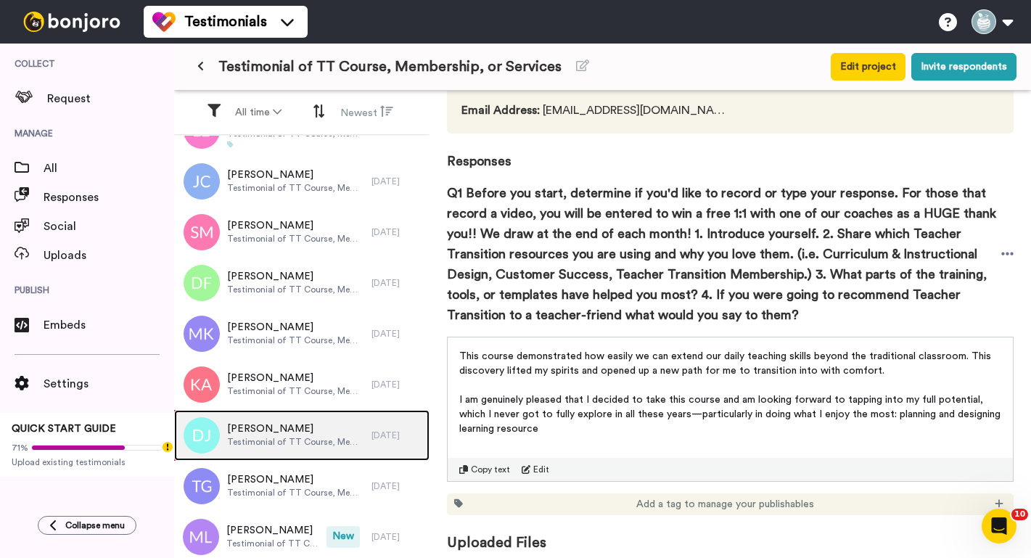
scroll to position [128, 0]
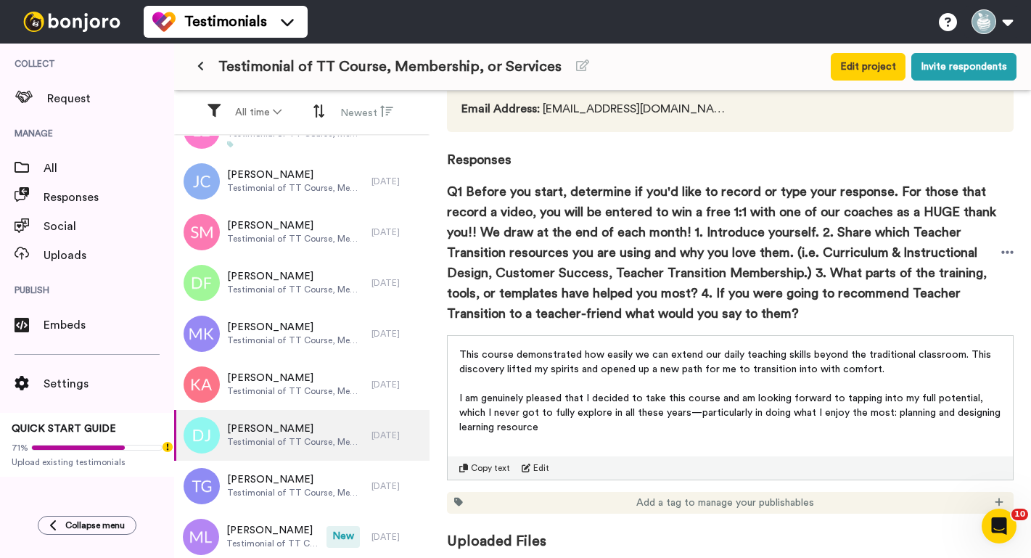
click at [881, 370] on p "This course demonstrated how easily we can extend our daily teaching skills bey…" at bounding box center [730, 362] width 542 height 29
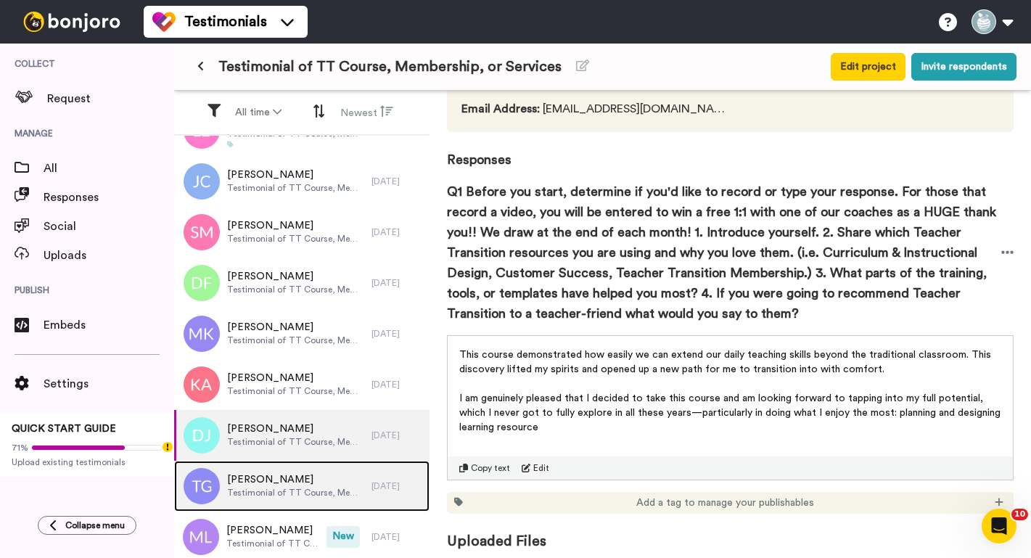
click at [208, 510] on div at bounding box center [198, 486] width 44 height 51
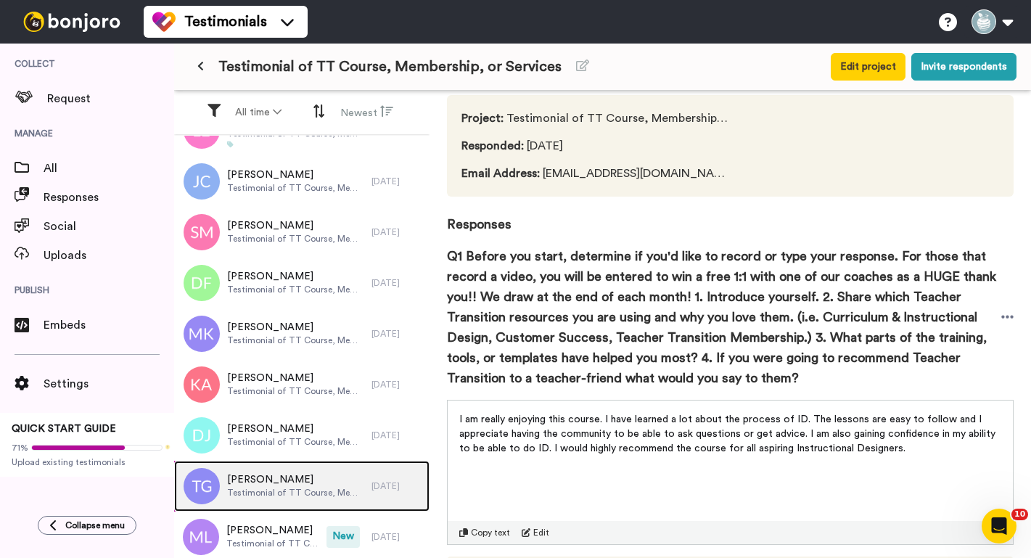
scroll to position [92, 0]
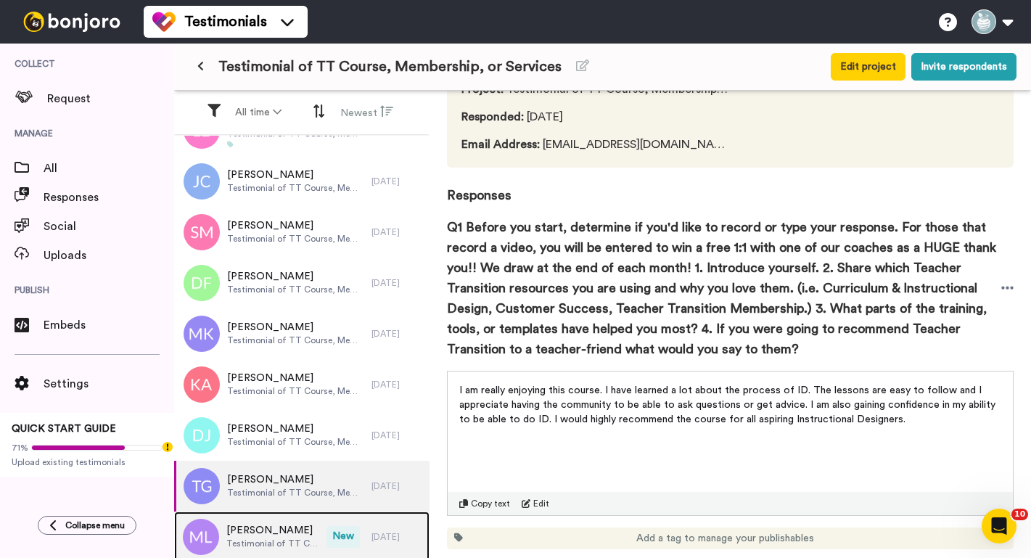
click at [253, 538] on span "Testimonial of TT Course, Membership, or Services" at bounding box center [272, 544] width 93 height 12
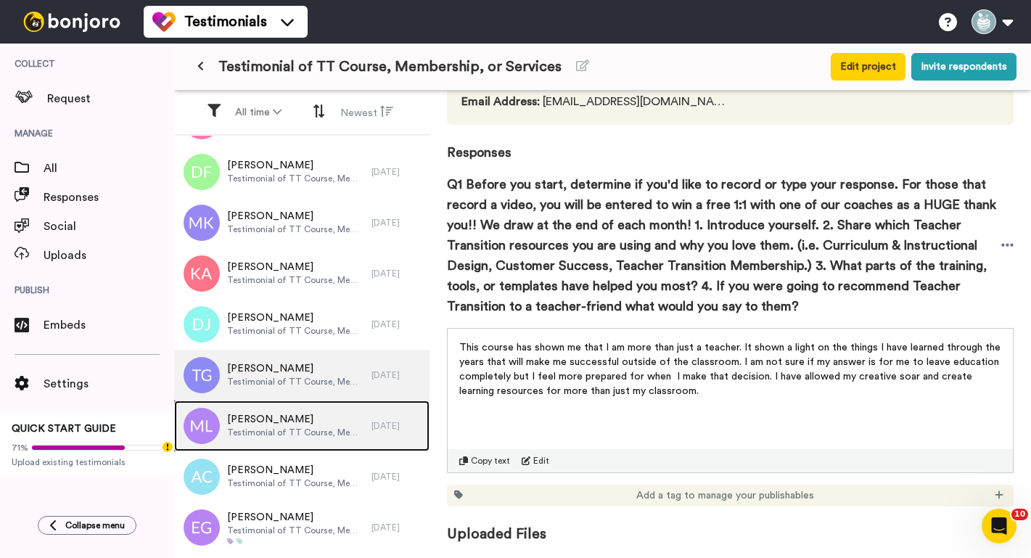
scroll to position [3894, 0]
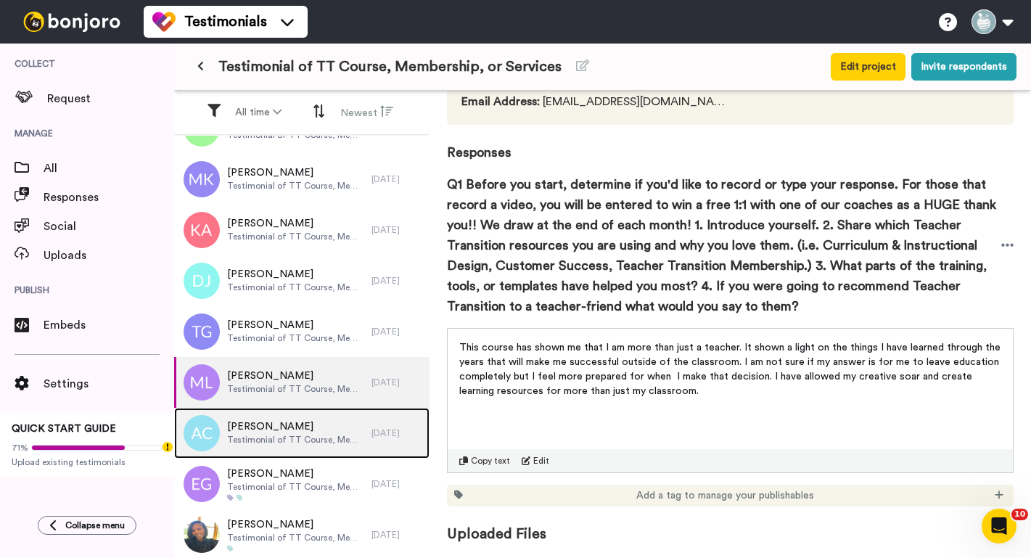
click at [266, 439] on span "Testimonial of TT Course, Membership, or Services" at bounding box center [295, 440] width 137 height 12
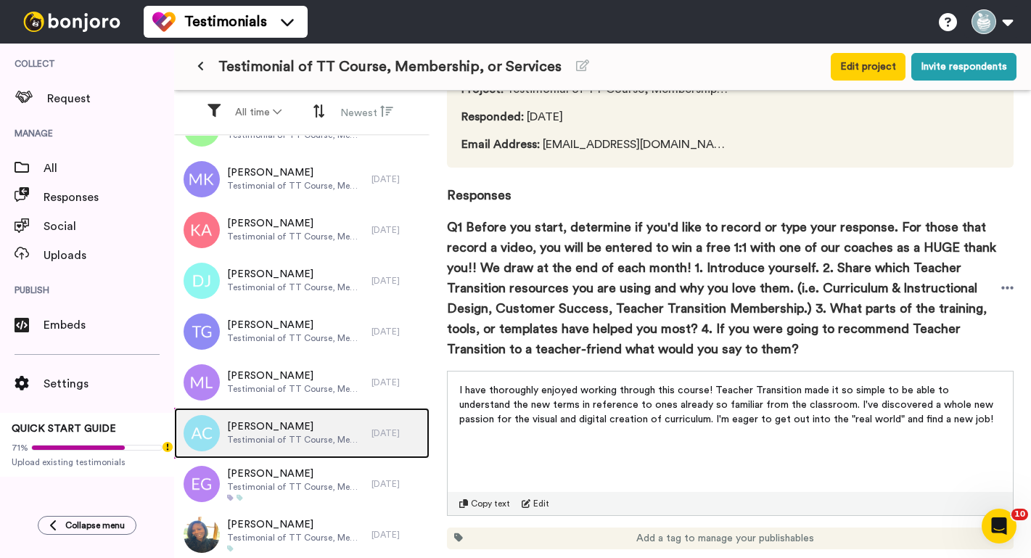
scroll to position [93, 0]
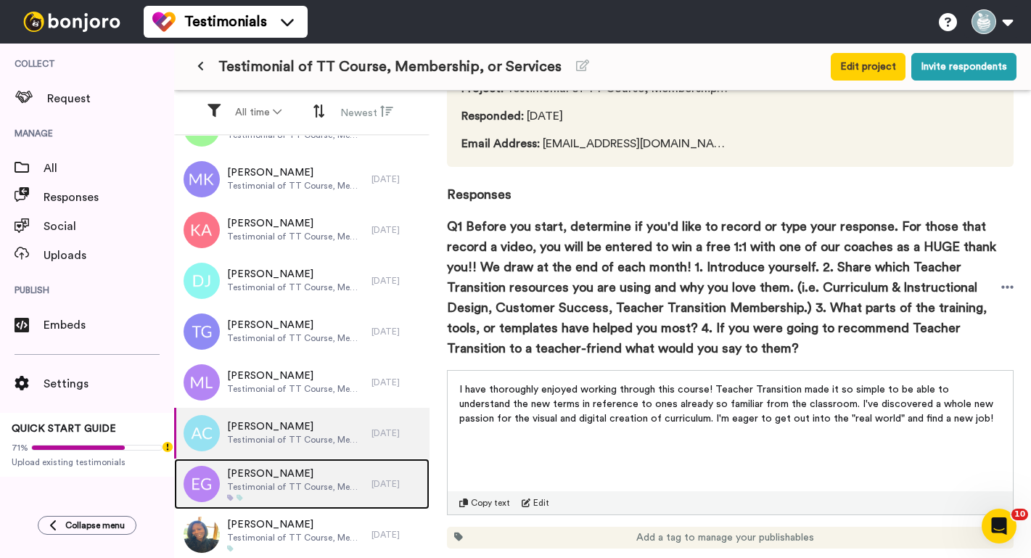
click at [306, 486] on span "Testimonial of TT Course, Membership, or Services" at bounding box center [295, 487] width 137 height 12
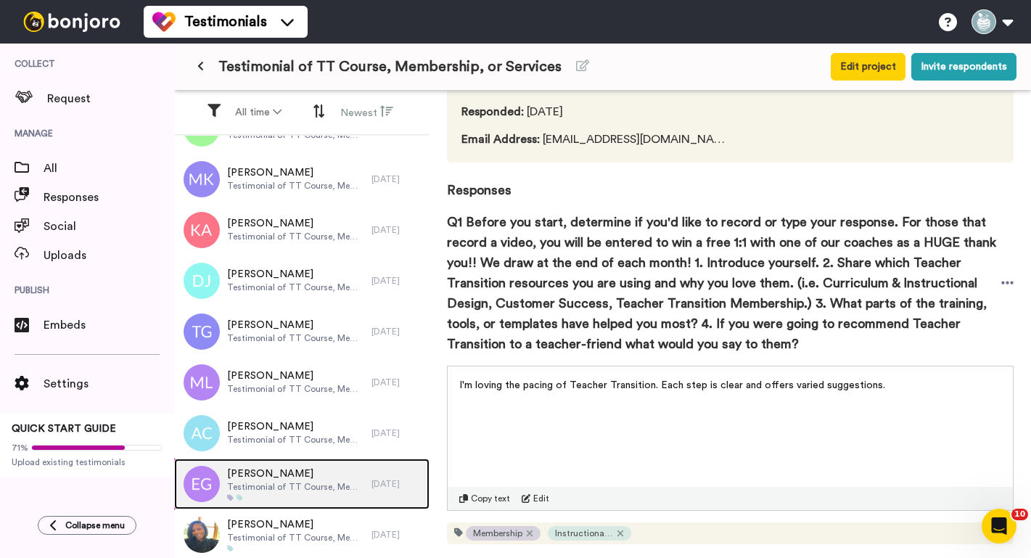
scroll to position [135, 0]
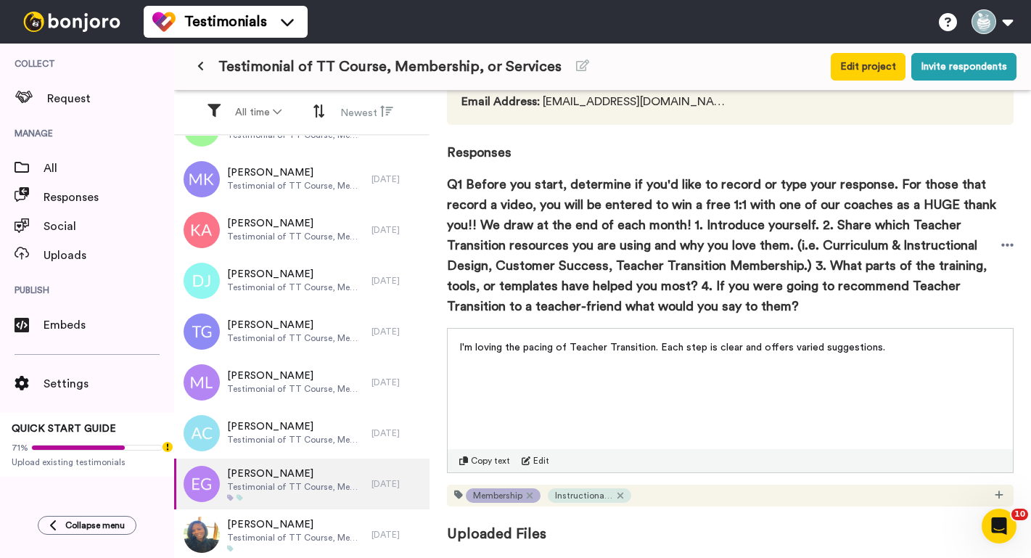
click at [473, 497] on span "Membership" at bounding box center [497, 496] width 49 height 12
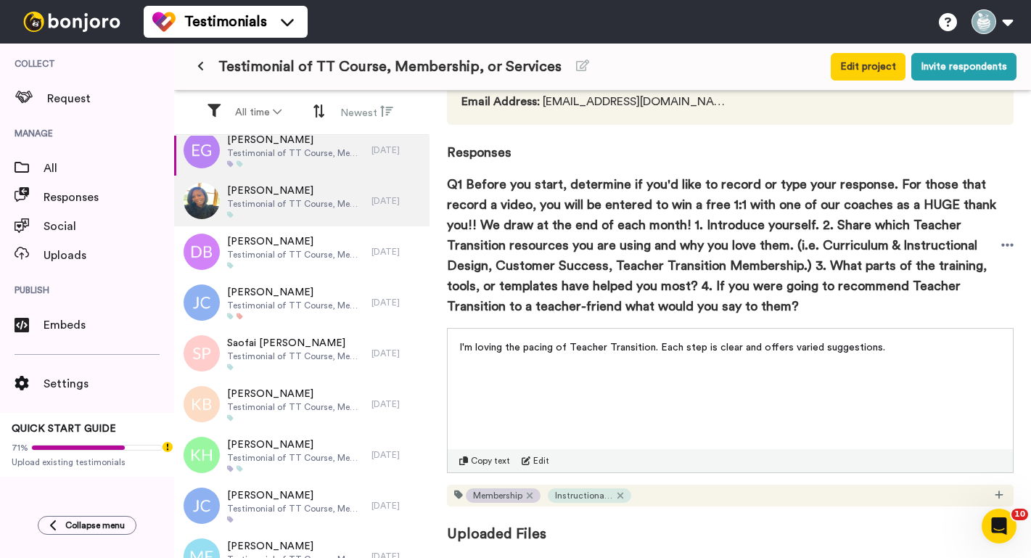
scroll to position [4230, 0]
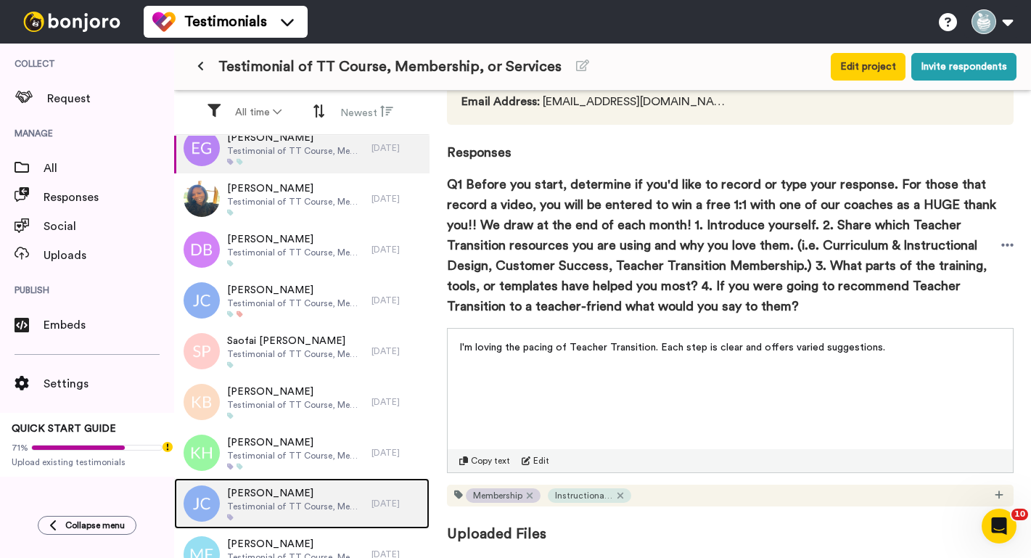
click at [269, 507] on span "Testimonial of TT Course, Membership, or Services" at bounding box center [295, 507] width 137 height 12
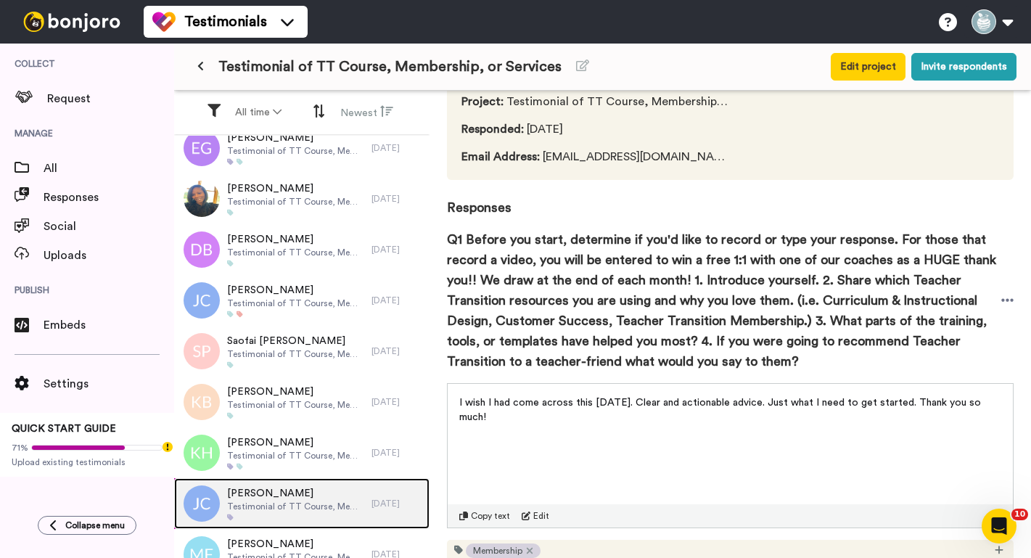
scroll to position [135, 0]
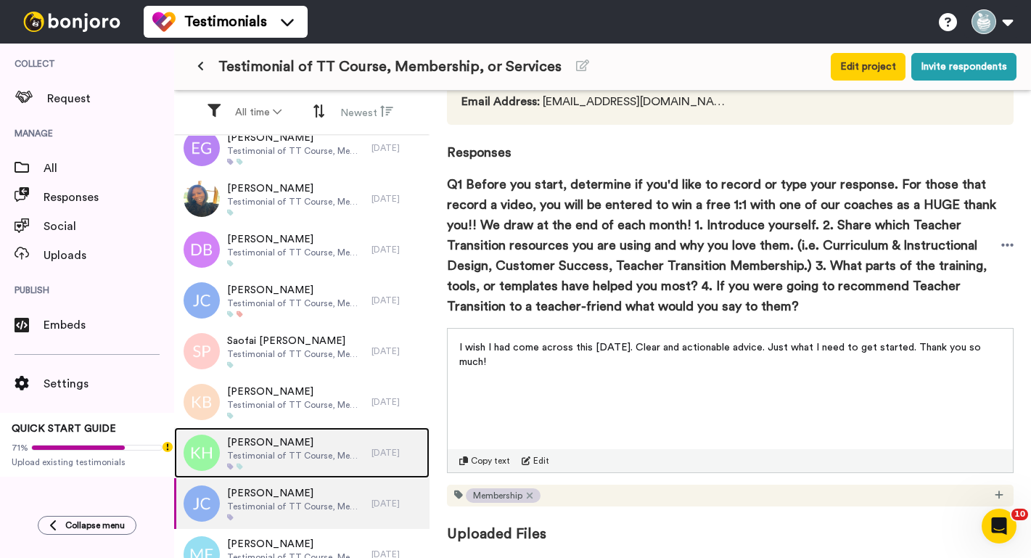
click at [268, 462] on div "[PERSON_NAME] Testimonial of TT Course, Membership, or Services" at bounding box center [295, 453] width 137 height 35
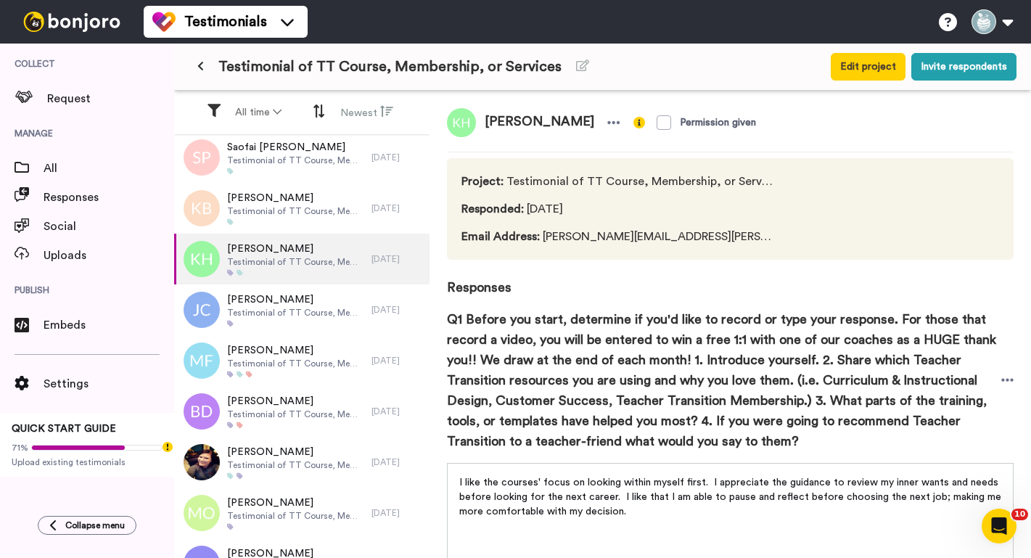
scroll to position [4443, 0]
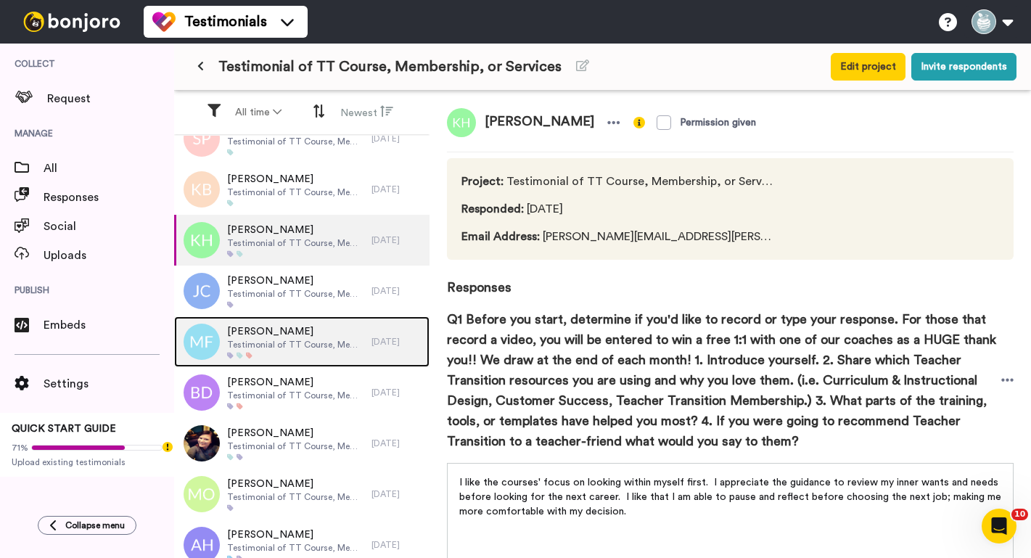
click at [282, 345] on span "Testimonial of TT Course, Membership, or Services" at bounding box center [295, 345] width 137 height 12
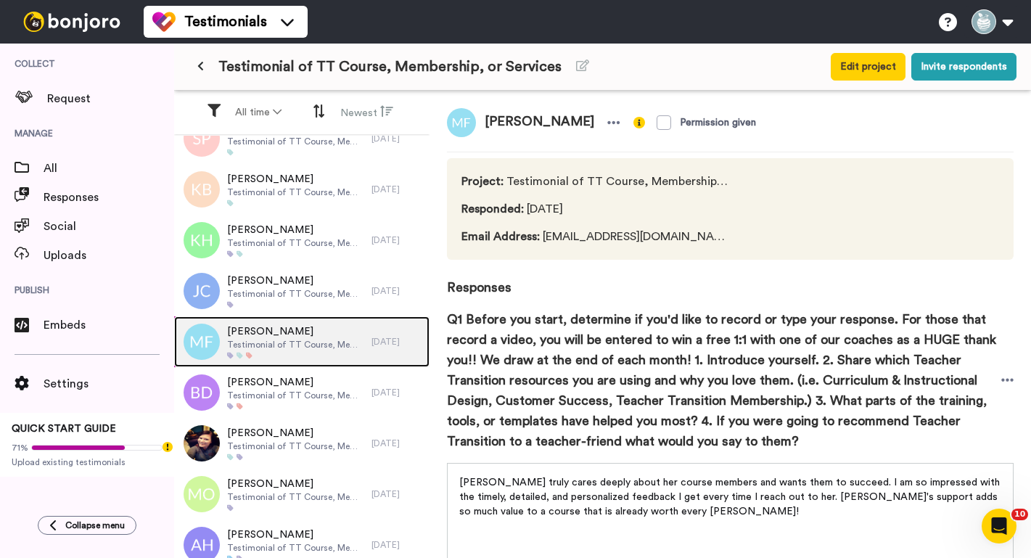
scroll to position [4447, 0]
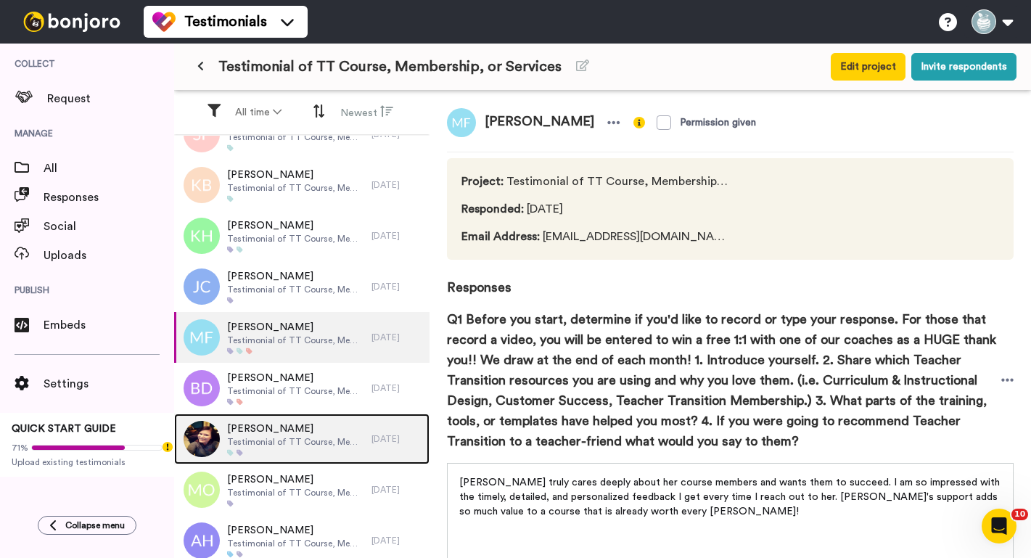
click at [284, 441] on span "Testimonial of TT Course, Membership, or Services" at bounding box center [295, 442] width 137 height 12
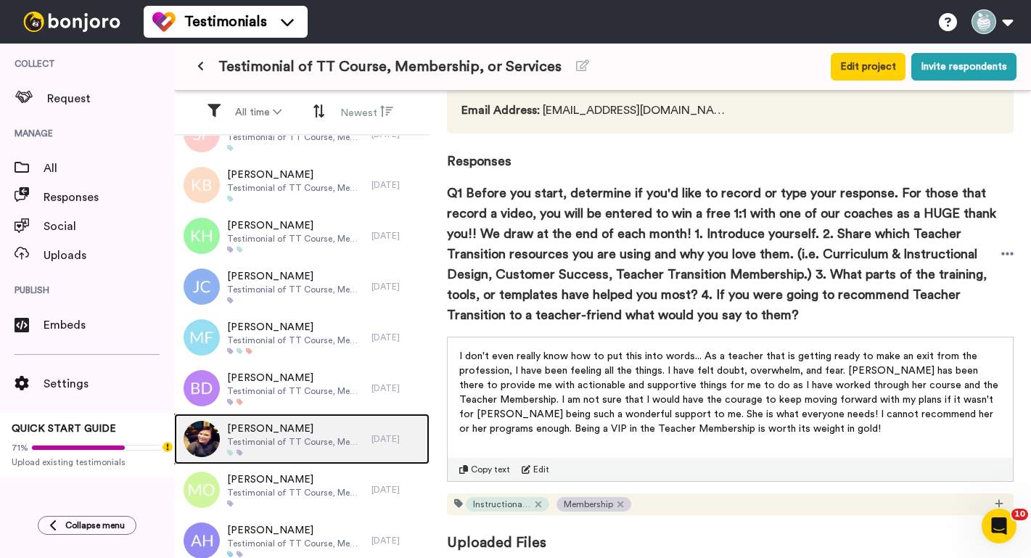
scroll to position [135, 0]
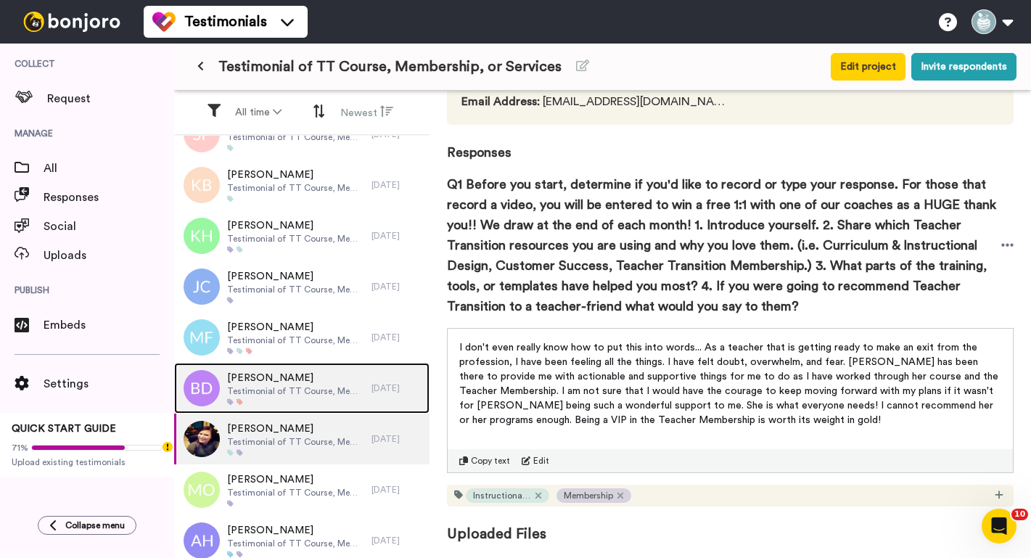
click at [281, 383] on span "[PERSON_NAME]" at bounding box center [295, 378] width 137 height 15
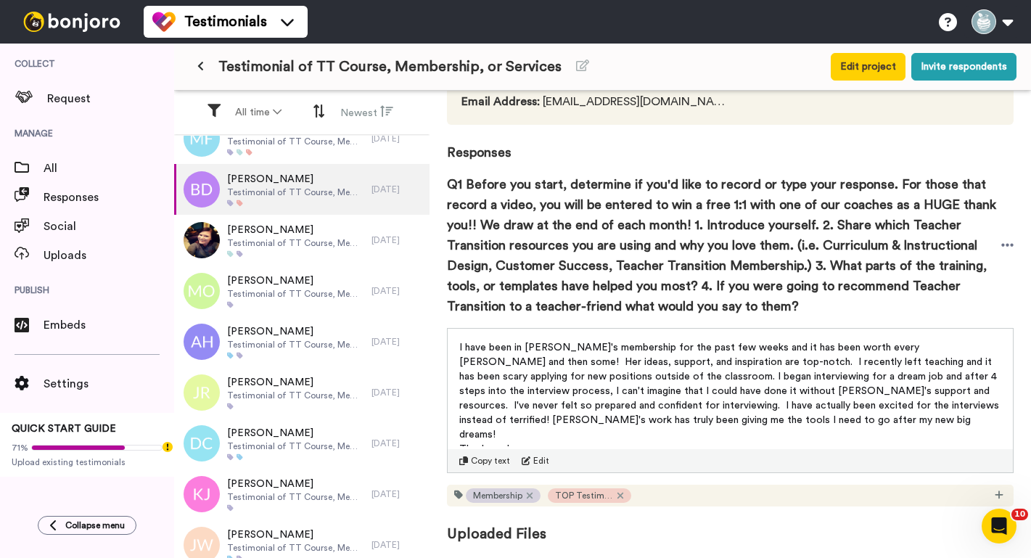
scroll to position [4911, 0]
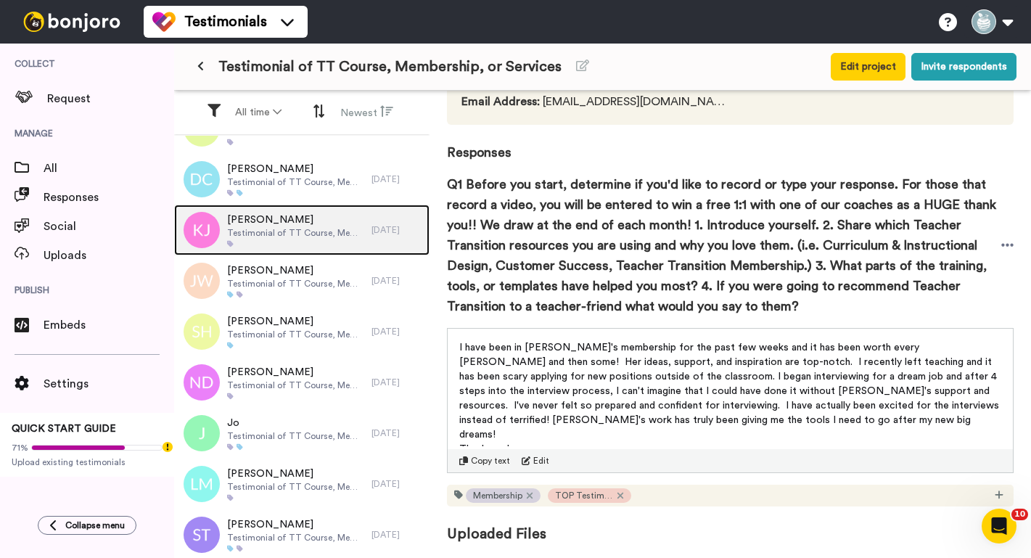
click at [305, 243] on div at bounding box center [295, 243] width 137 height 7
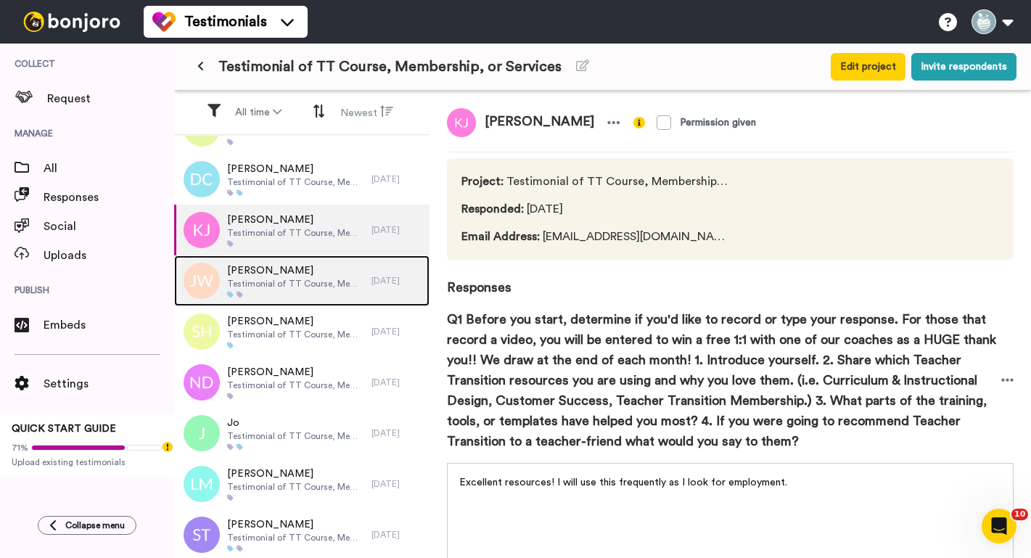
click at [294, 282] on span "Testimonial of TT Course, Membership, or Services" at bounding box center [295, 284] width 137 height 12
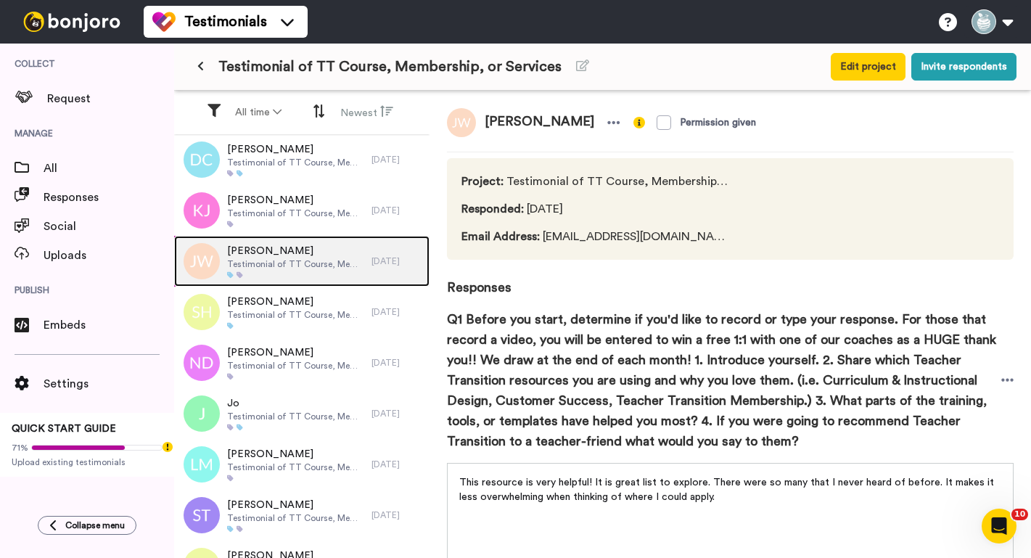
scroll to position [4932, 0]
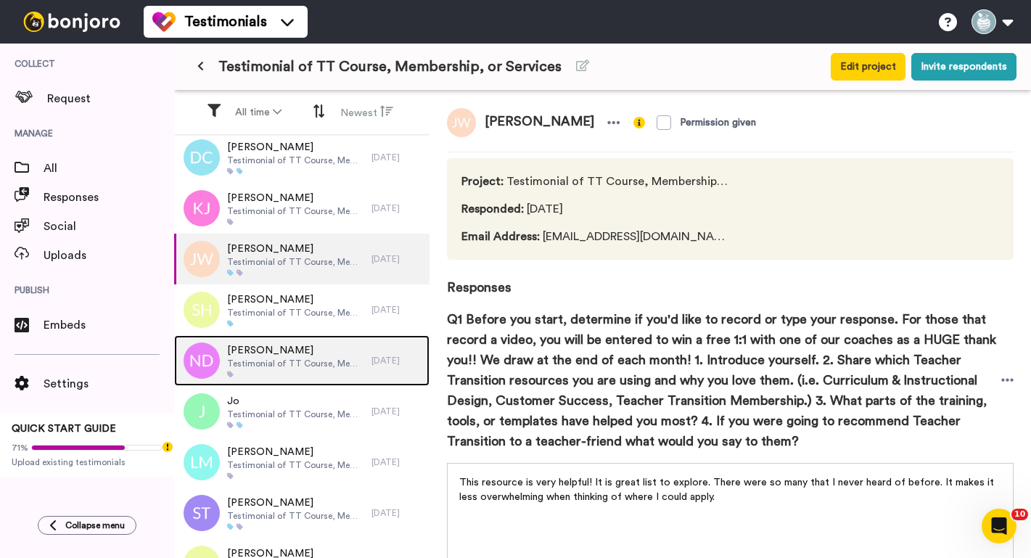
click at [284, 356] on span "[PERSON_NAME]" at bounding box center [295, 350] width 137 height 15
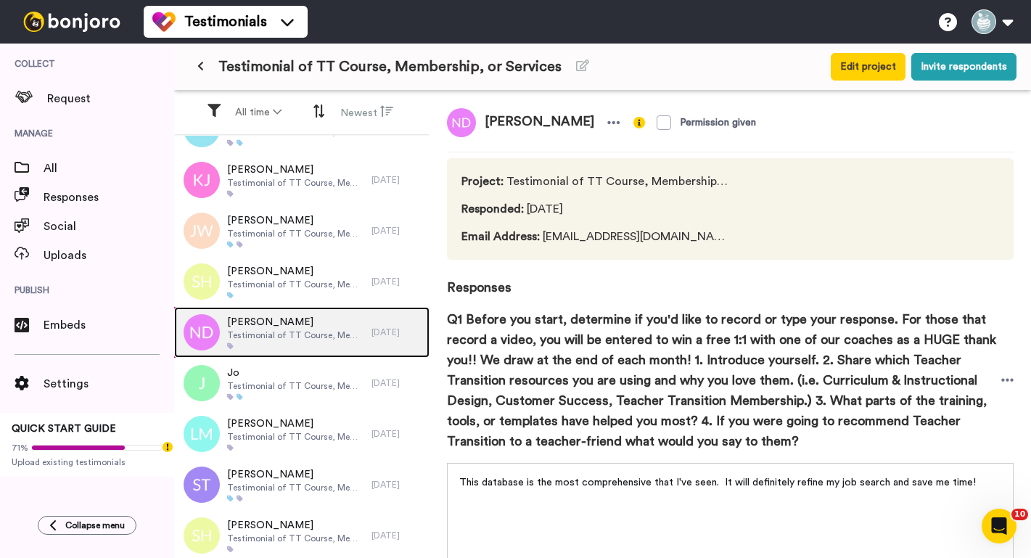
scroll to position [4970, 0]
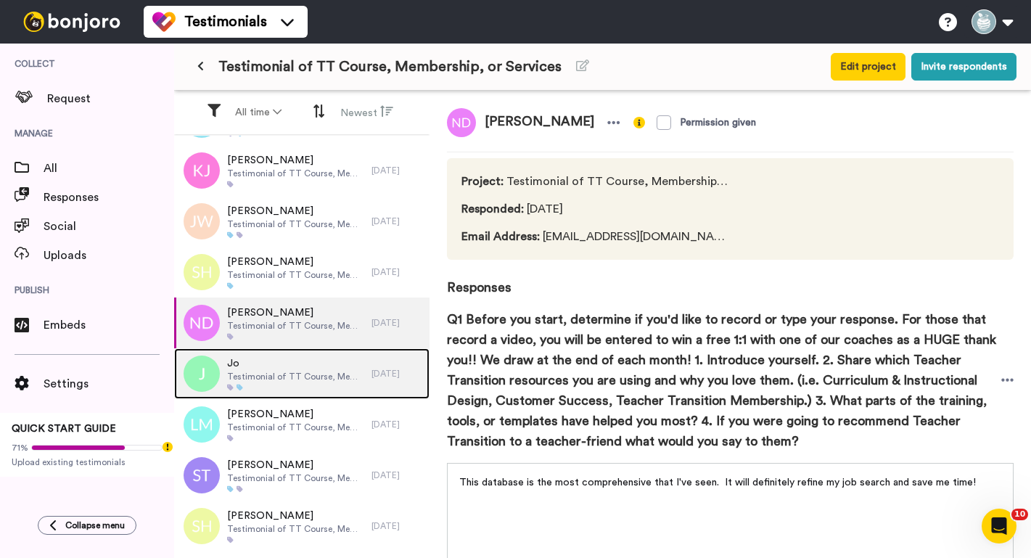
click at [285, 374] on span "Testimonial of TT Course, Membership, or Services" at bounding box center [295, 377] width 137 height 12
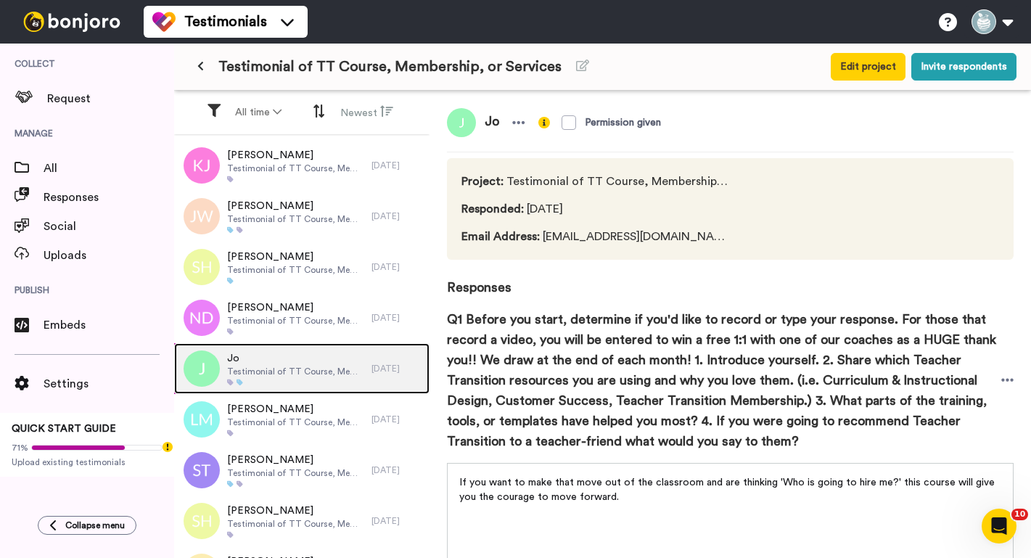
scroll to position [4976, 0]
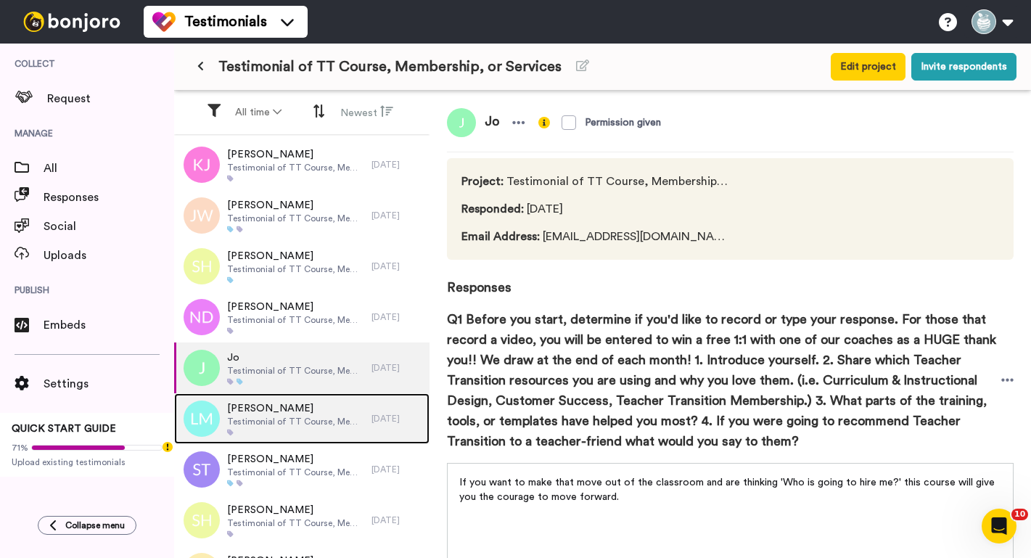
click at [293, 412] on span "[PERSON_NAME]" at bounding box center [295, 408] width 137 height 15
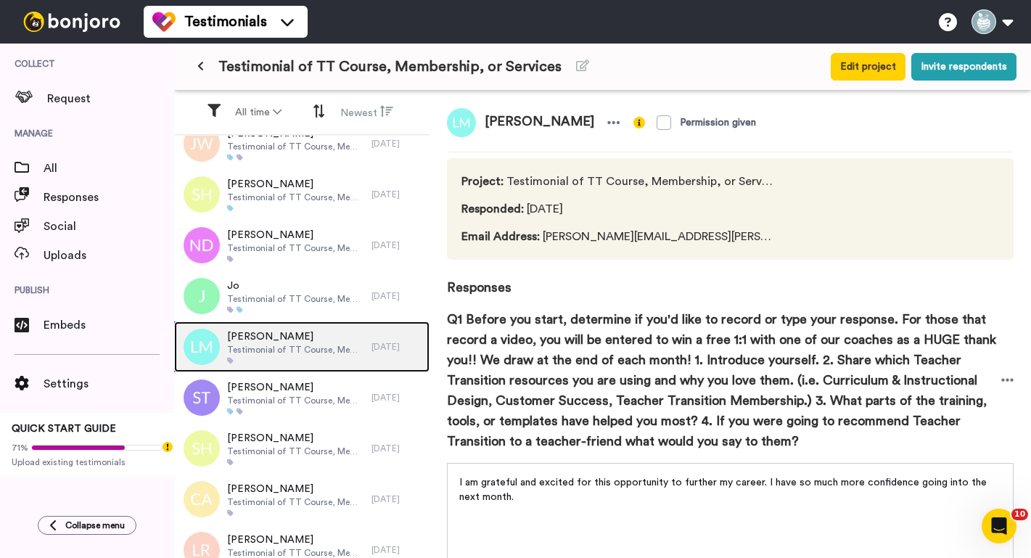
scroll to position [5048, 0]
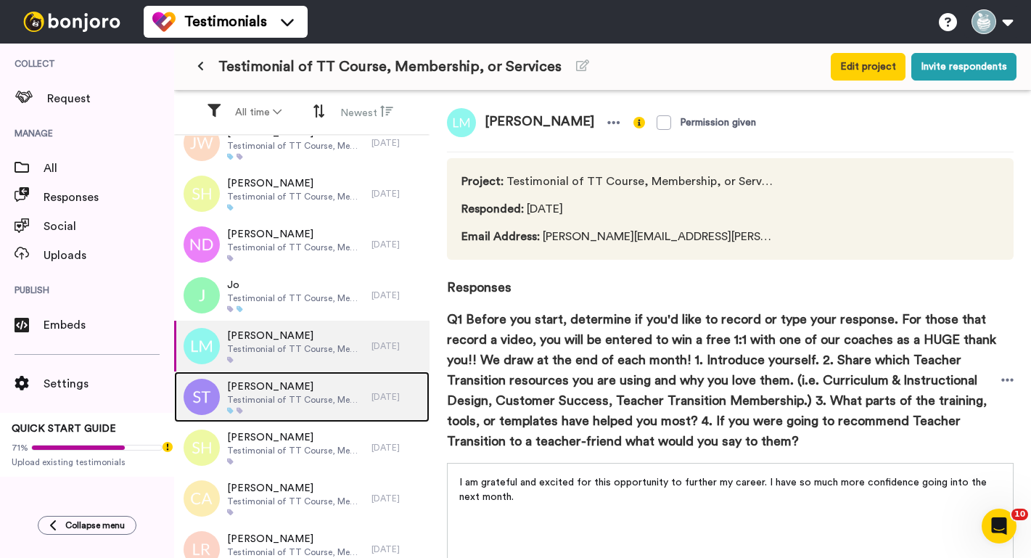
click at [269, 404] on span "Testimonial of TT Course, Membership, or Services" at bounding box center [295, 400] width 137 height 12
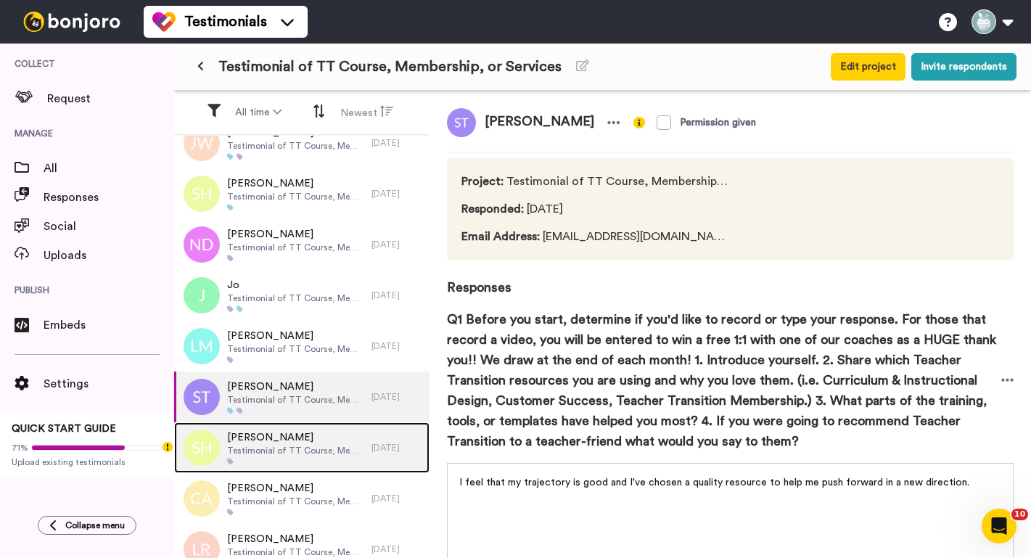
click at [274, 430] on span "[PERSON_NAME]" at bounding box center [295, 437] width 137 height 15
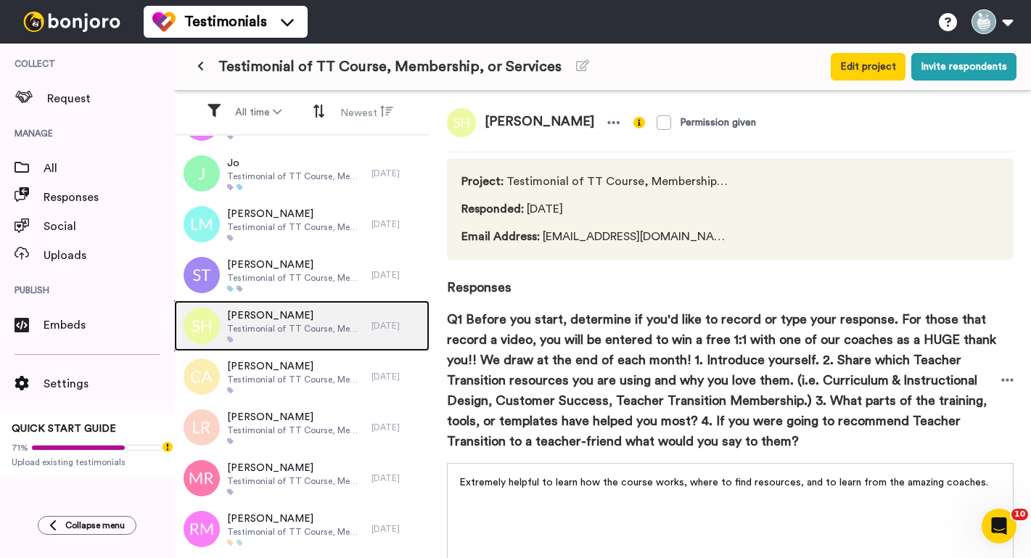
scroll to position [5173, 0]
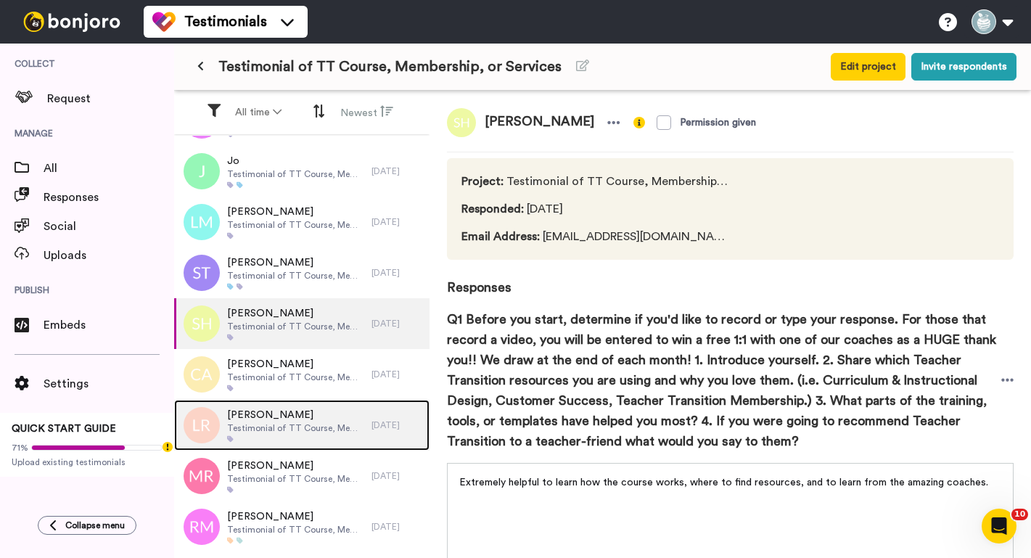
click at [273, 430] on span "Testimonial of TT Course, Membership, or Services" at bounding box center [295, 428] width 137 height 12
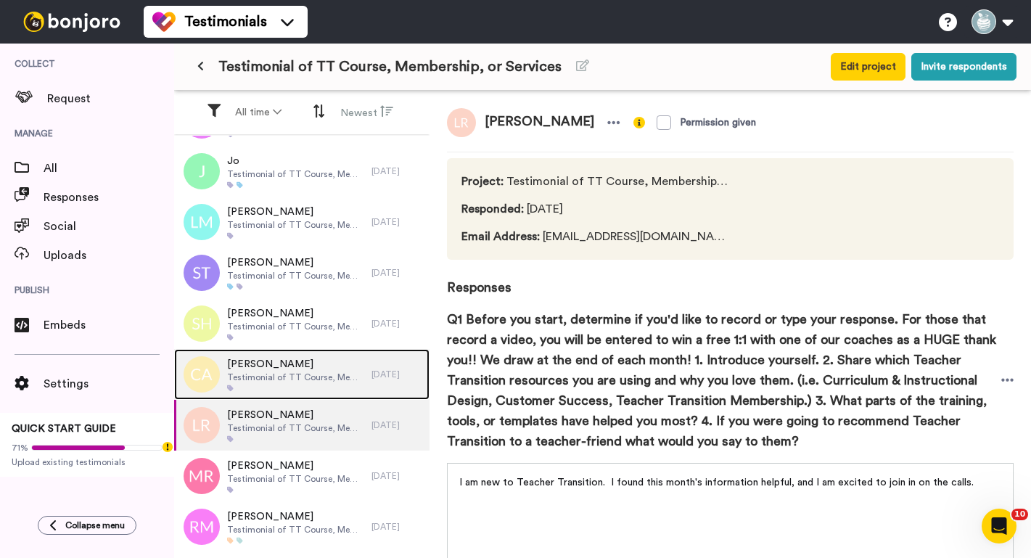
click at [272, 383] on span "Testimonial of TT Course, Membership, or Services" at bounding box center [295, 378] width 137 height 12
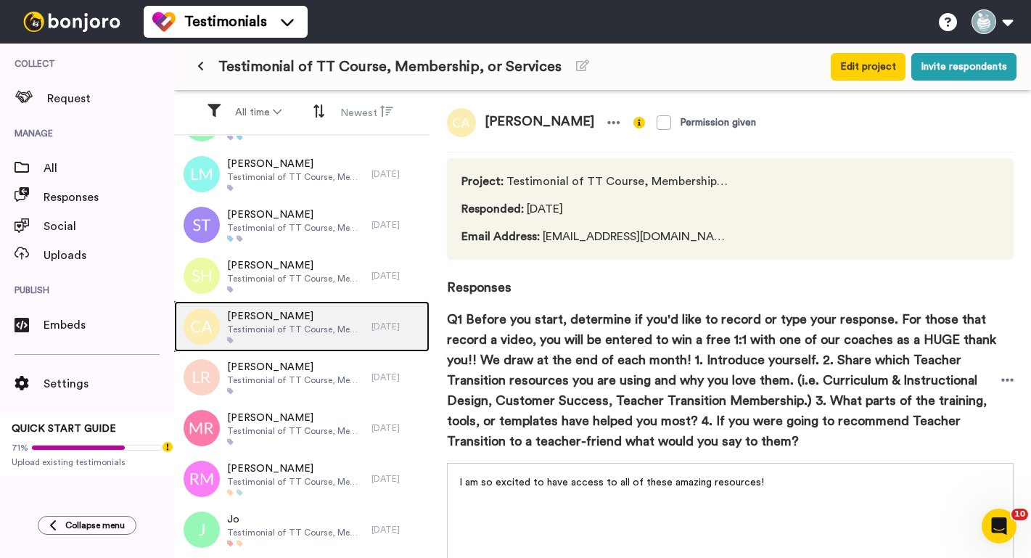
scroll to position [5258, 0]
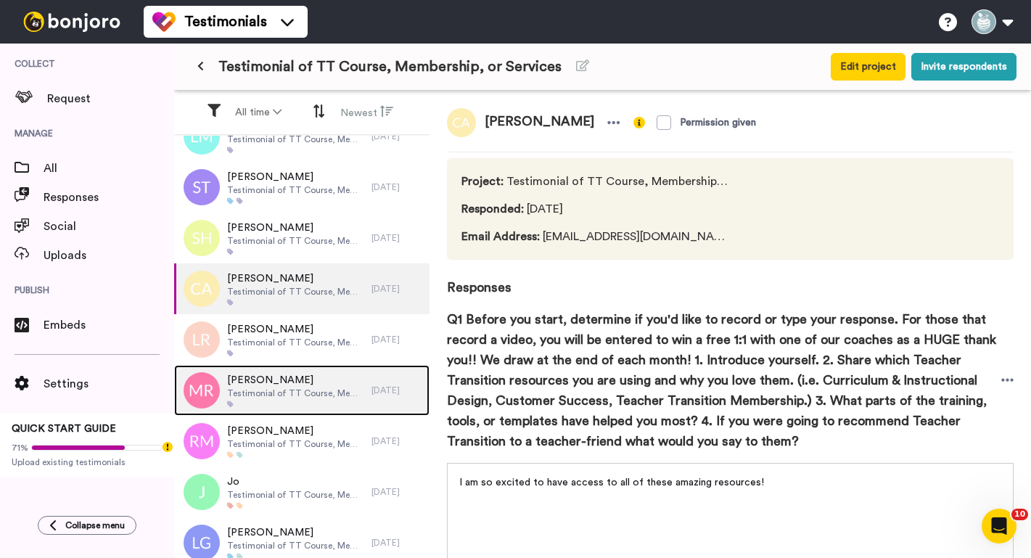
click at [272, 389] on span "Testimonial of TT Course, Membership, or Services" at bounding box center [295, 394] width 137 height 12
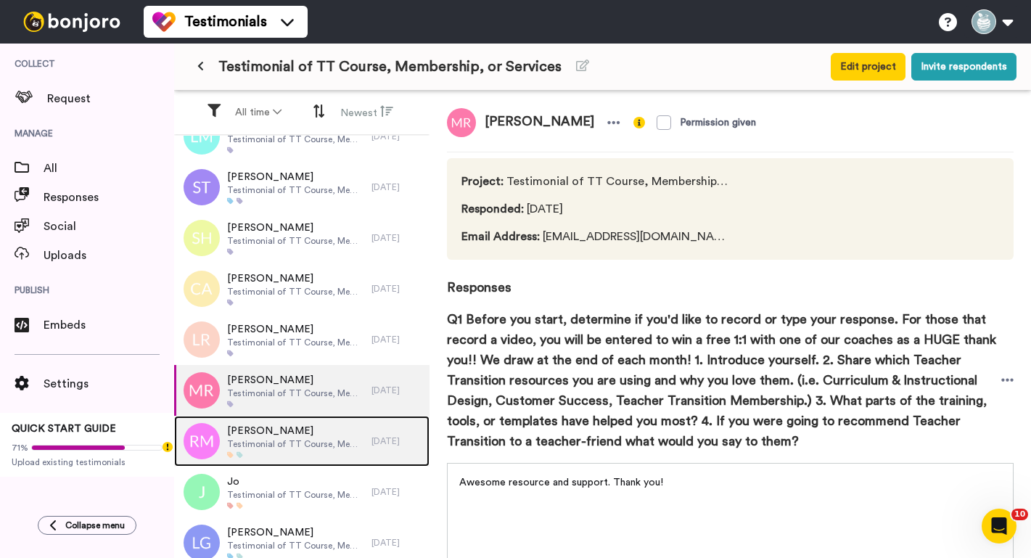
click at [268, 438] on span "Testimonial of TT Course, Membership, or Services" at bounding box center [295, 444] width 137 height 12
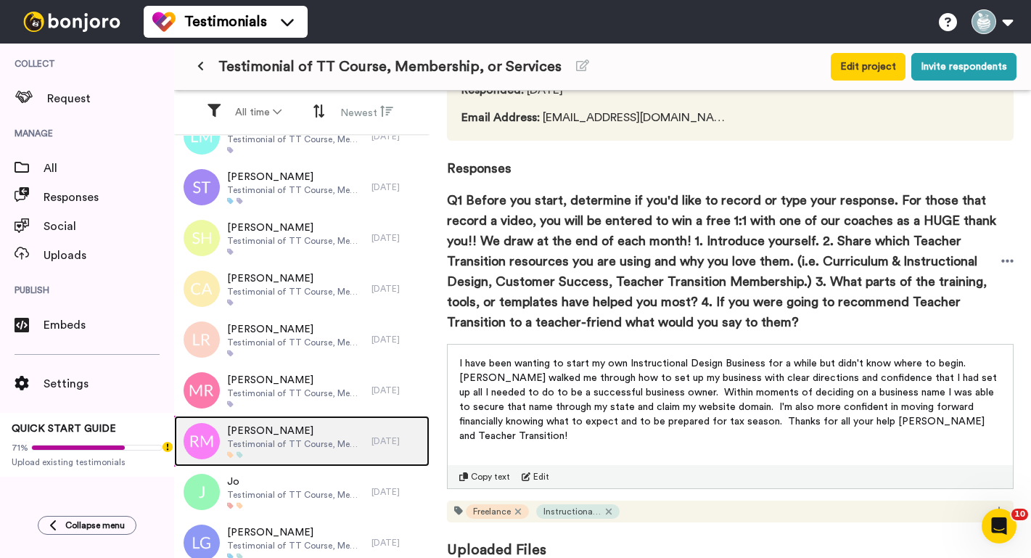
scroll to position [118, 0]
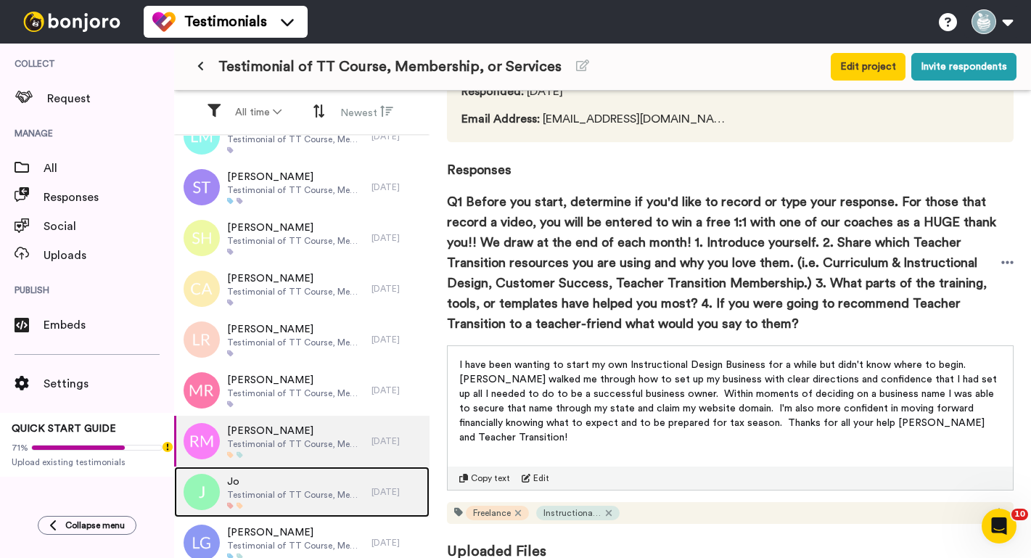
click at [294, 488] on span "Jo" at bounding box center [295, 482] width 137 height 15
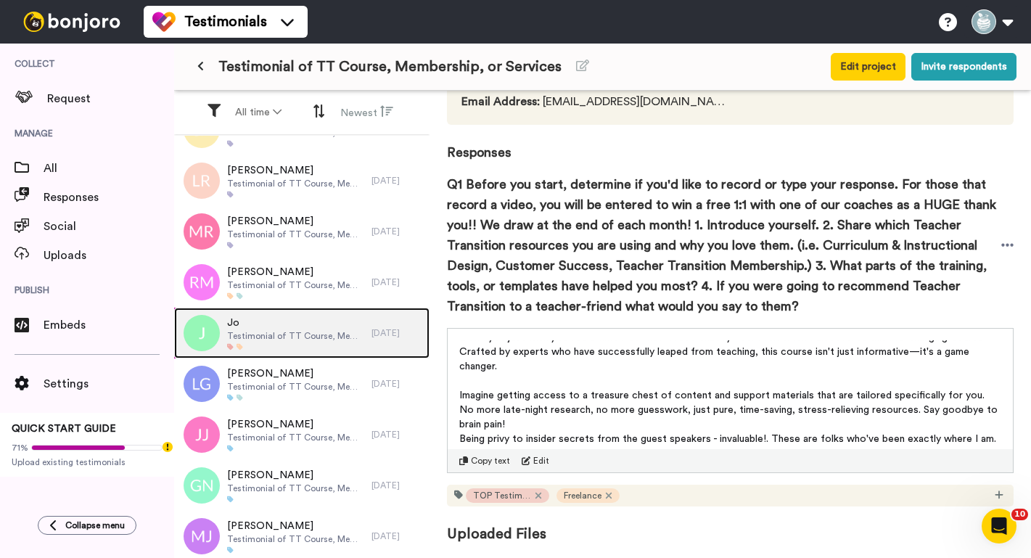
scroll to position [5506, 0]
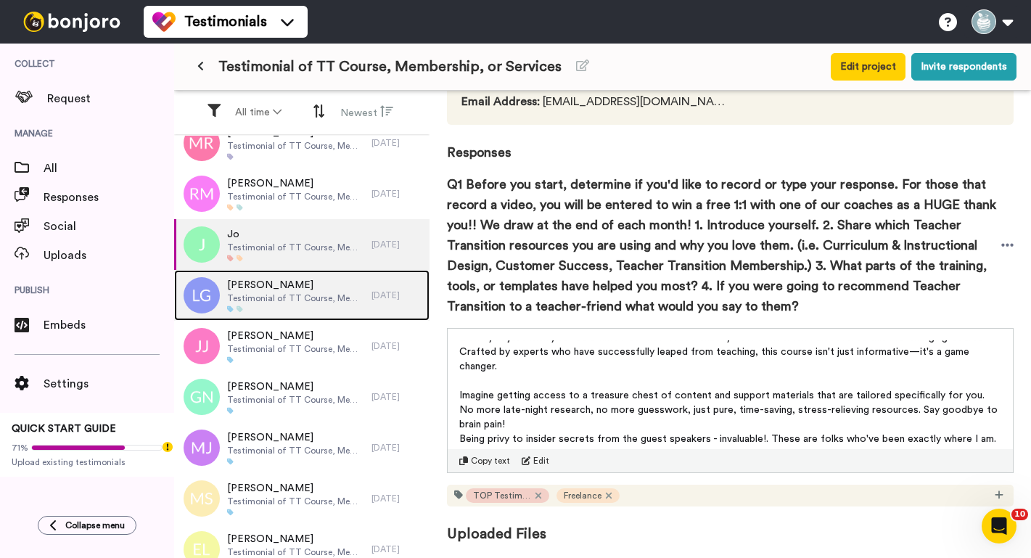
click at [256, 295] on span "Testimonial of TT Course, Membership, or Services" at bounding box center [295, 299] width 137 height 12
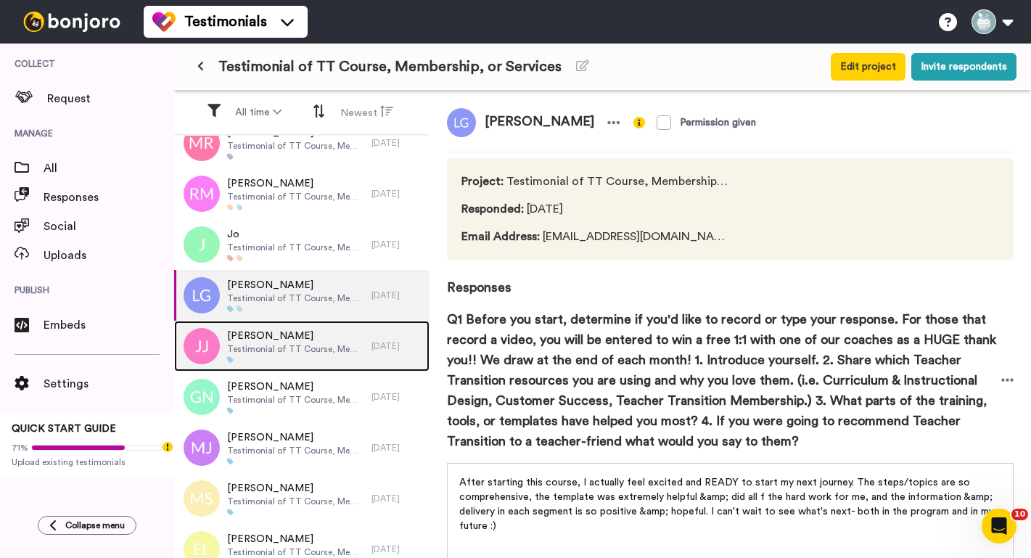
click at [269, 330] on span "[PERSON_NAME]" at bounding box center [295, 336] width 137 height 15
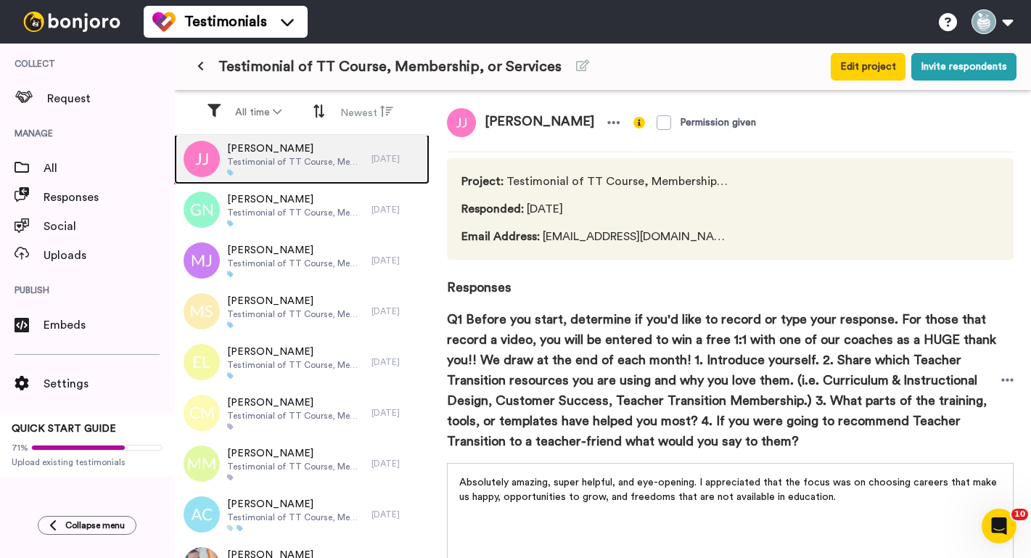
scroll to position [5701, 0]
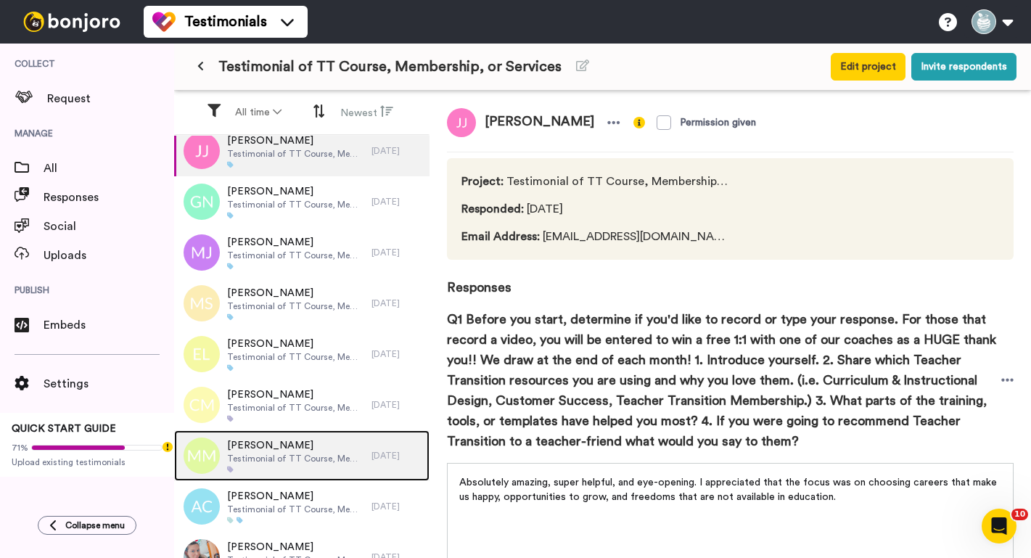
click at [265, 449] on span "[PERSON_NAME]" at bounding box center [295, 445] width 137 height 15
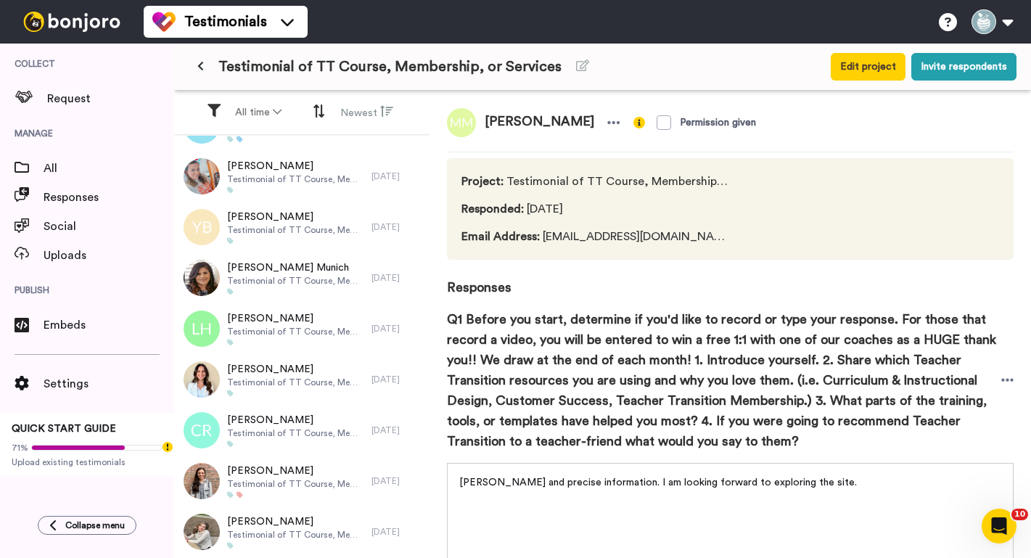
scroll to position [6169, 0]
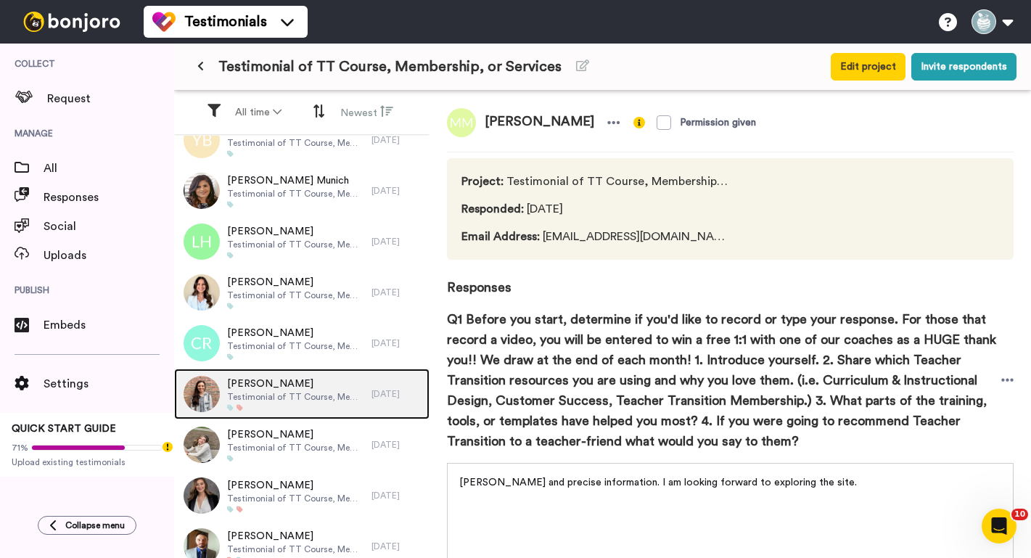
click at [267, 406] on div at bounding box center [295, 407] width 137 height 7
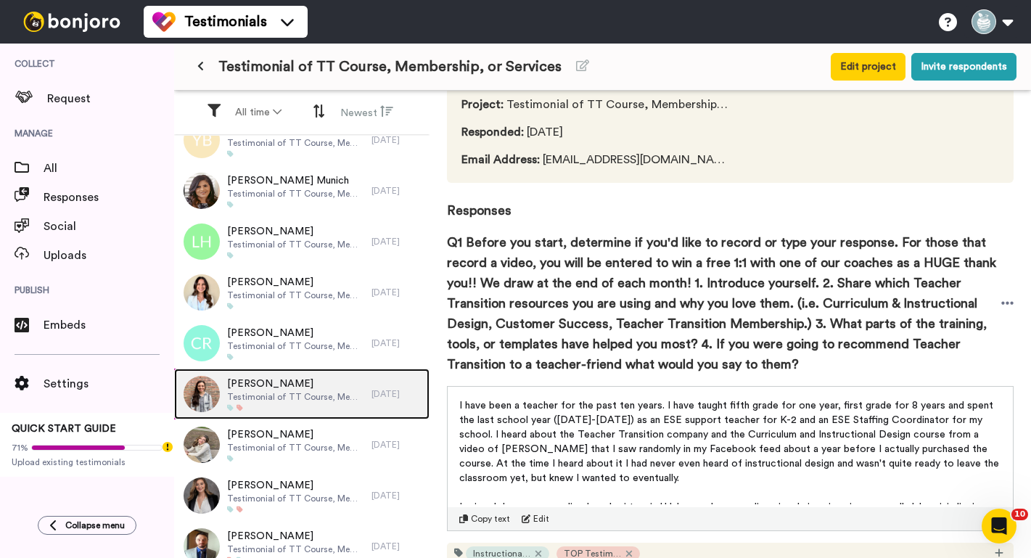
scroll to position [81, 0]
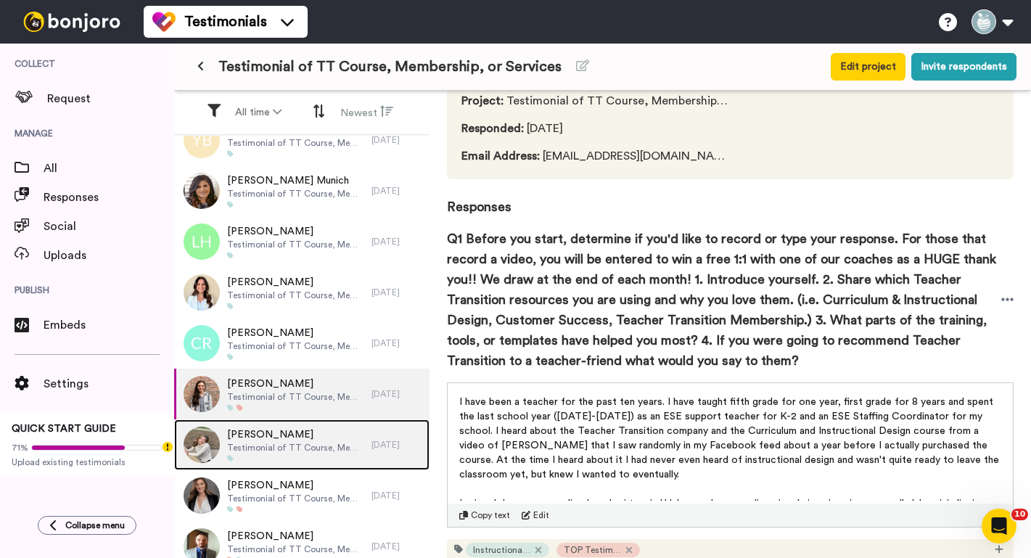
click at [279, 460] on div at bounding box center [295, 458] width 137 height 7
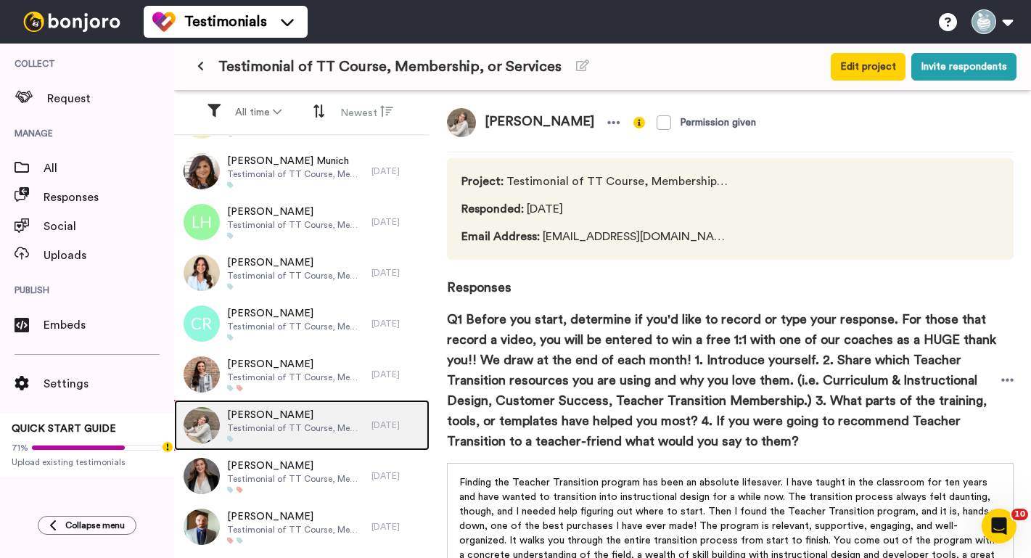
scroll to position [6200, 0]
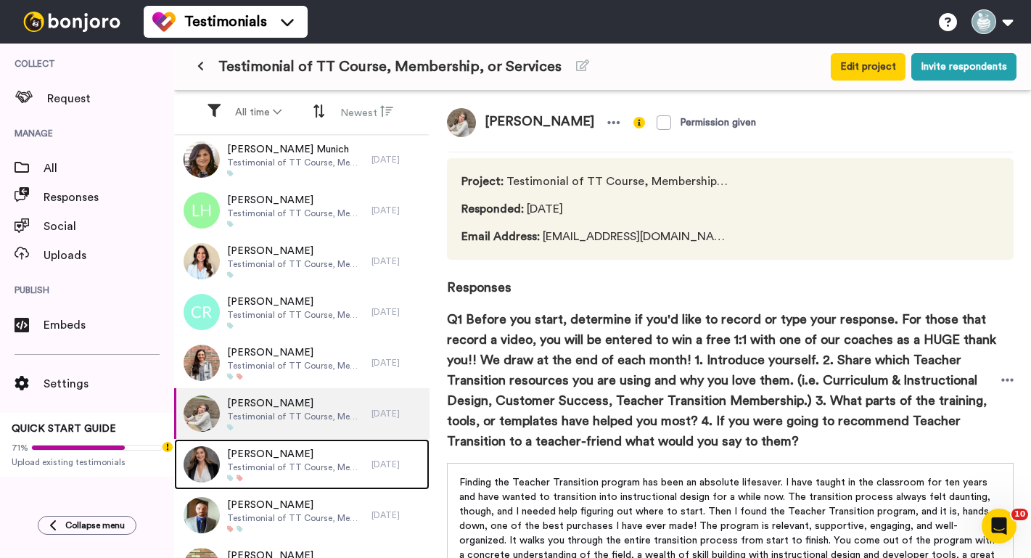
click at [279, 460] on span "[PERSON_NAME]" at bounding box center [295, 454] width 137 height 15
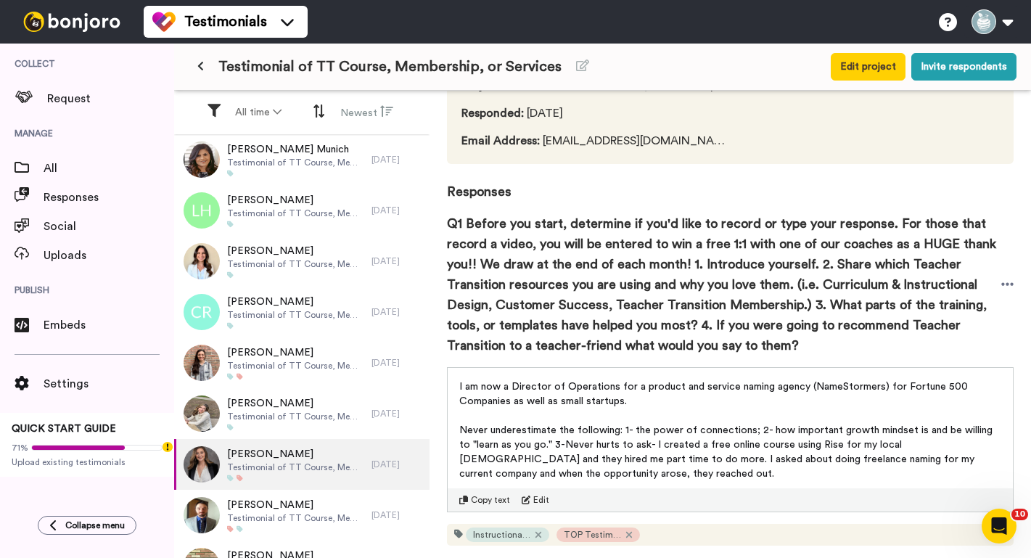
scroll to position [153, 0]
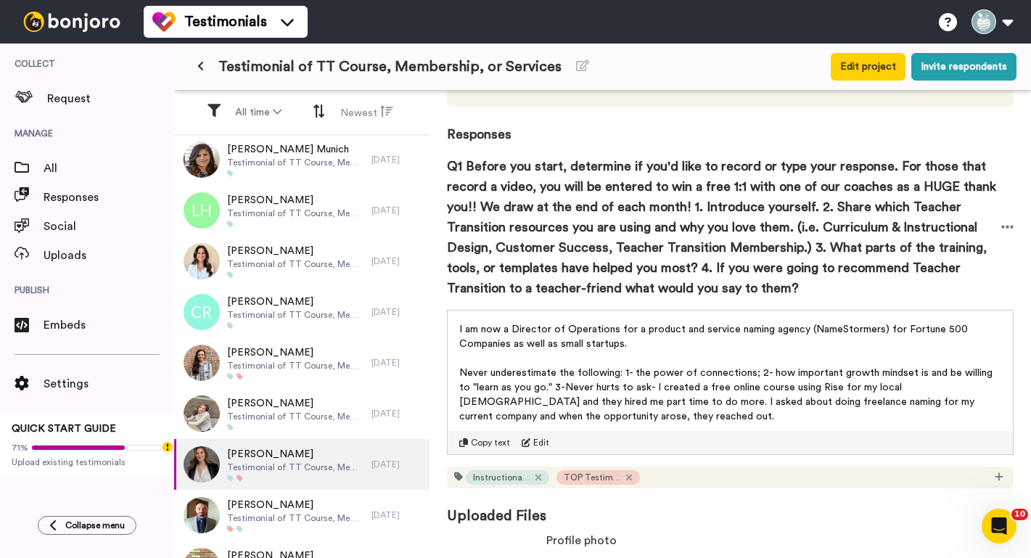
click at [569, 375] on span "Never underestimate the following: 1- the power of connections; 2- how importan…" at bounding box center [727, 395] width 536 height 54
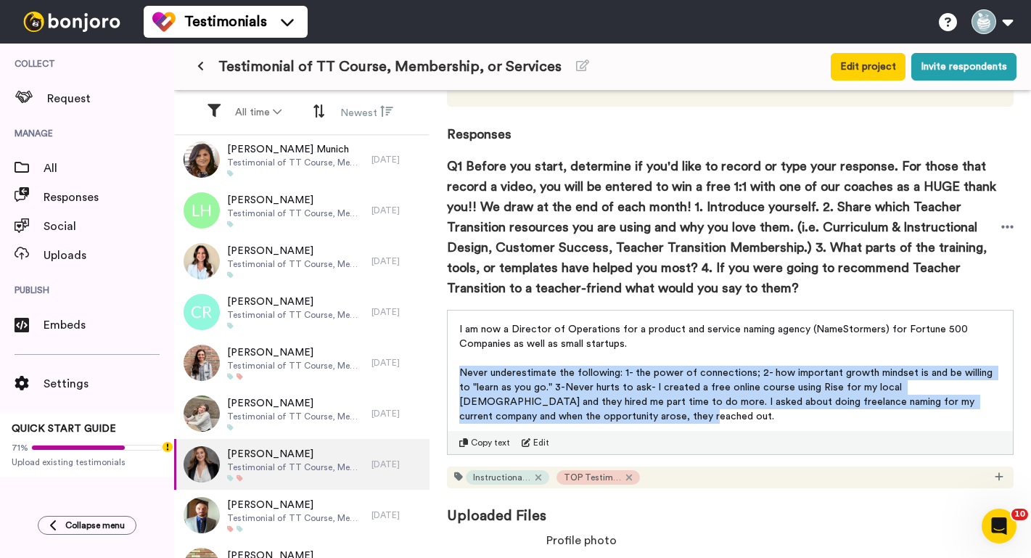
drag, startPoint x: 556, startPoint y: 411, endPoint x: 451, endPoint y: 372, distance: 112.1
click at [451, 372] on div "I am now a Director of Operations for a product and service naming agency (Name…" at bounding box center [730, 371] width 565 height 120
copy span "Never underestimate the following: 1- the power of connections; 2- how importan…"
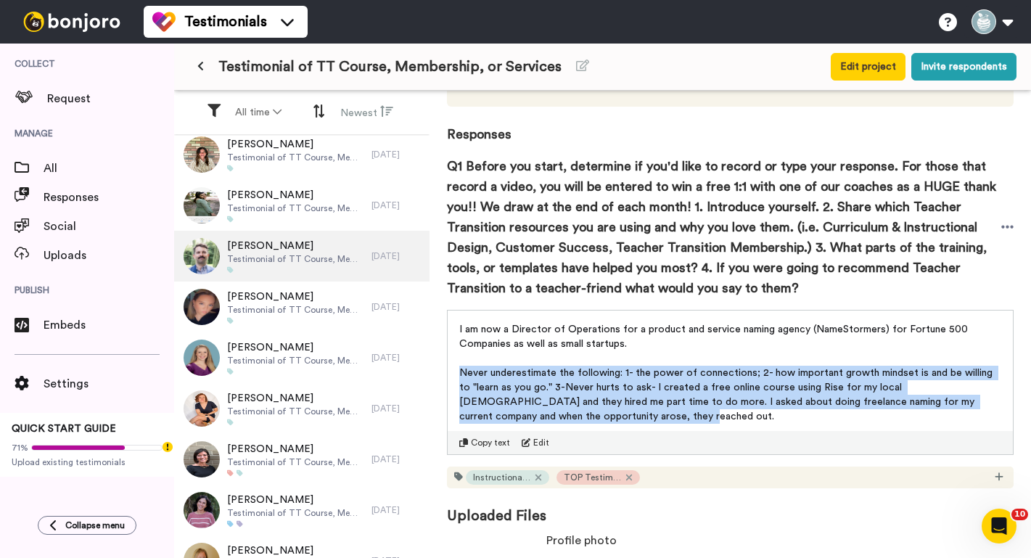
scroll to position [6629, 0]
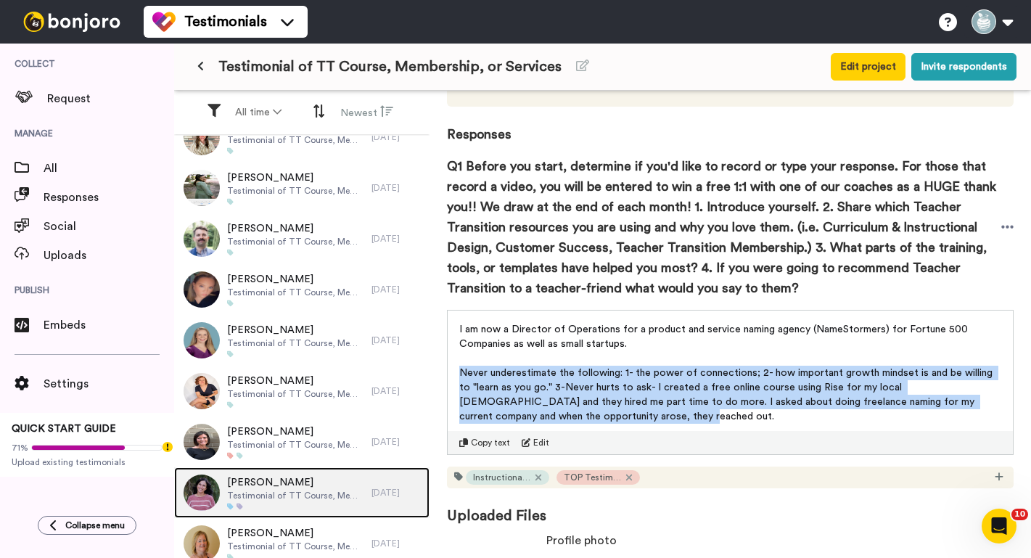
click at [275, 497] on span "Testimonial of TT Course, Membership, or Services" at bounding box center [295, 496] width 137 height 12
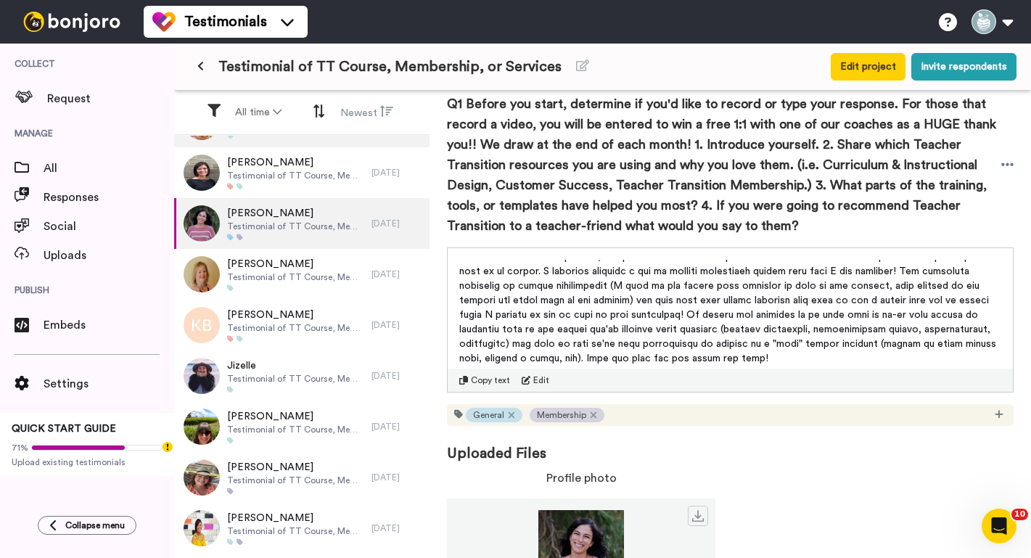
scroll to position [6914, 0]
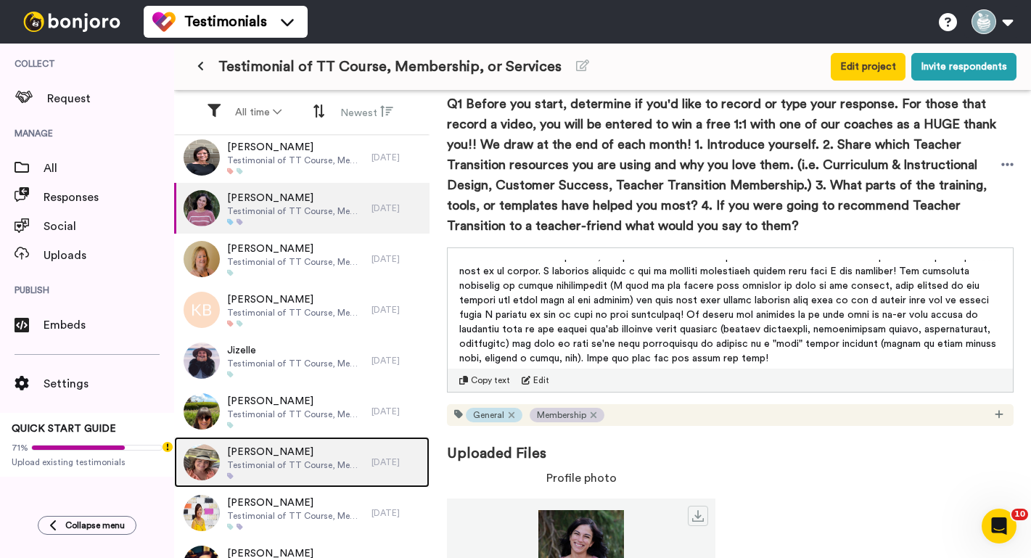
click at [261, 458] on span "[PERSON_NAME]" at bounding box center [295, 452] width 137 height 15
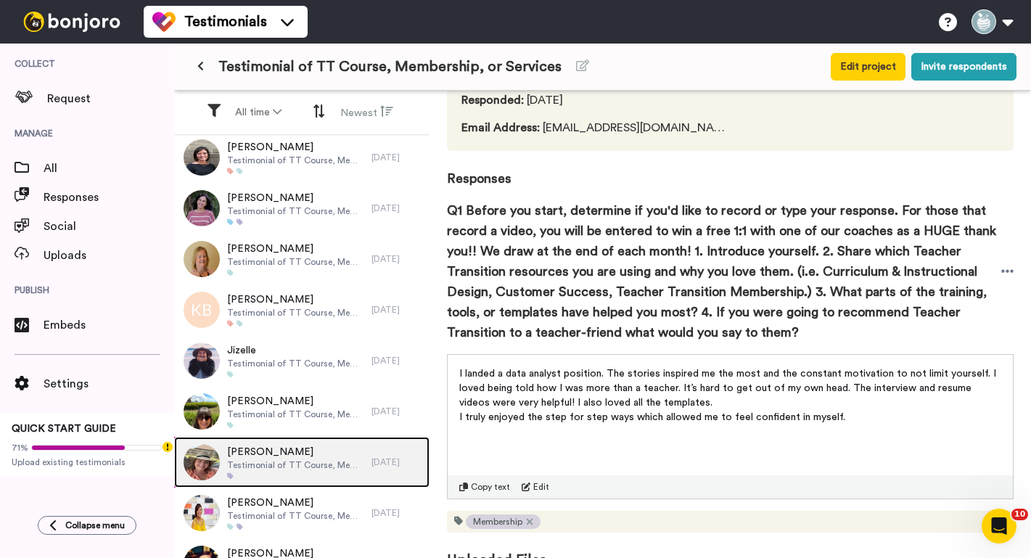
scroll to position [124, 0]
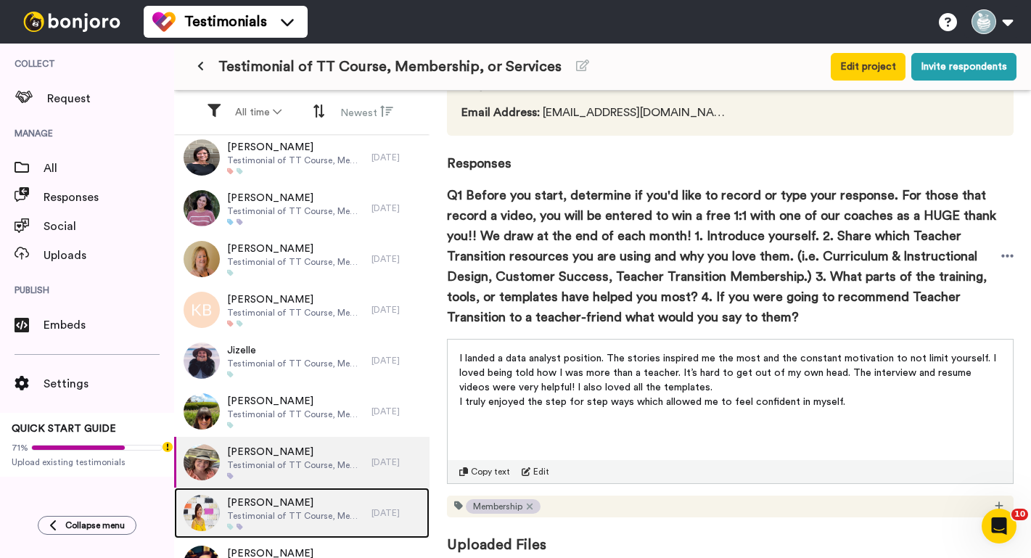
click at [289, 519] on span "Testimonial of TT Course, Membership, or Services" at bounding box center [295, 516] width 137 height 12
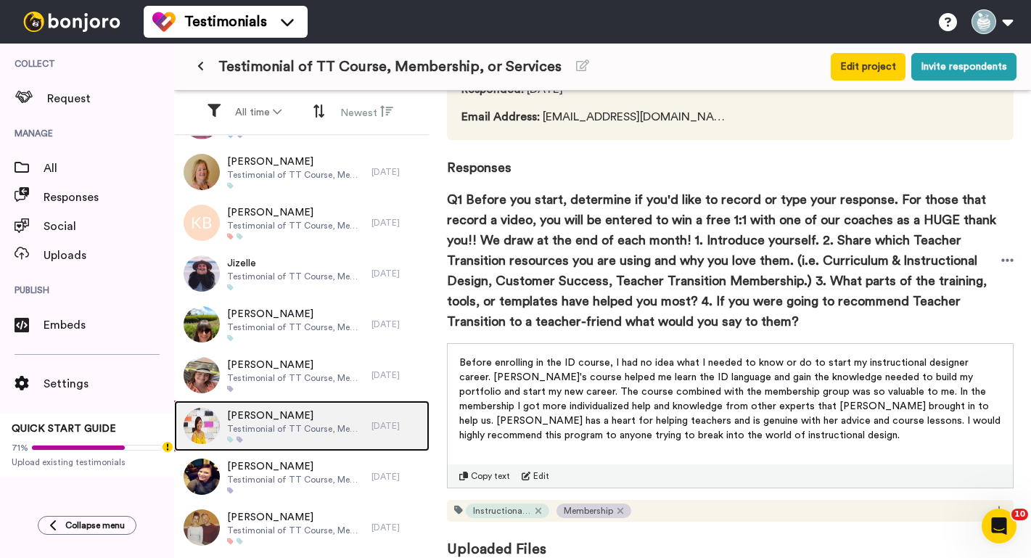
scroll to position [7018, 0]
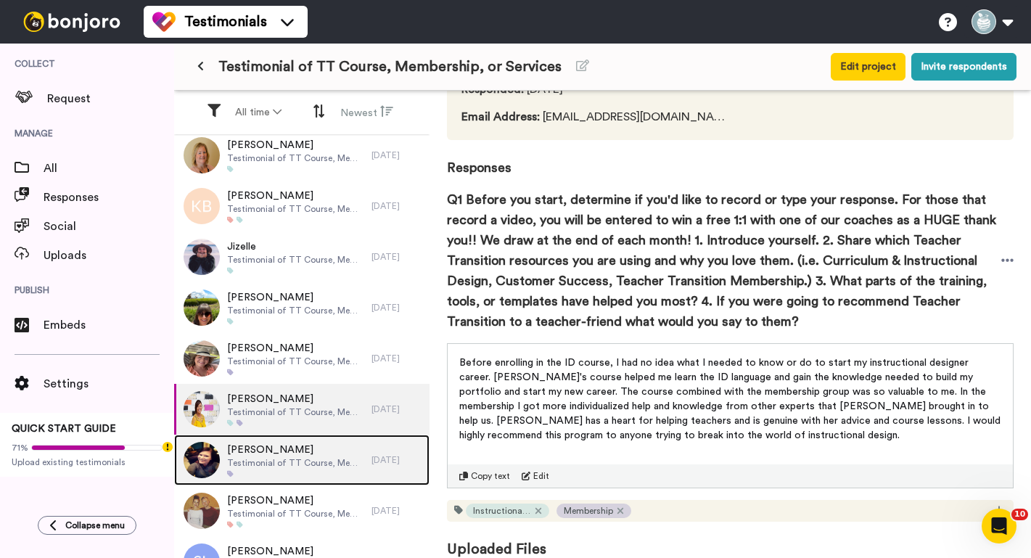
click at [276, 473] on div at bounding box center [295, 473] width 137 height 7
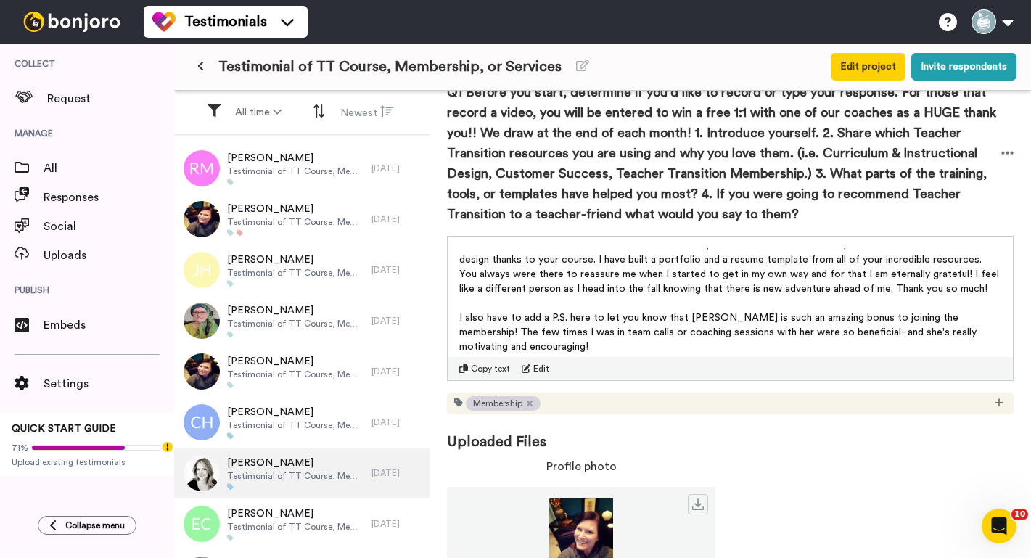
scroll to position [8010, 0]
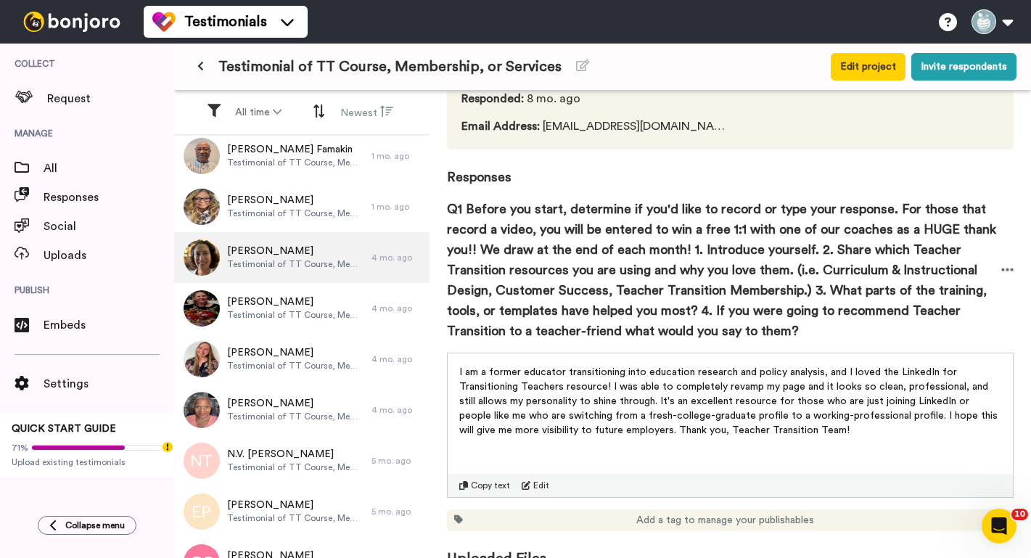
scroll to position [83, 0]
